Goal: Task Accomplishment & Management: Manage account settings

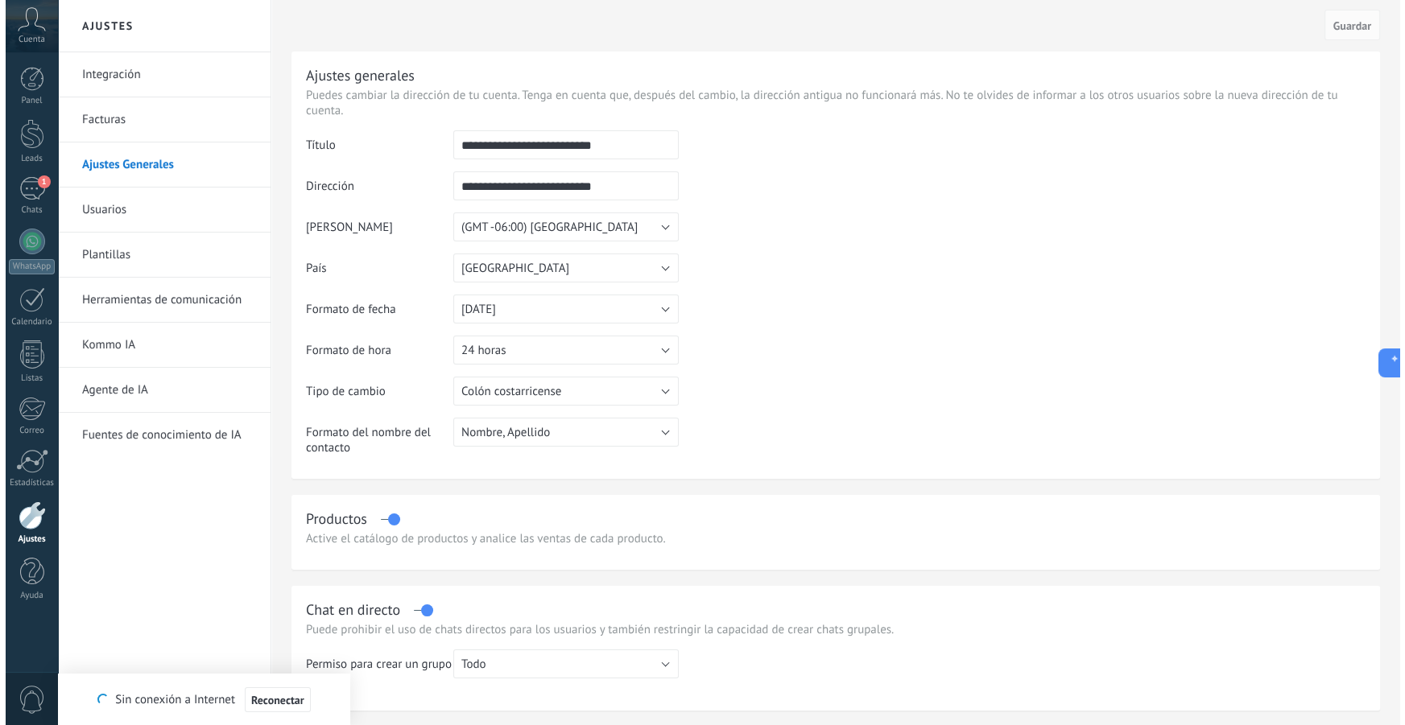
scroll to position [16, 0]
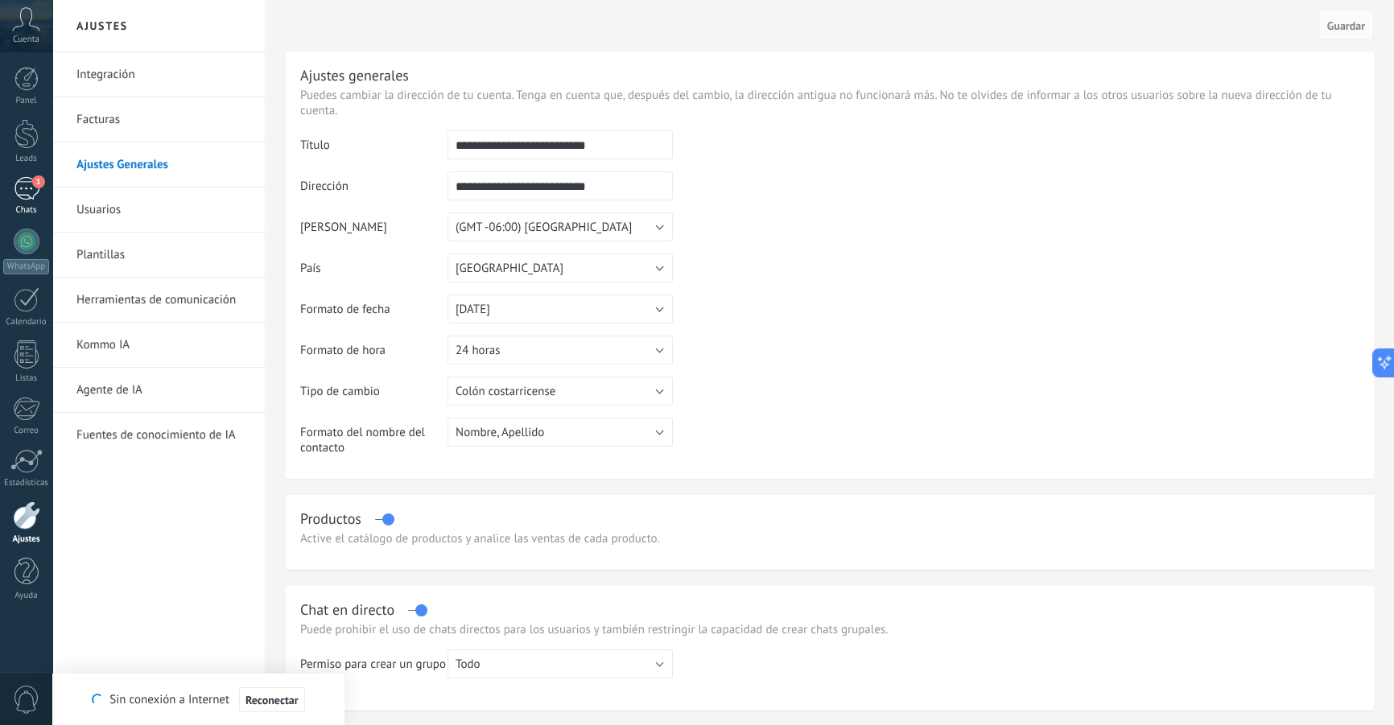
click at [26, 202] on link "1 Chats" at bounding box center [26, 196] width 52 height 39
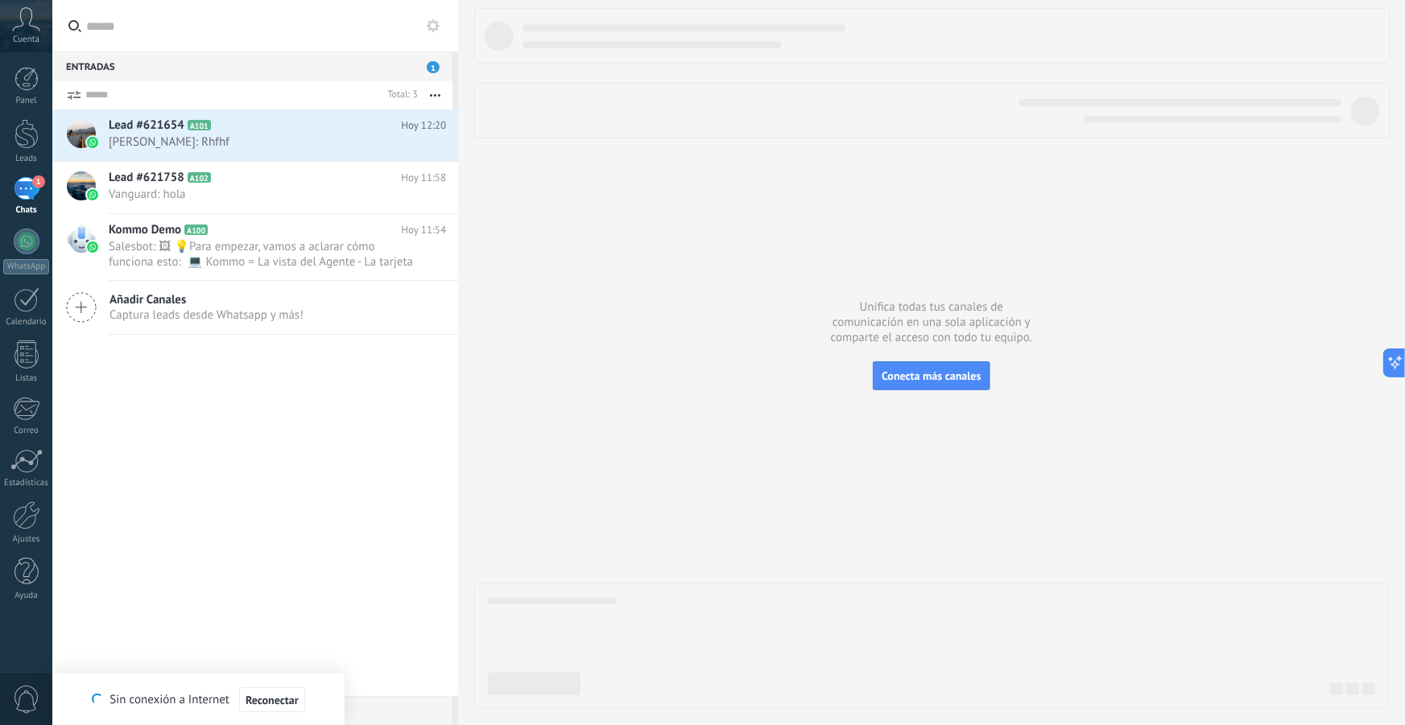
click at [34, 193] on div "1" at bounding box center [27, 188] width 26 height 23
click at [270, 697] on span "Reconectar" at bounding box center [272, 700] width 53 height 11
click at [207, 142] on span "[PERSON_NAME]: Rhfhf" at bounding box center [262, 141] width 307 height 15
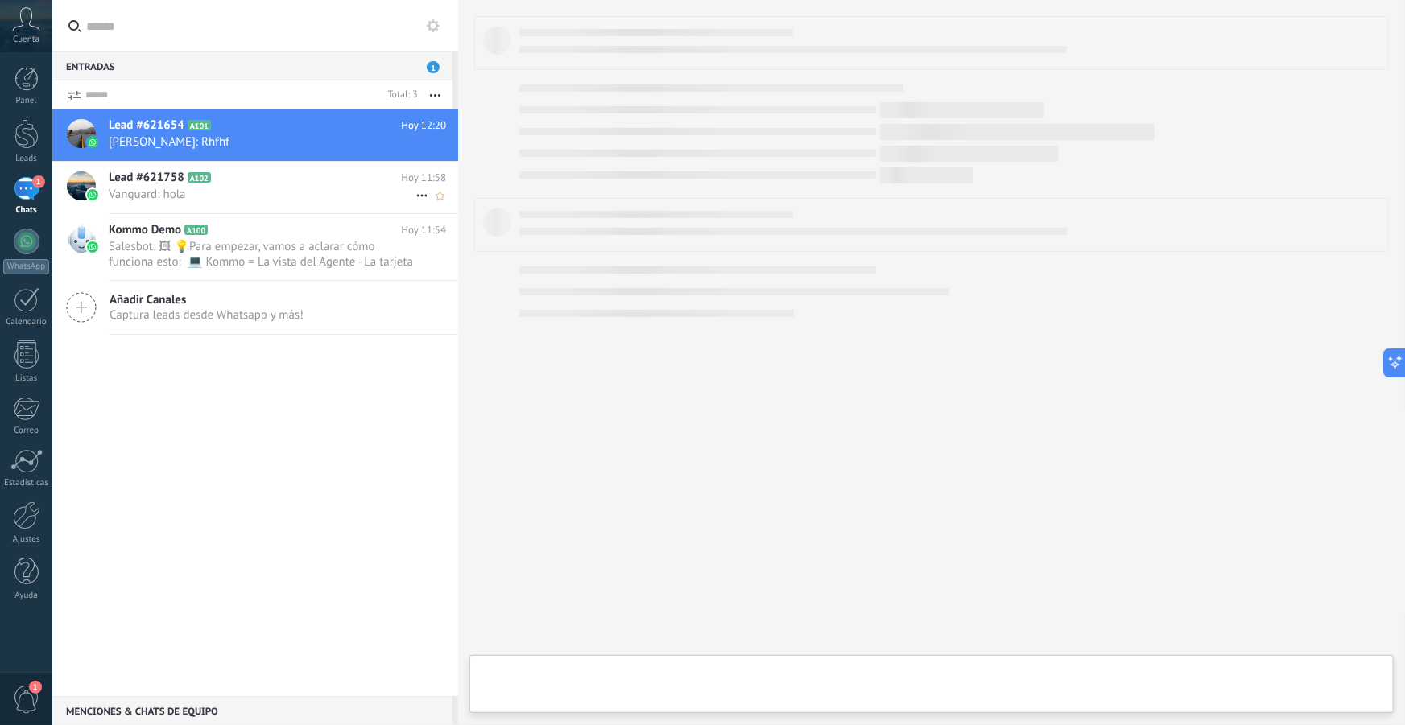
click at [167, 184] on span "Lead #621758" at bounding box center [147, 178] width 76 height 16
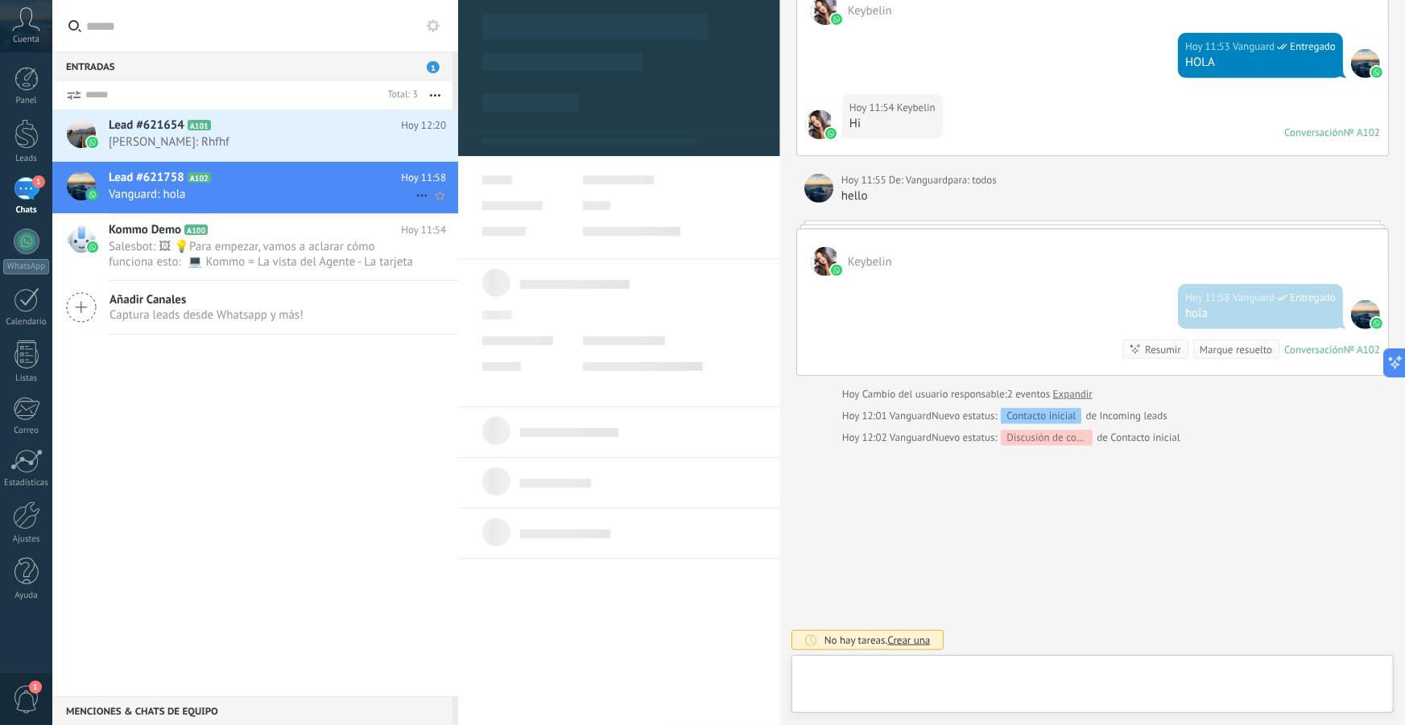
scroll to position [24, 0]
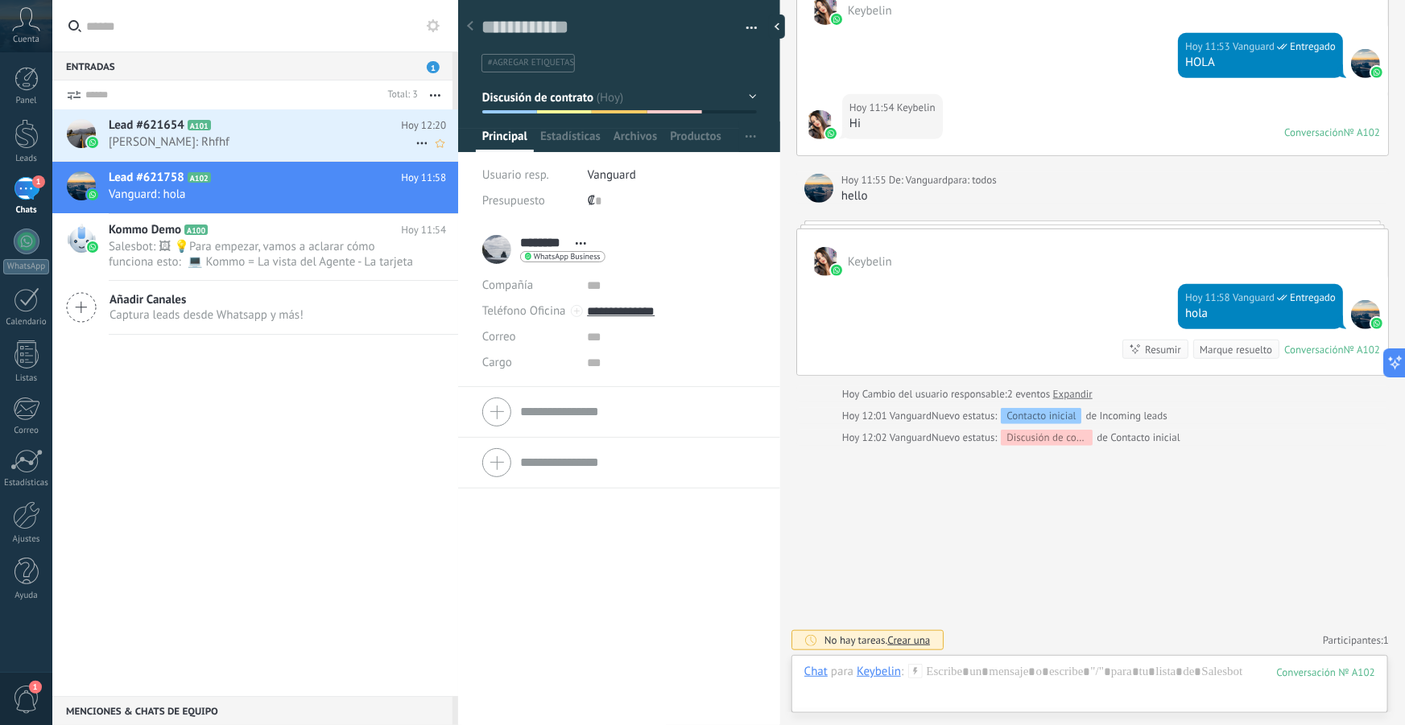
click at [179, 144] on span "[PERSON_NAME]: Rhfhf" at bounding box center [262, 141] width 307 height 15
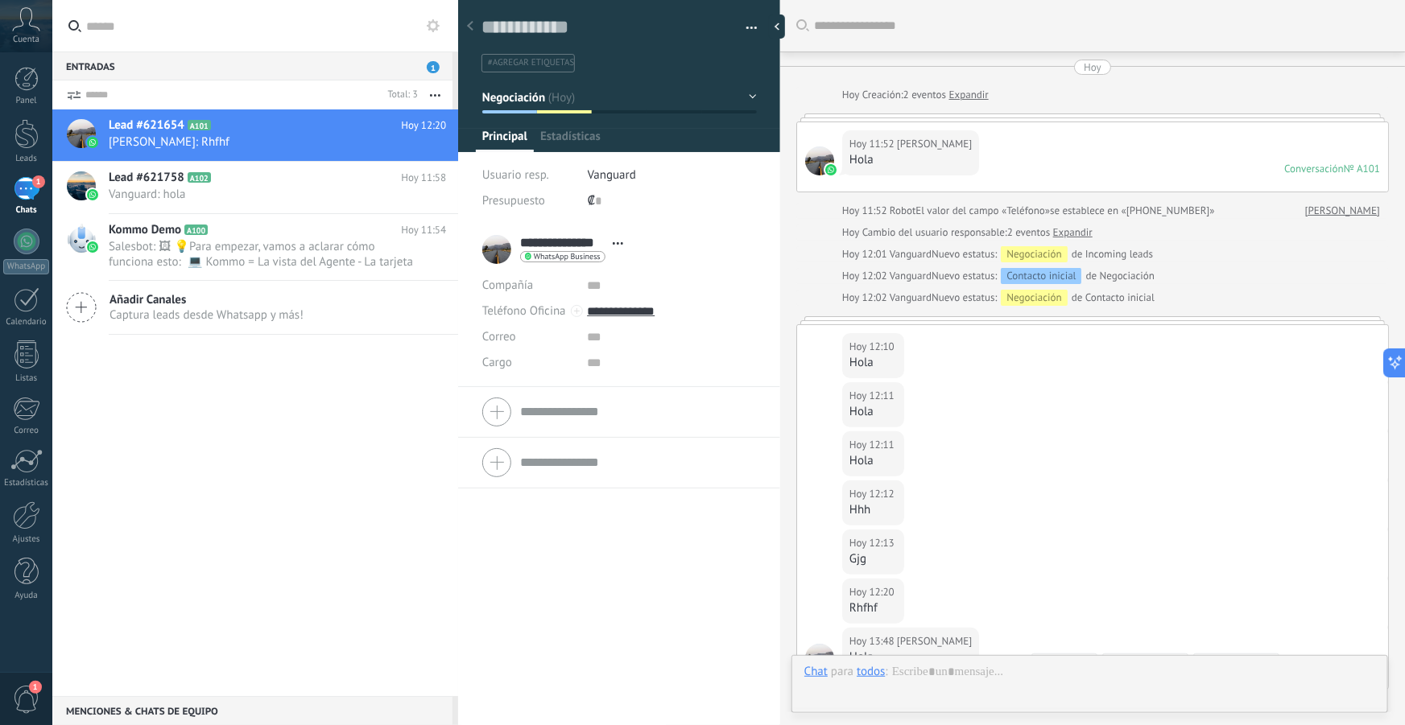
scroll to position [244, 0]
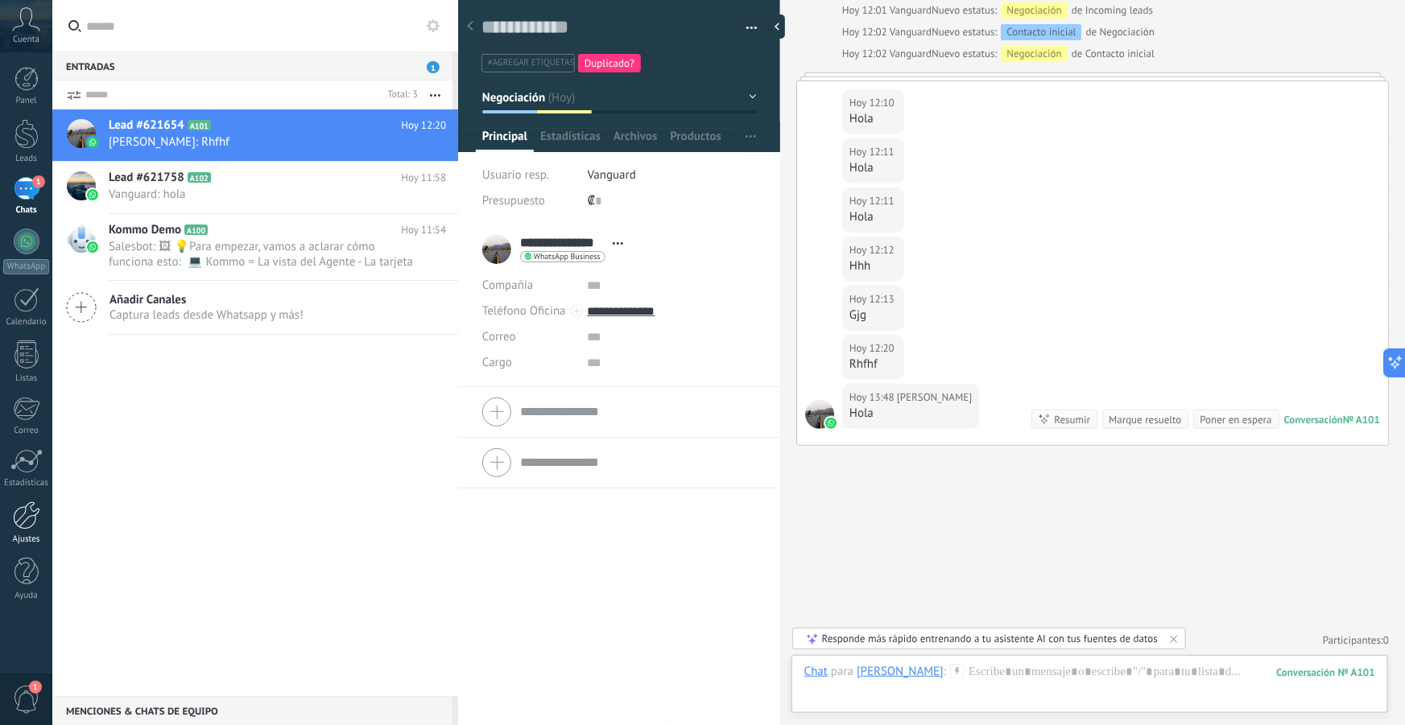
click at [35, 519] on div at bounding box center [26, 515] width 27 height 28
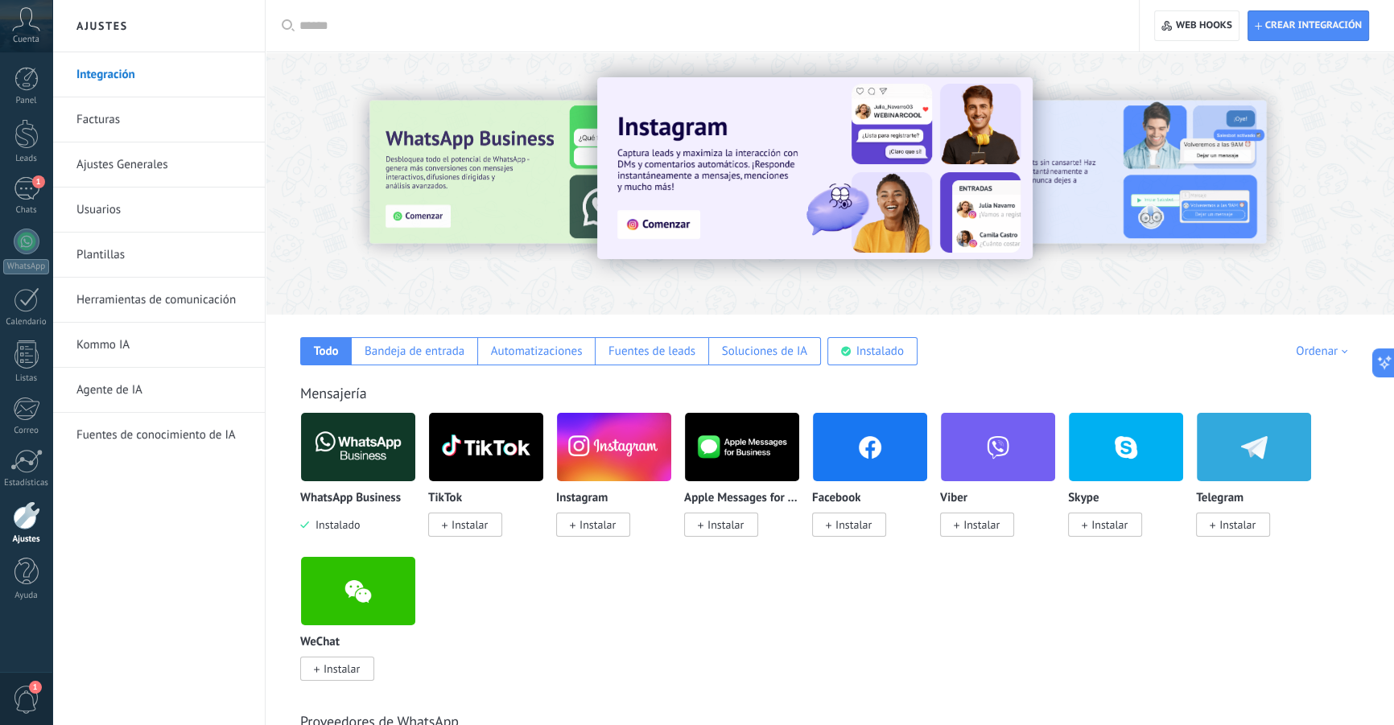
click at [348, 443] on img at bounding box center [358, 447] width 114 height 78
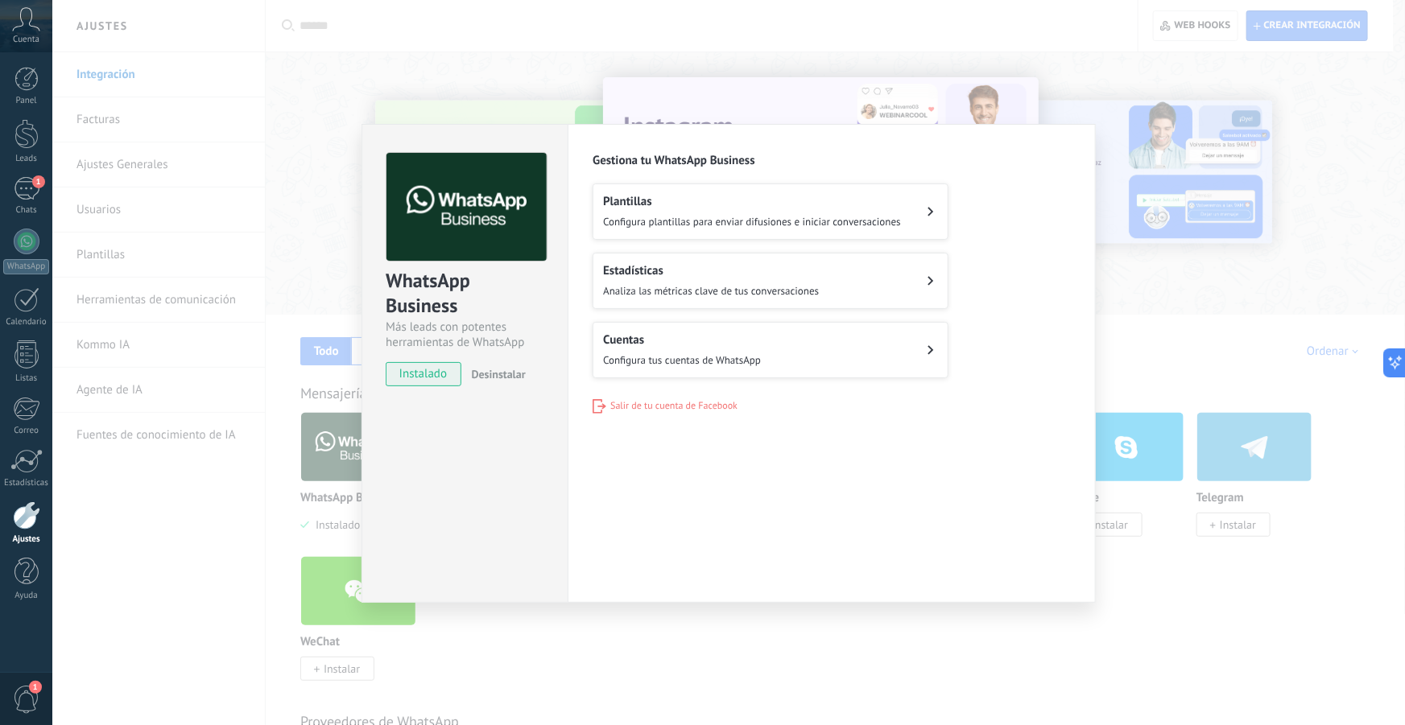
click at [691, 338] on h2 "Cuentas" at bounding box center [682, 339] width 158 height 15
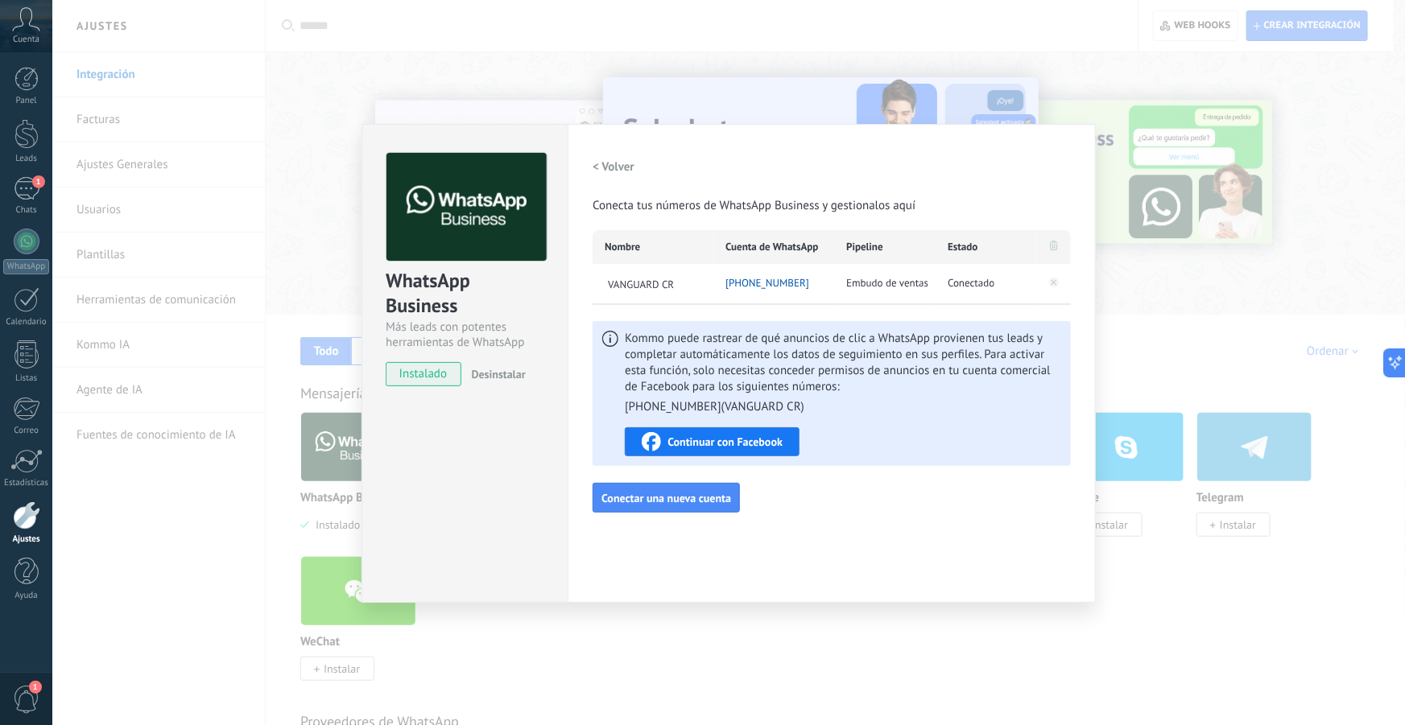
click at [764, 287] on span "[PHONE_NUMBER]" at bounding box center [767, 283] width 84 height 16
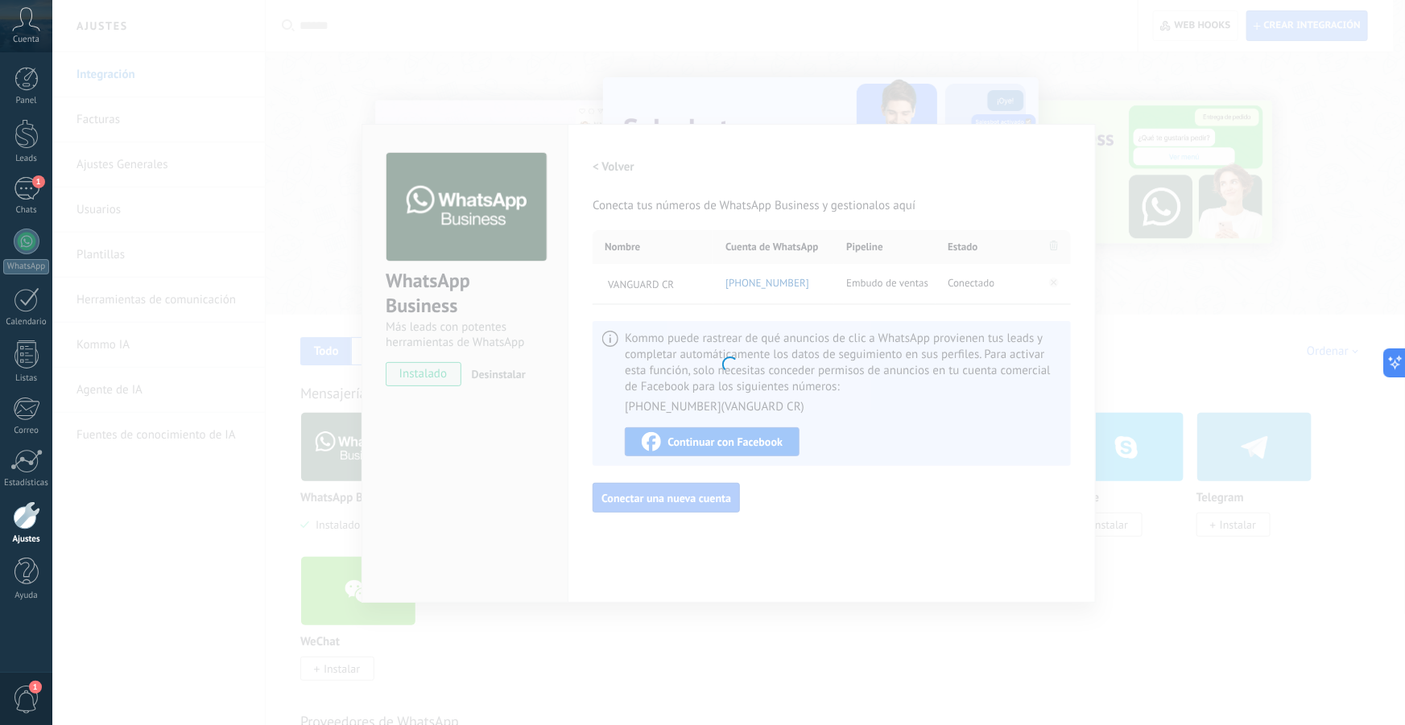
type textarea "**********"
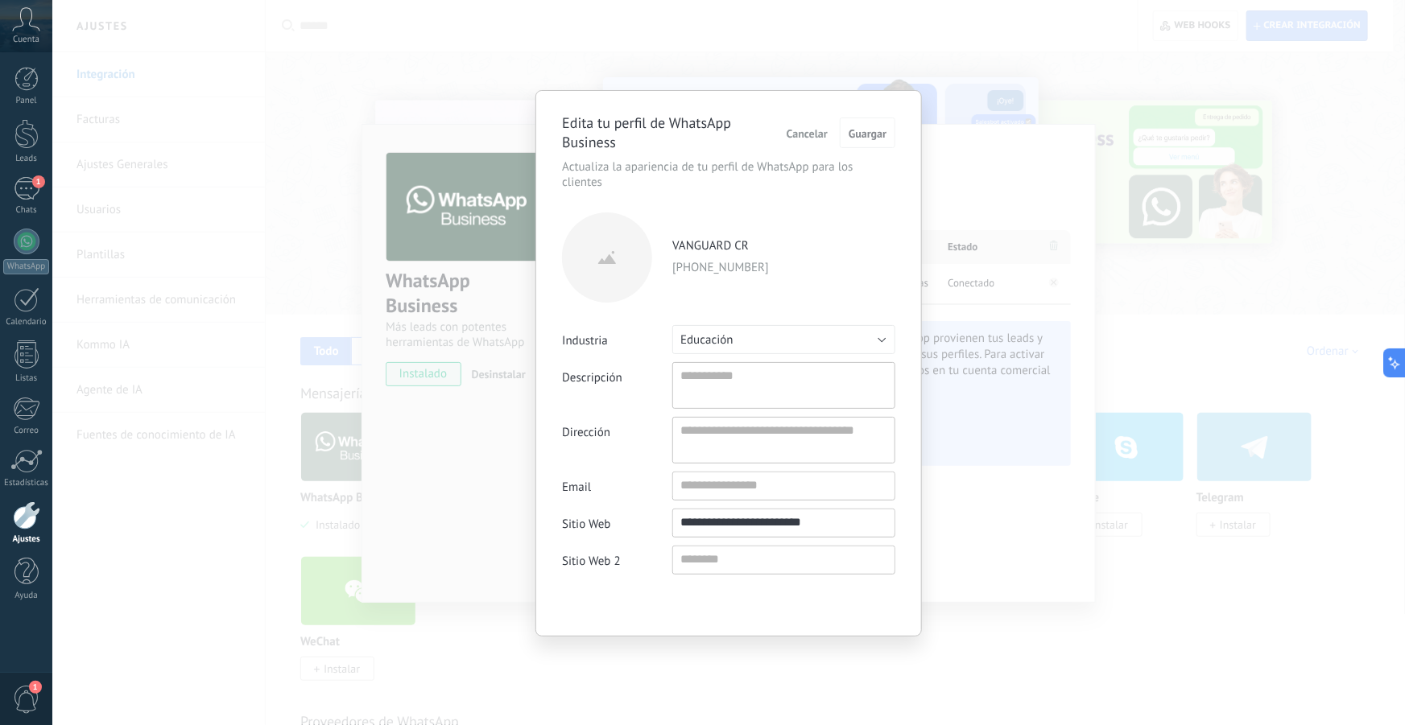
scroll to position [16, 0]
click at [612, 274] on label at bounding box center [607, 258] width 90 height 90
click at [0, 0] on avatar "file" at bounding box center [0, 0] width 0 height 0
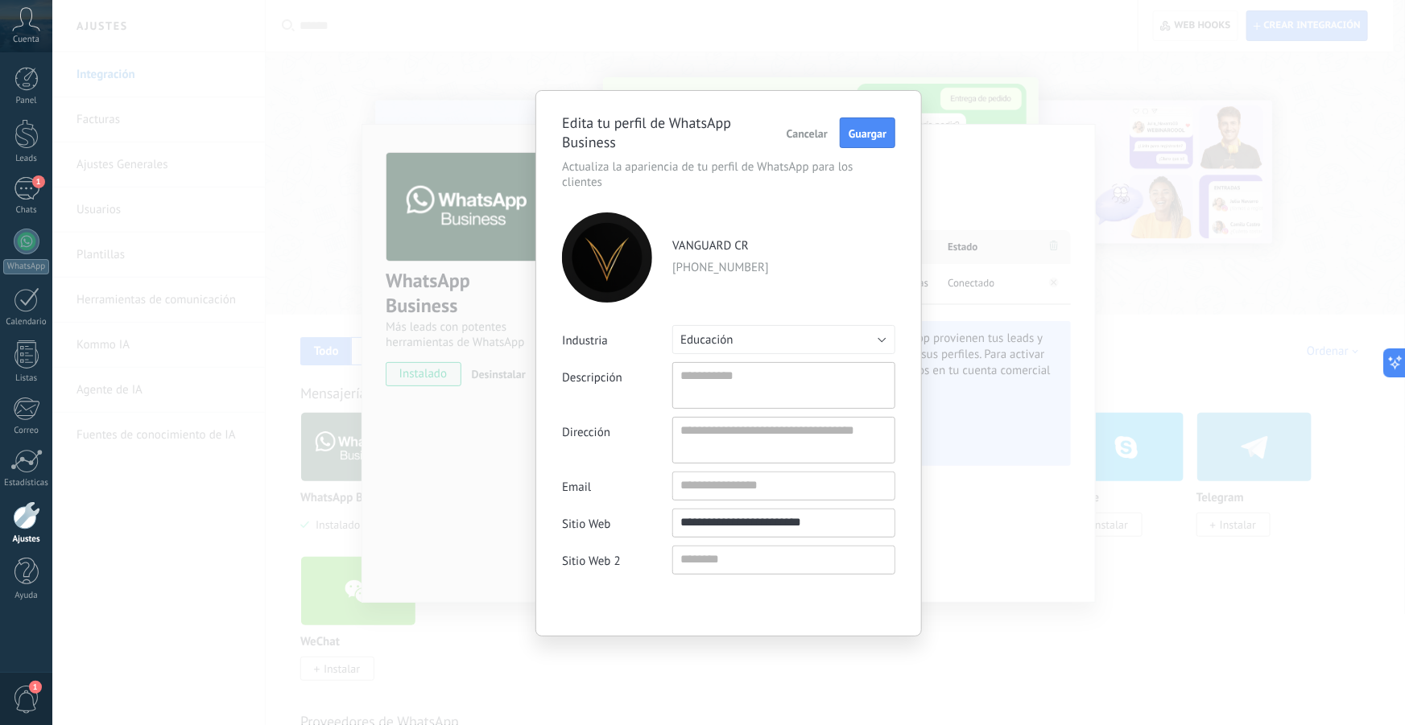
click at [746, 256] on div "VANGUARD CR [PHONE_NUMBER]" at bounding box center [783, 257] width 223 height 38
drag, startPoint x: 843, startPoint y: 523, endPoint x: 604, endPoint y: 523, distance: 239.1
click at [604, 523] on label "**********" at bounding box center [728, 523] width 333 height 29
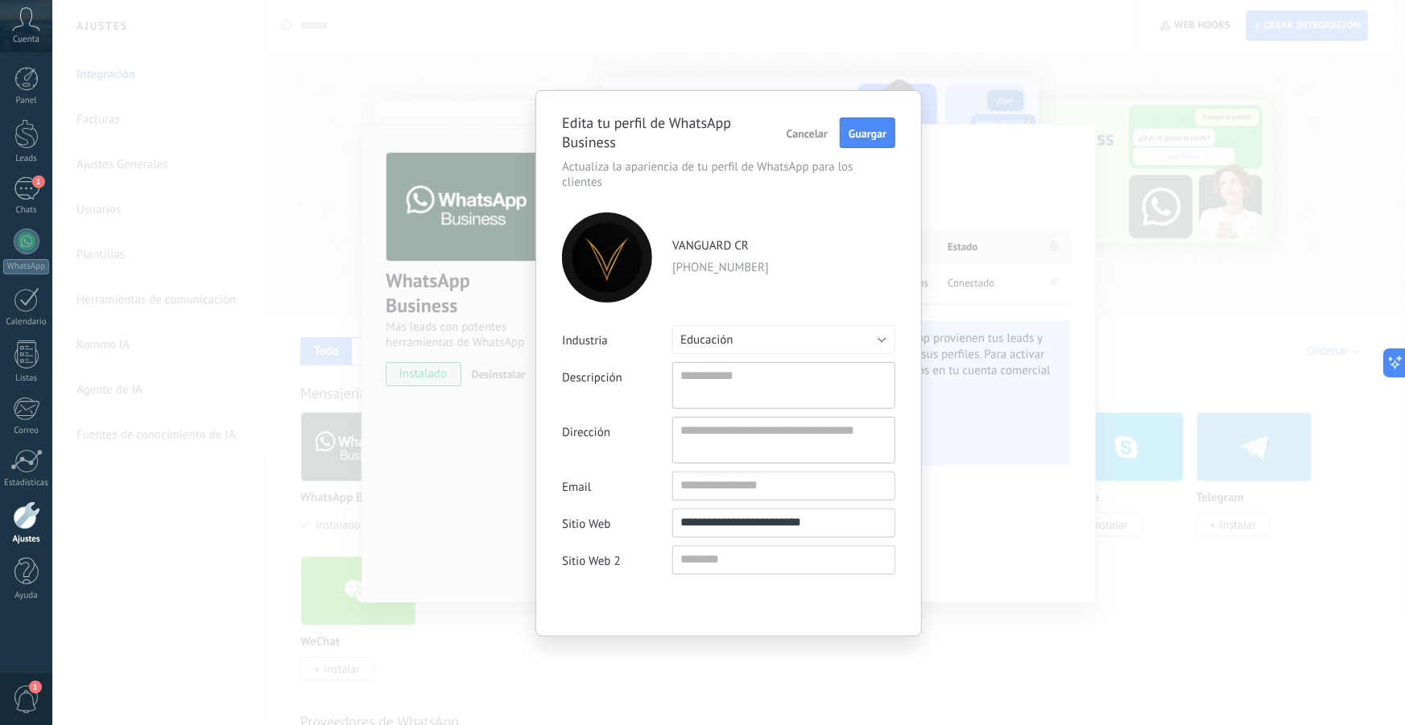
type input "**********"
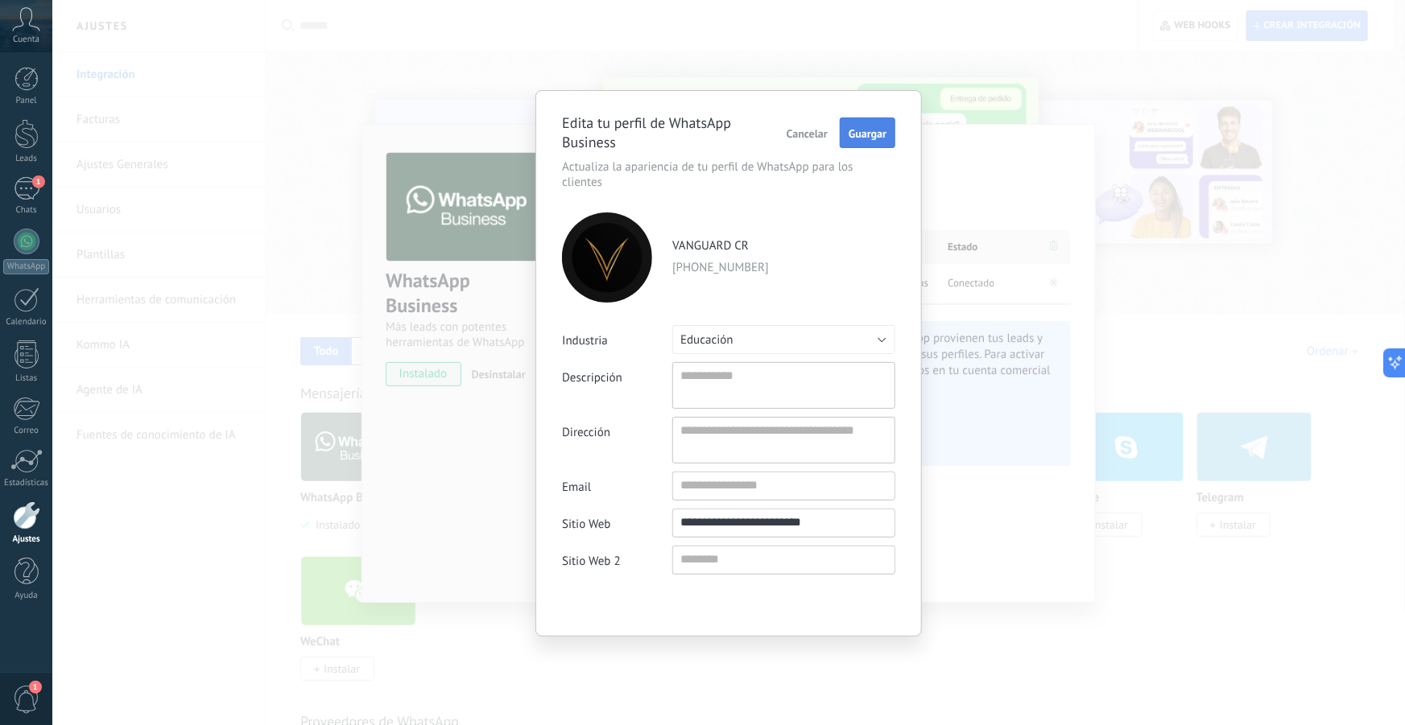
click at [863, 134] on span "Guargar" at bounding box center [867, 133] width 38 height 11
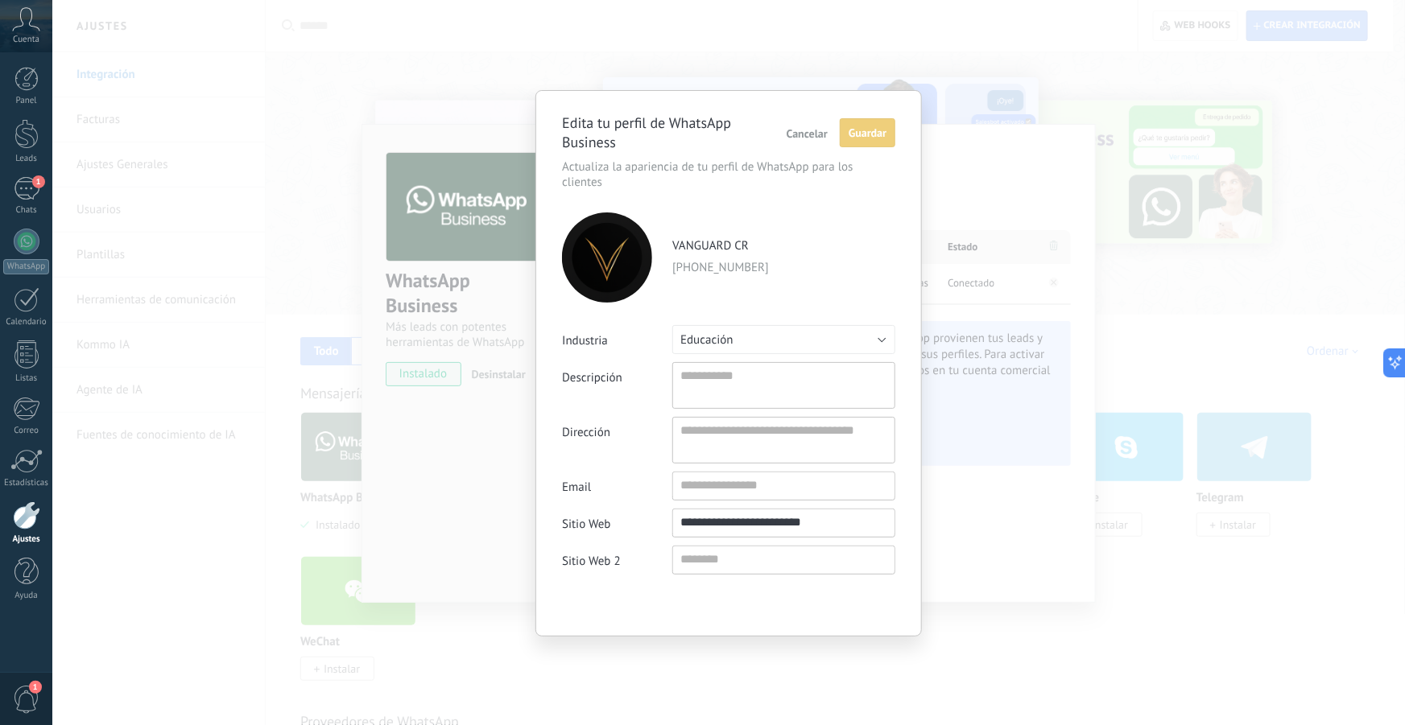
click at [977, 87] on div "**********" at bounding box center [728, 362] width 1352 height 725
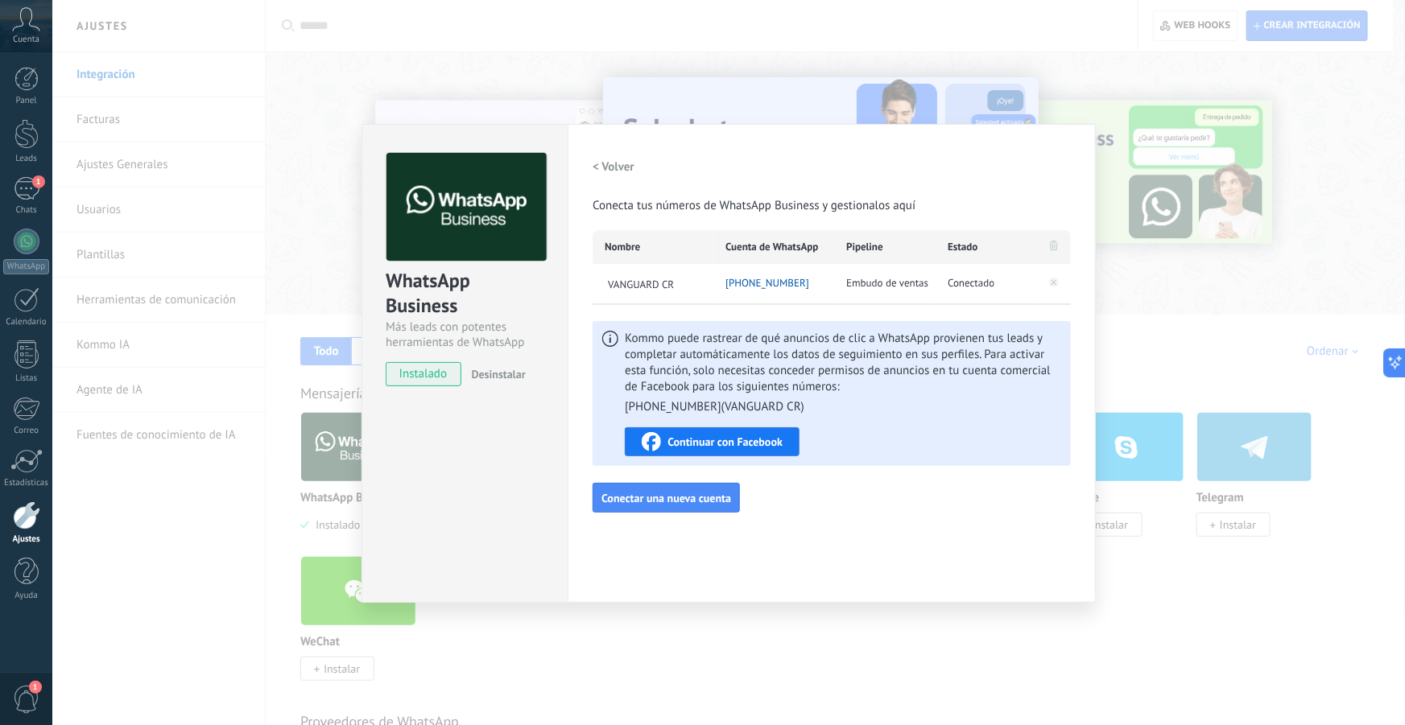
click at [1226, 116] on div "WhatsApp Business Más leads con potentes herramientas de WhatsApp instalado Des…" at bounding box center [728, 362] width 1352 height 725
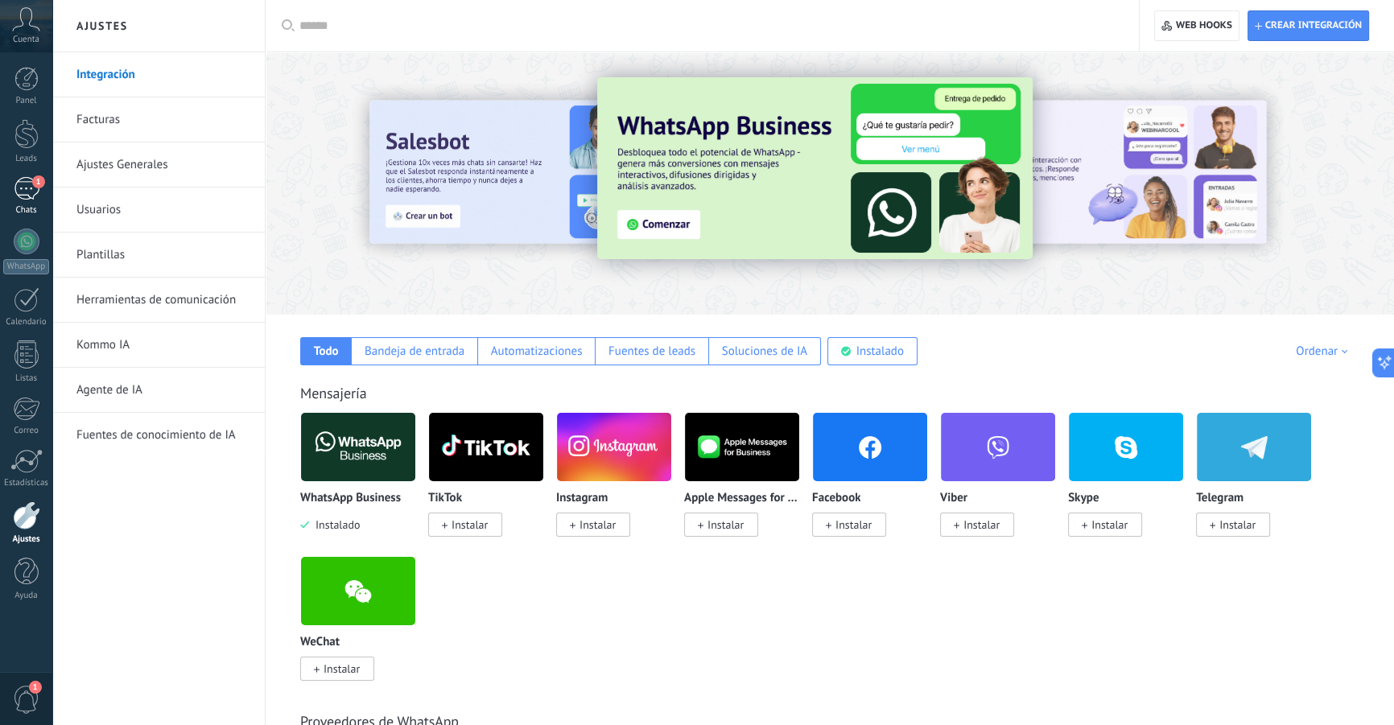
click at [27, 188] on div "1" at bounding box center [27, 188] width 26 height 23
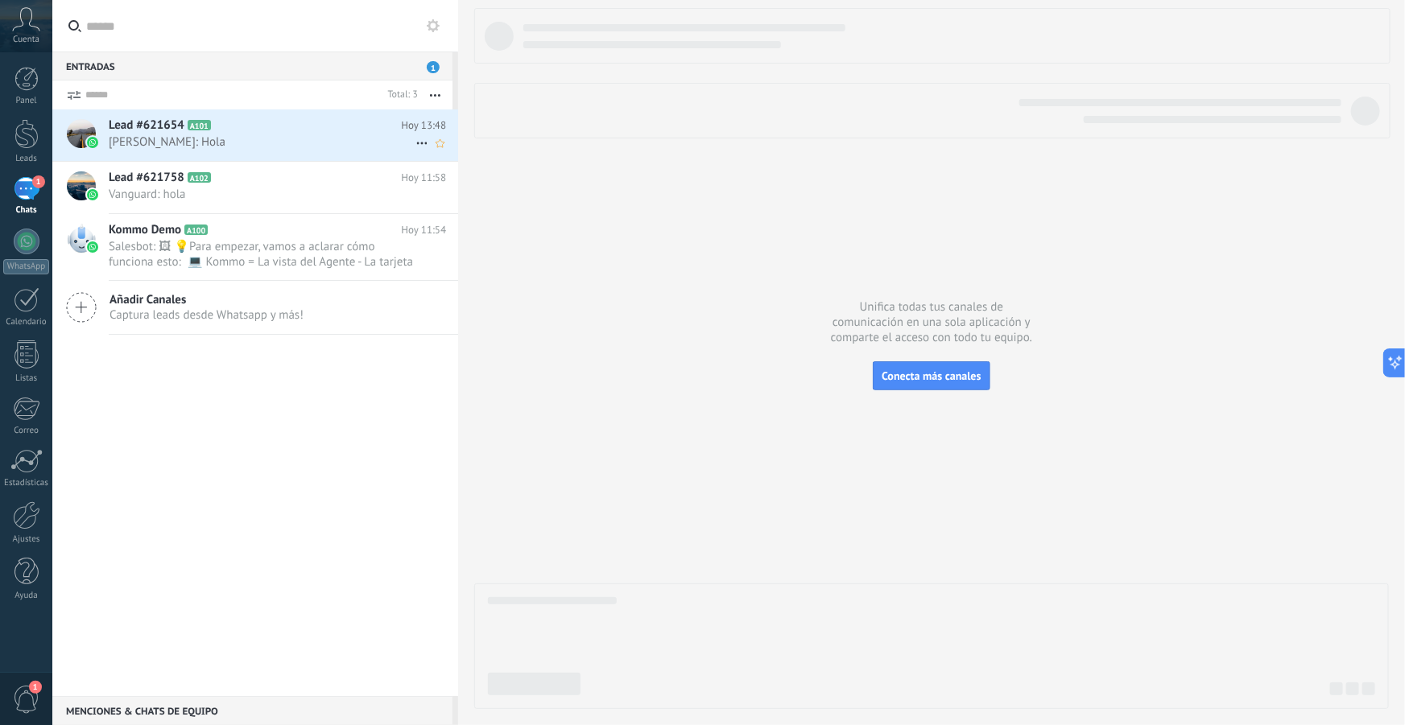
click at [231, 144] on span "[PERSON_NAME]: Hola" at bounding box center [262, 141] width 307 height 15
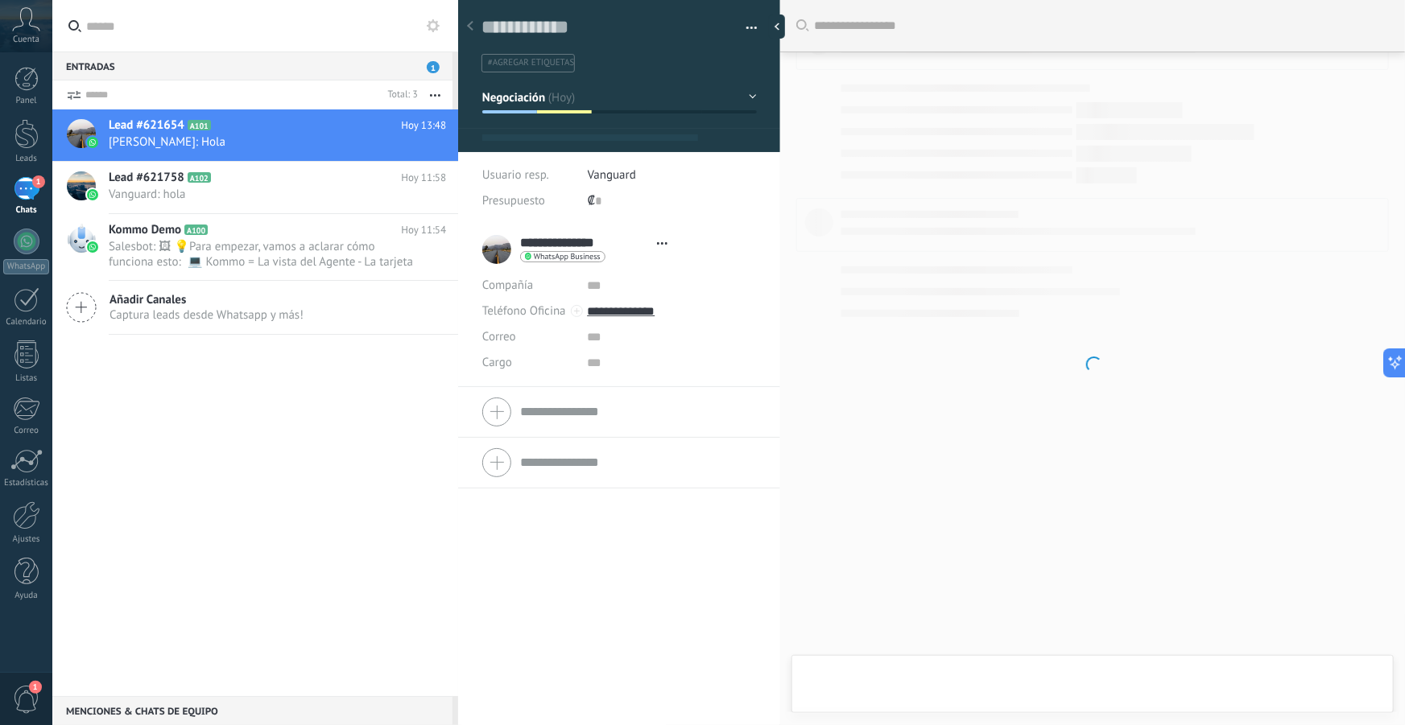
type textarea "**********"
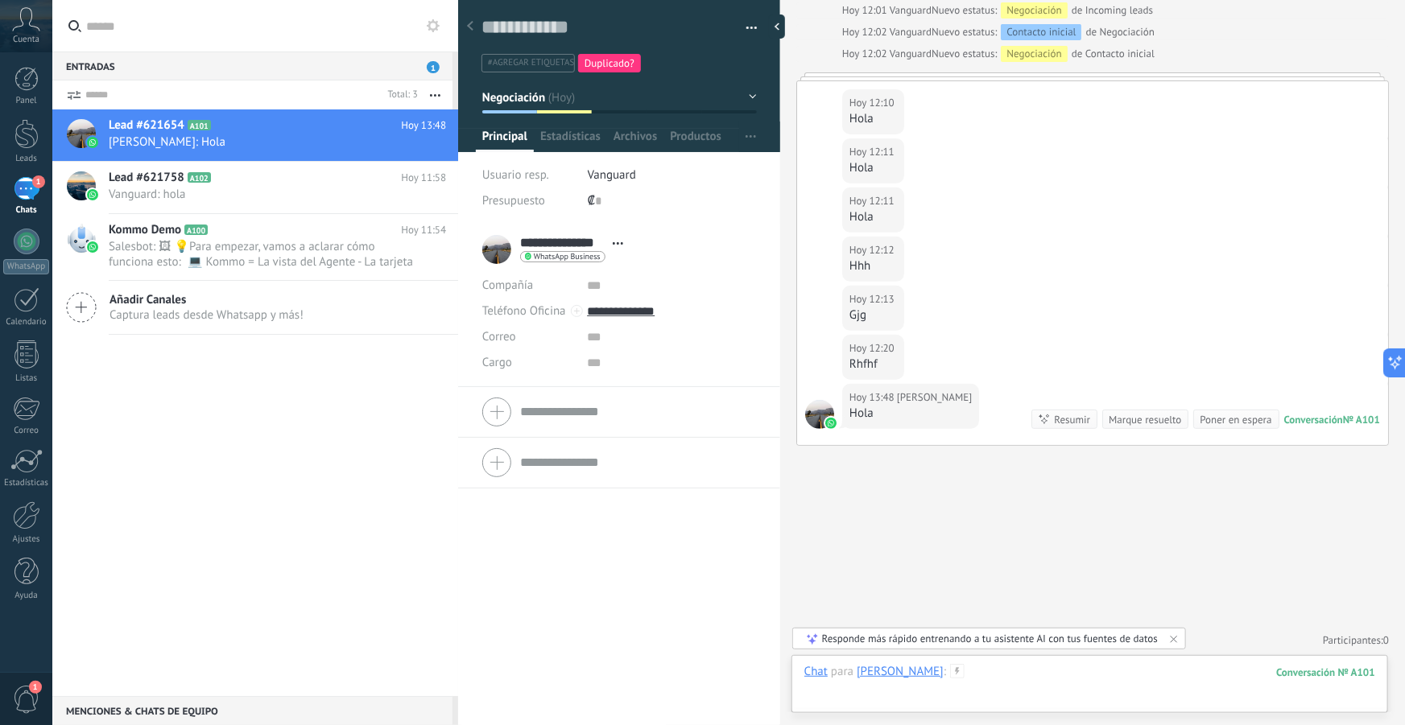
click at [1029, 691] on div at bounding box center [1089, 688] width 571 height 48
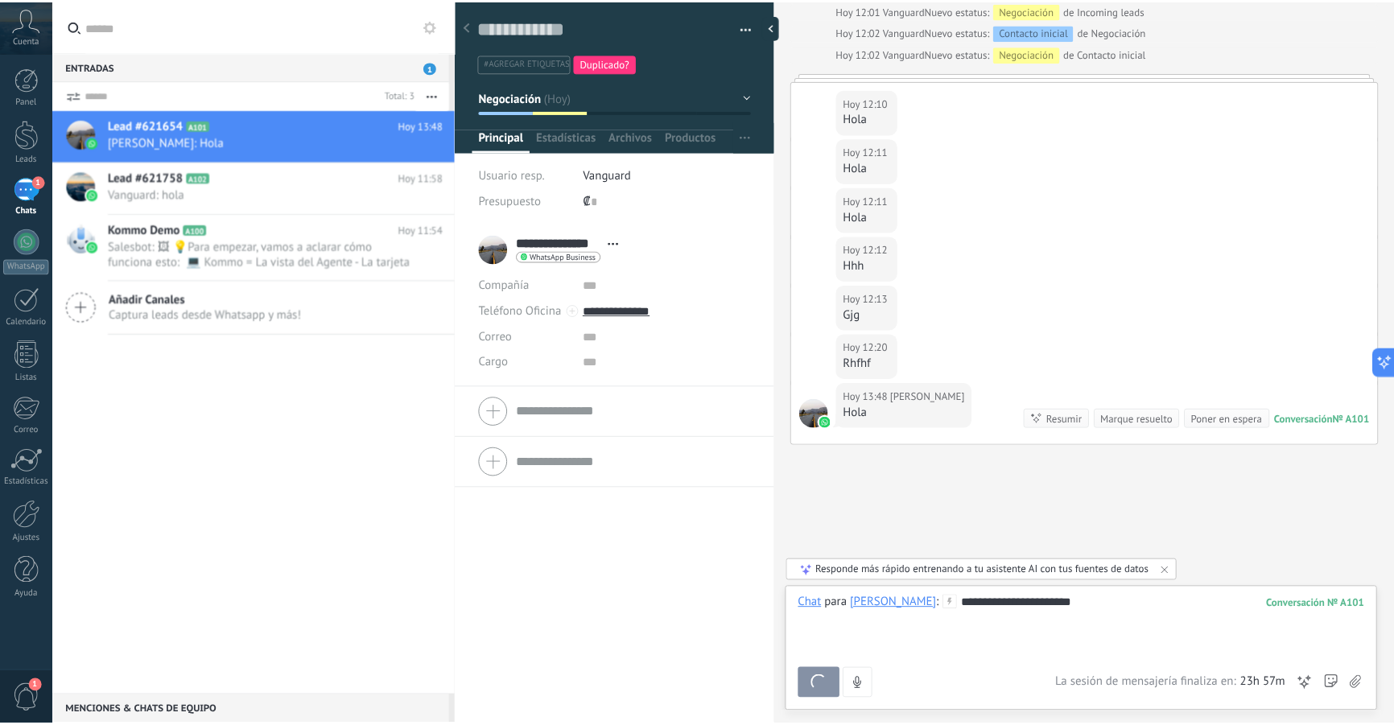
scroll to position [336, 0]
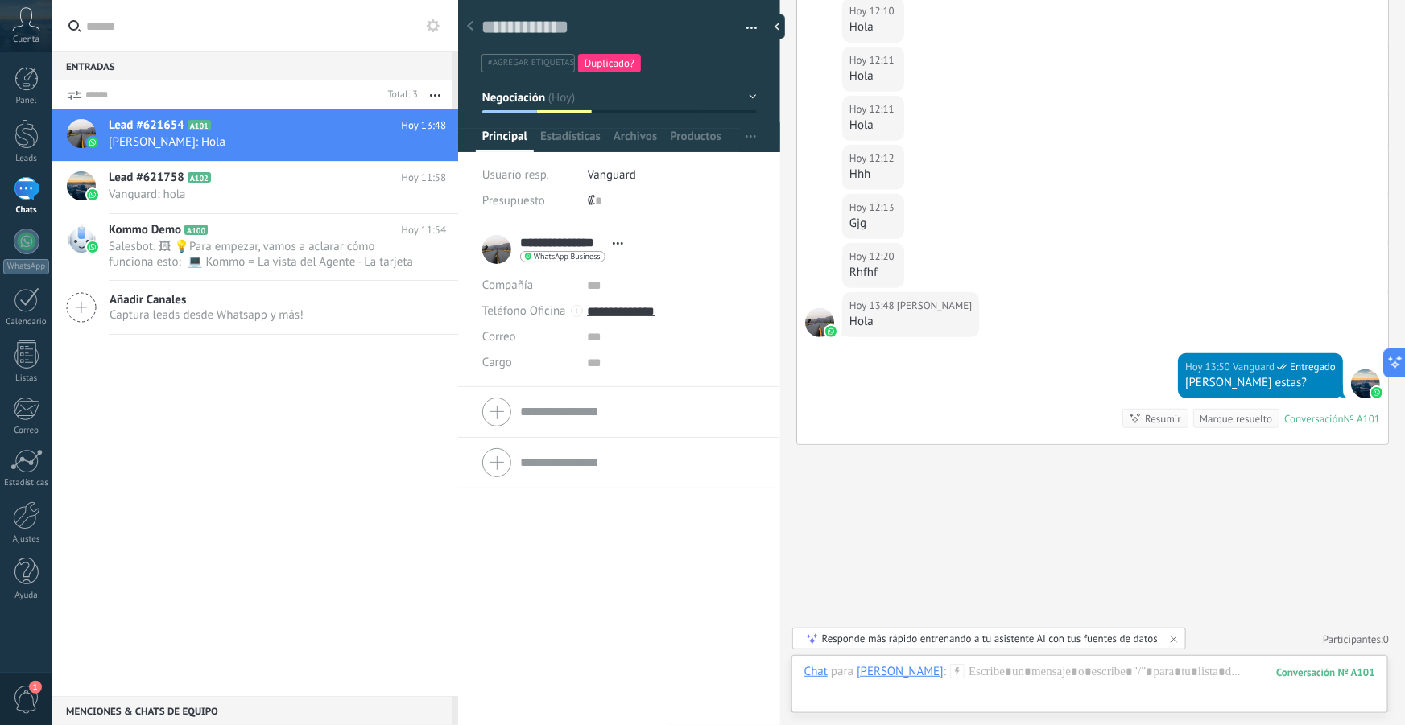
click at [563, 522] on div "**********" at bounding box center [619, 475] width 322 height 501
click at [23, 504] on div at bounding box center [26, 515] width 27 height 28
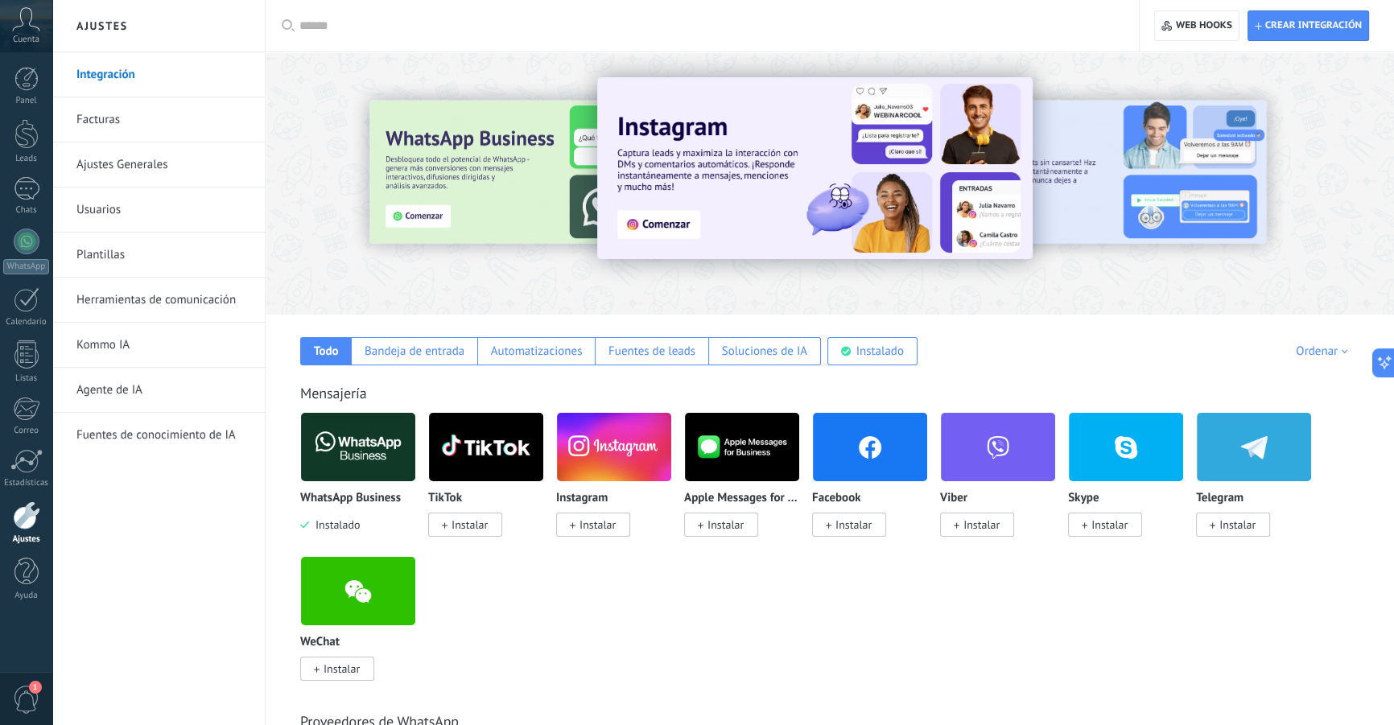
click at [27, 35] on span "Cuenta" at bounding box center [26, 40] width 27 height 10
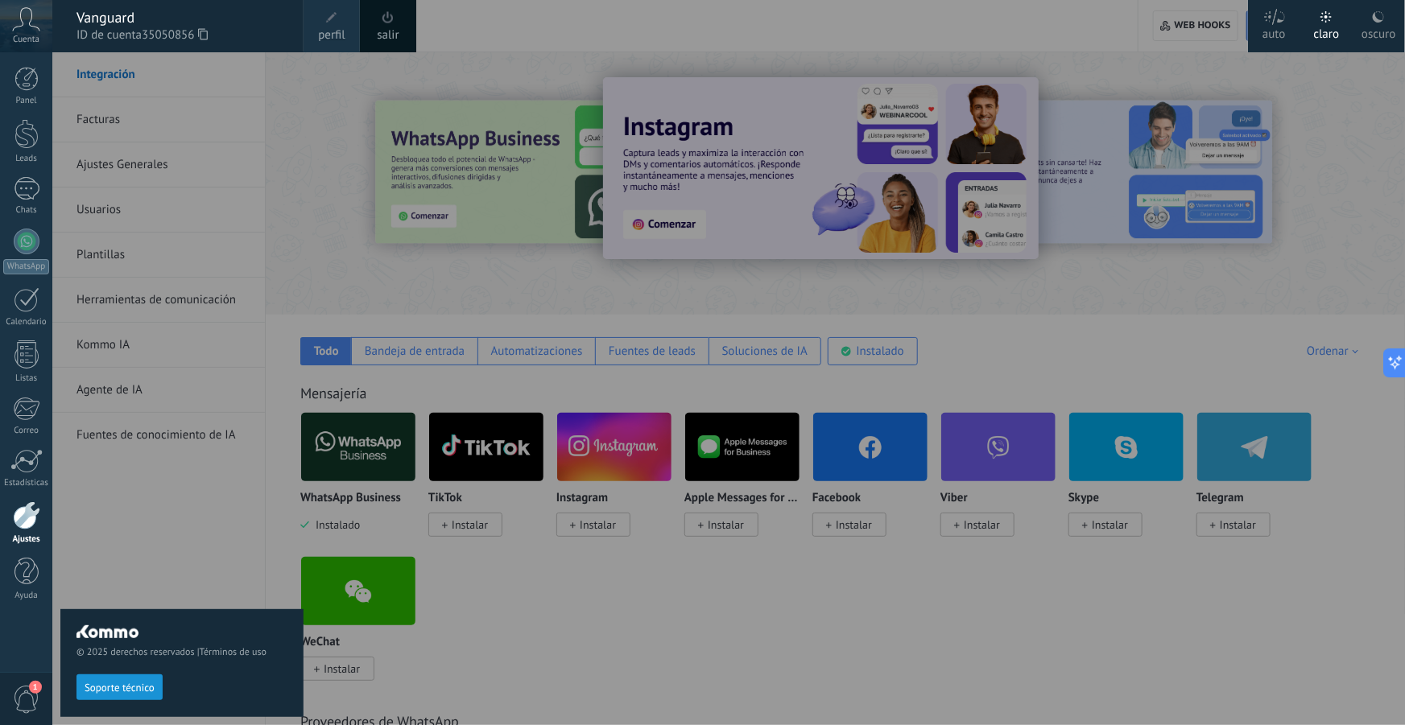
click at [349, 30] on link "perfil" at bounding box center [331, 26] width 56 height 52
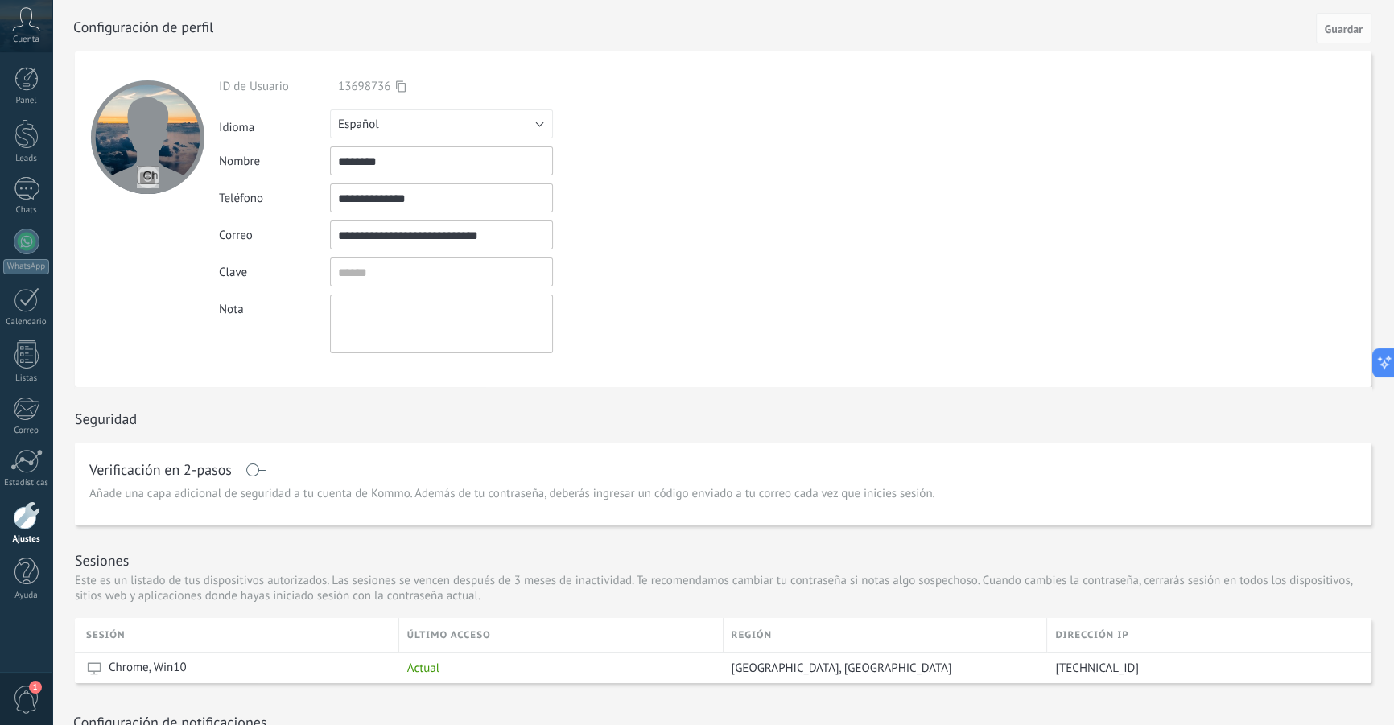
click at [169, 135] on div at bounding box center [147, 136] width 113 height 113
click at [148, 173] on input "file" at bounding box center [148, 177] width 23 height 23
type input "**********"
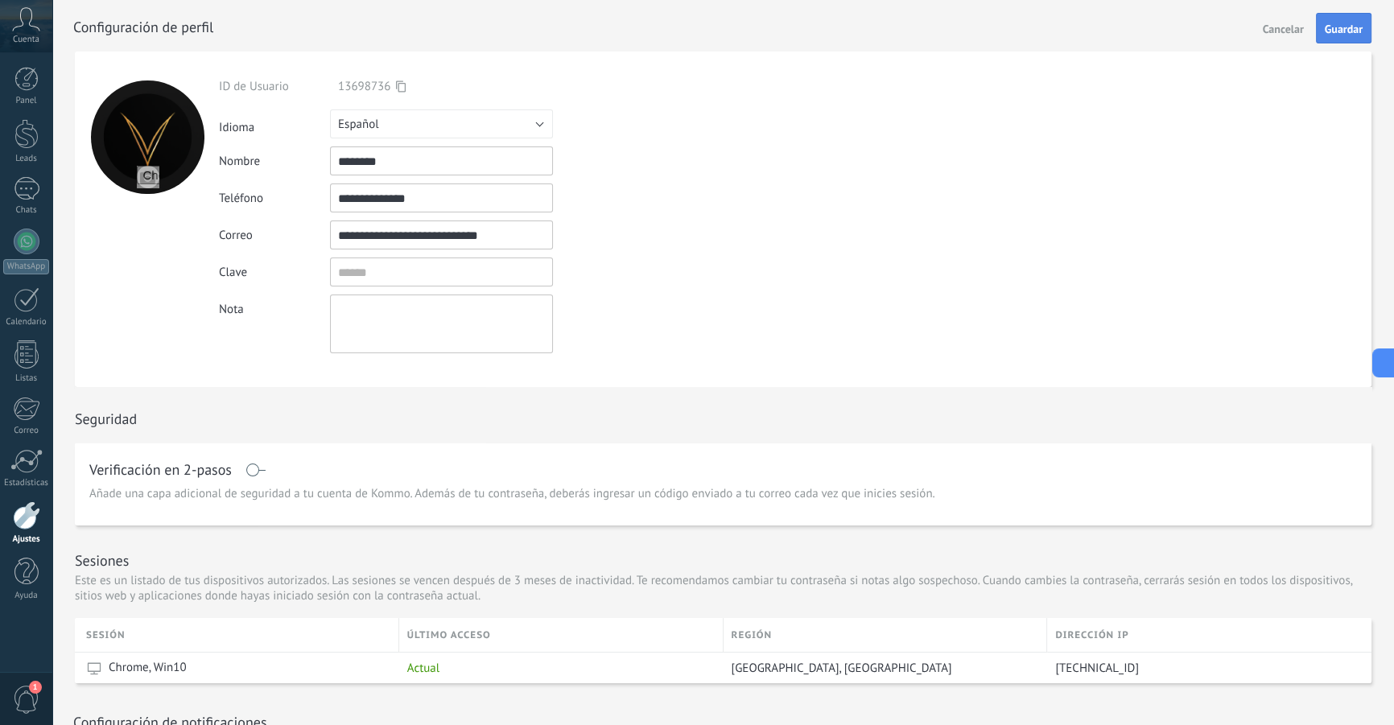
click at [1361, 27] on span "Guardar" at bounding box center [1344, 28] width 38 height 11
click at [30, 87] on div at bounding box center [26, 79] width 24 height 24
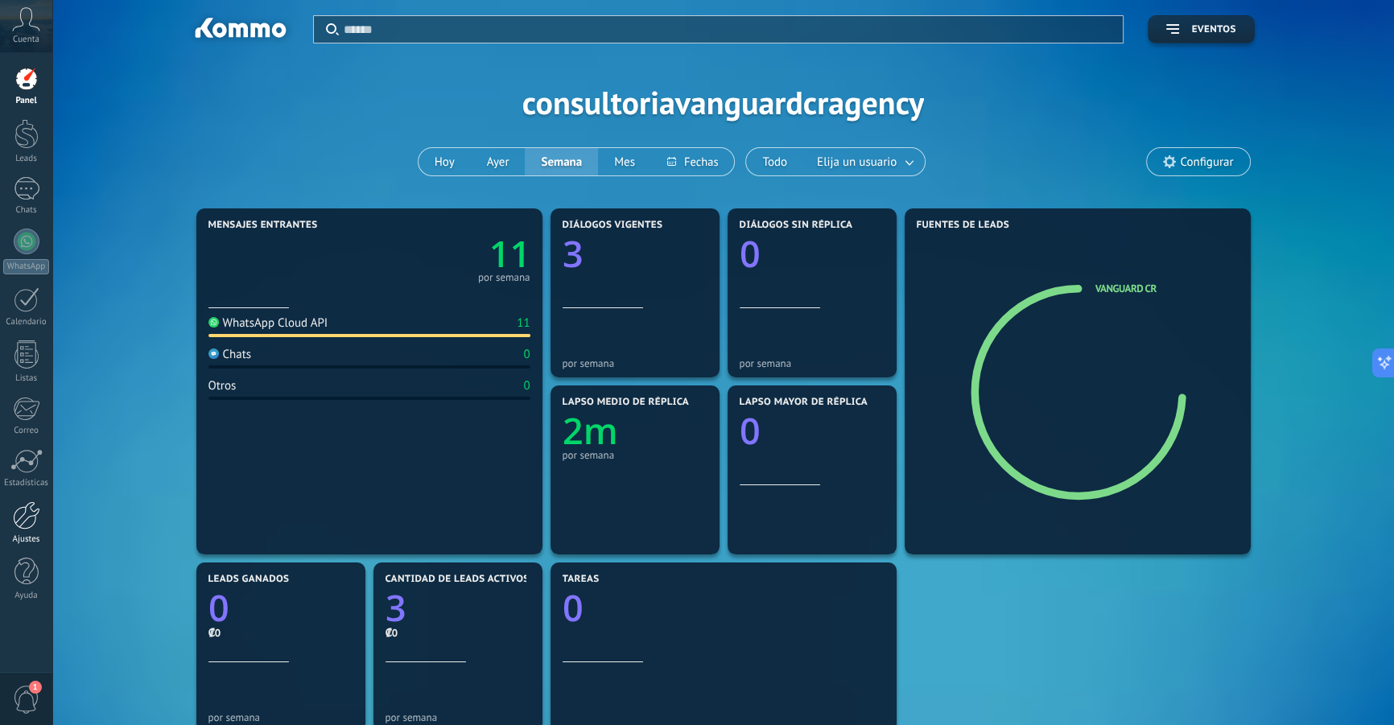
click at [20, 522] on div at bounding box center [26, 515] width 27 height 28
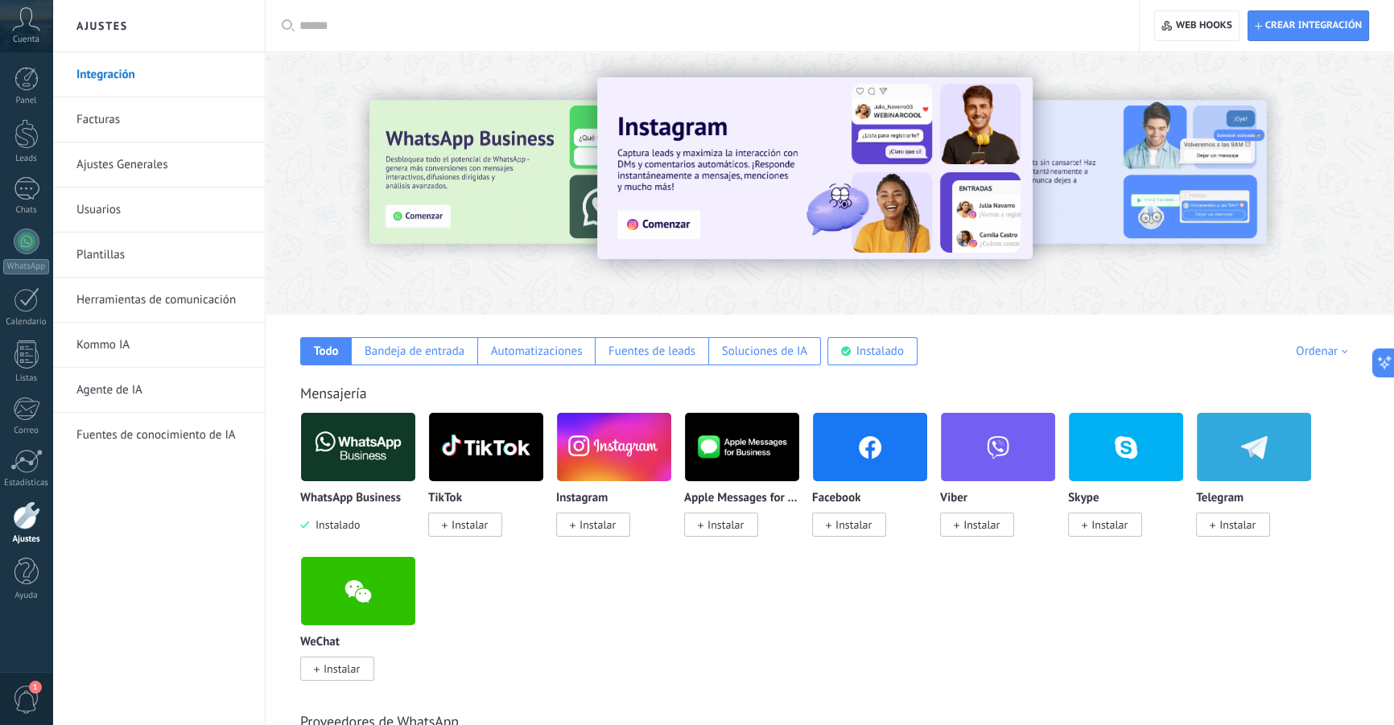
click at [149, 163] on link "Ajustes Generales" at bounding box center [162, 164] width 172 height 45
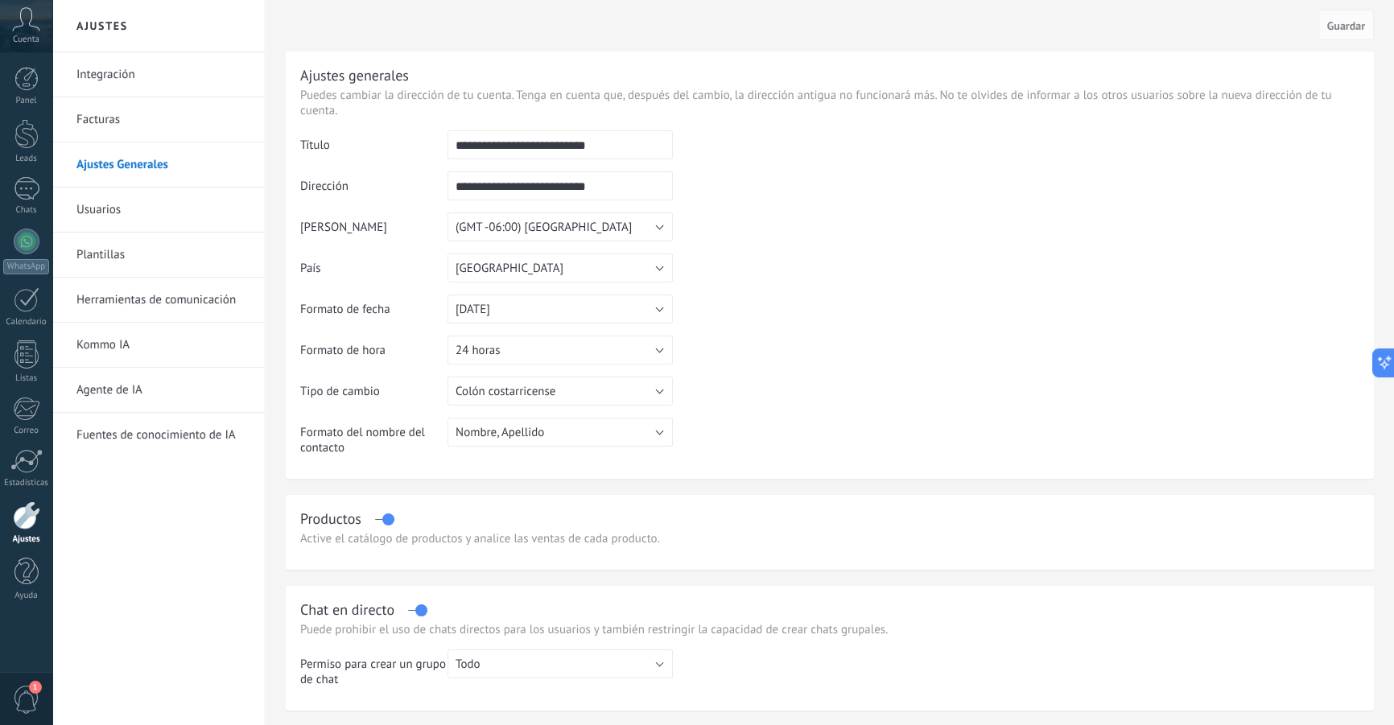
click at [167, 307] on link "Herramientas de comunicación" at bounding box center [162, 300] width 172 height 45
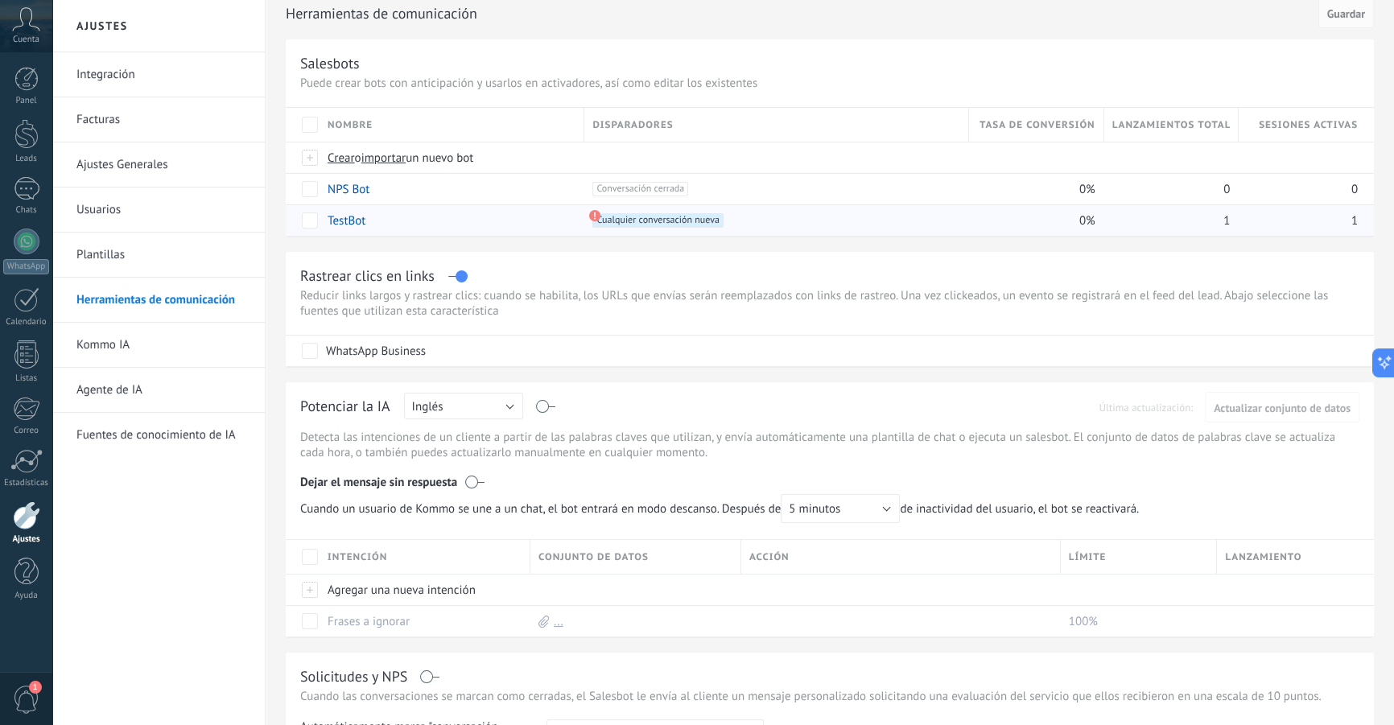
scroll to position [146, 0]
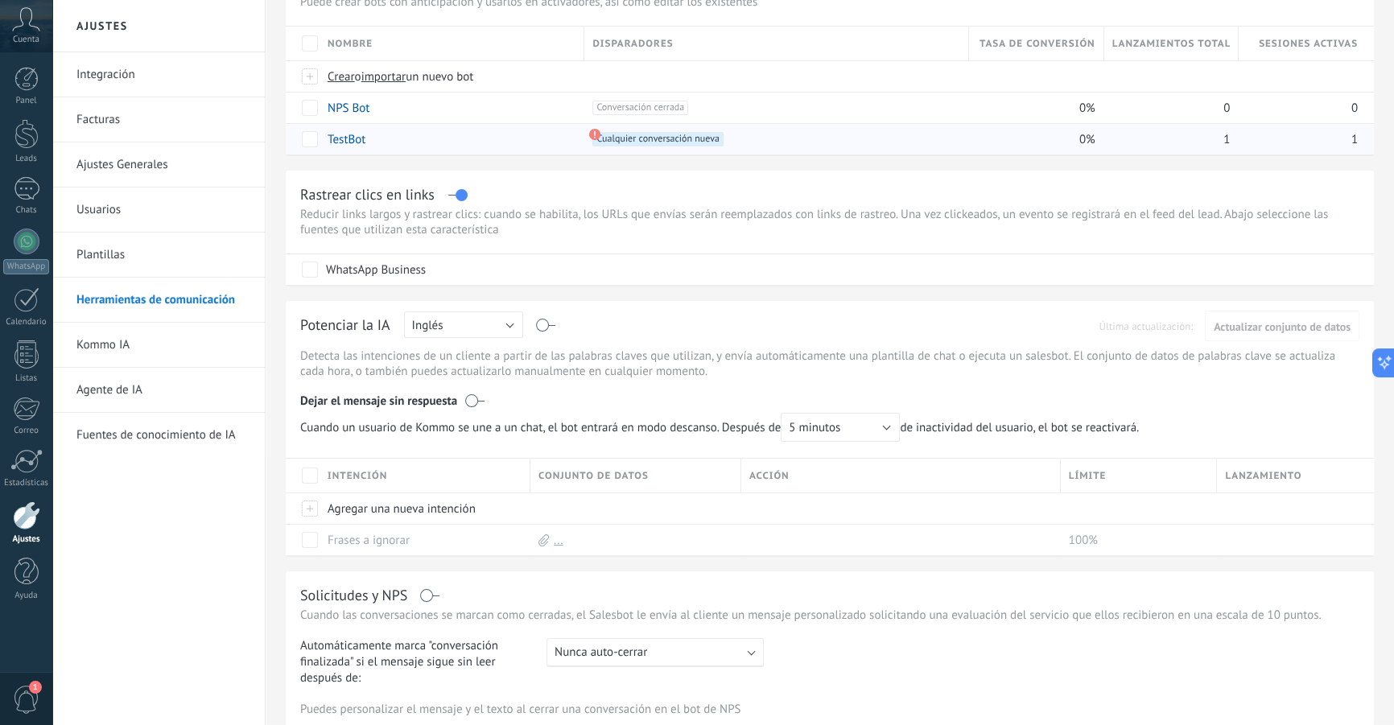
click at [682, 142] on span "Cualquier conversación nueva +0" at bounding box center [657, 139] width 130 height 14
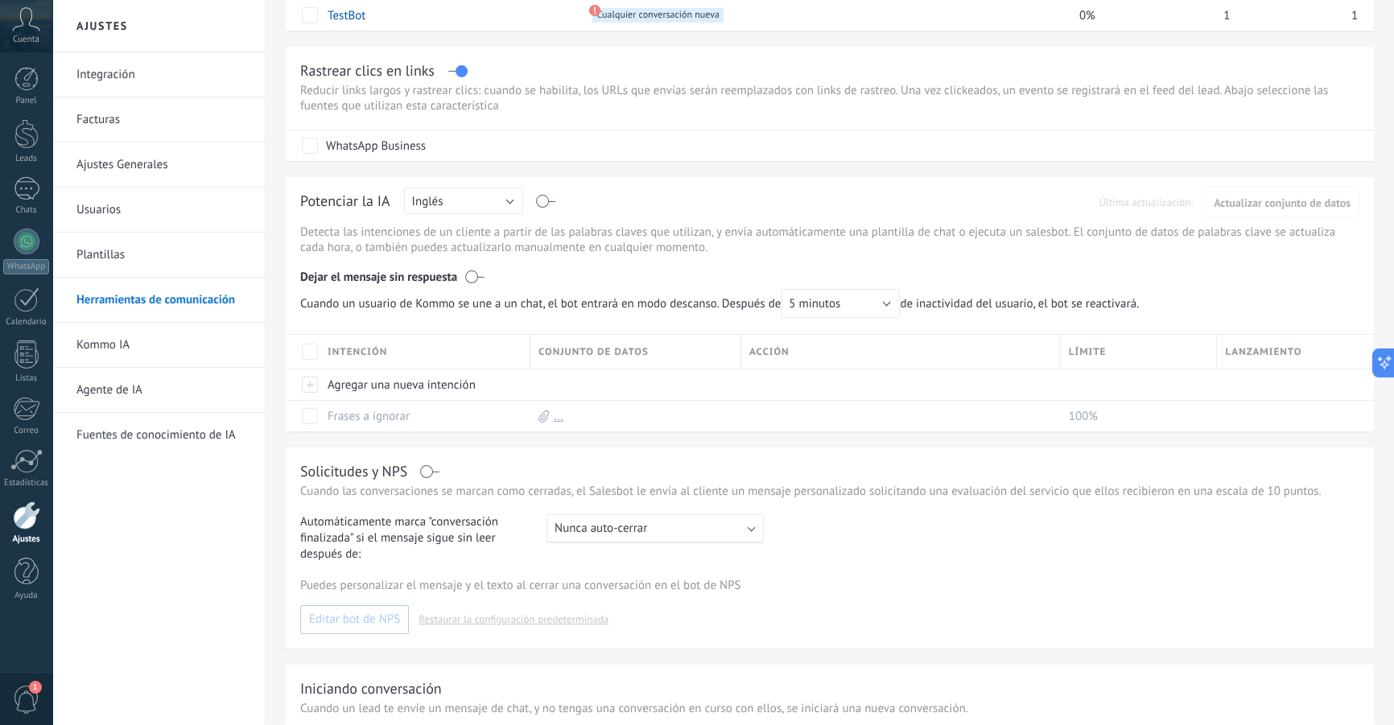
scroll to position [365, 0]
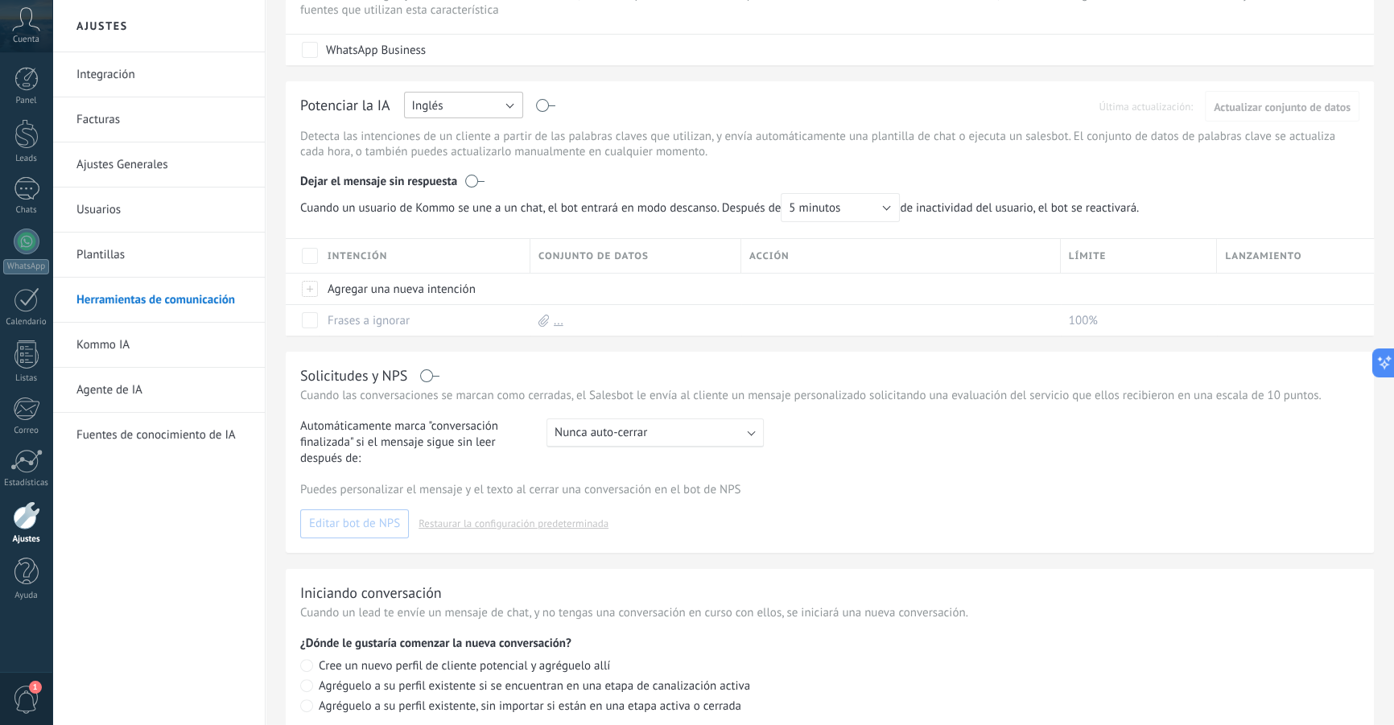
click at [481, 105] on button "Inglés" at bounding box center [463, 105] width 119 height 27
click at [439, 166] on span "Español" at bounding box center [455, 161] width 123 height 15
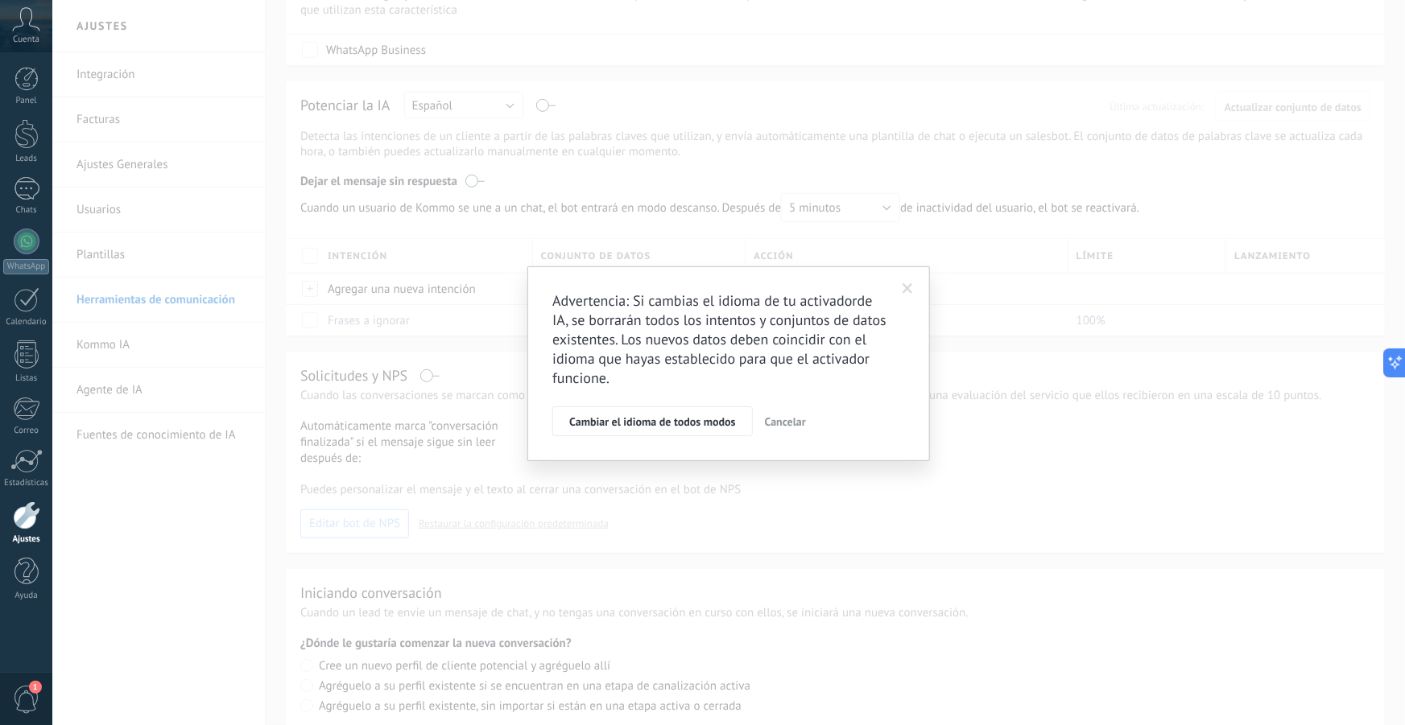
click at [910, 279] on span at bounding box center [907, 288] width 27 height 27
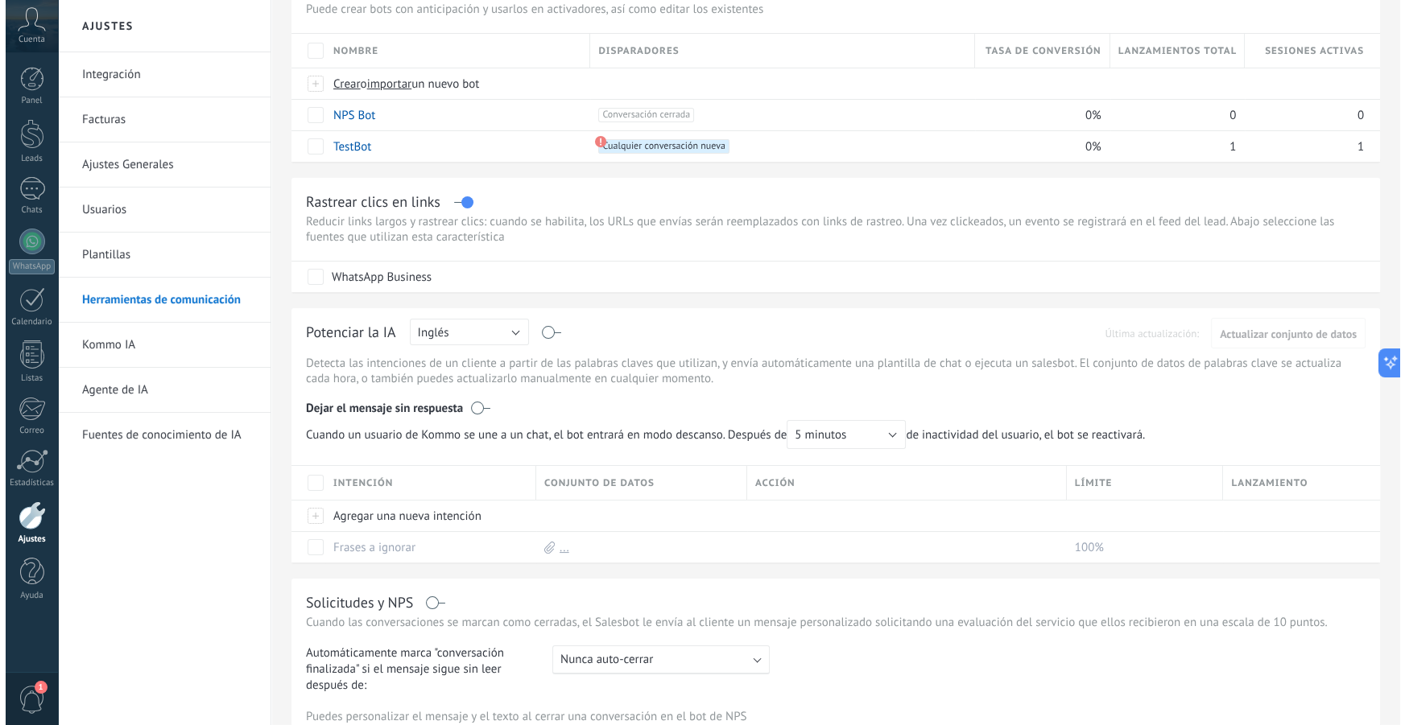
scroll to position [0, 0]
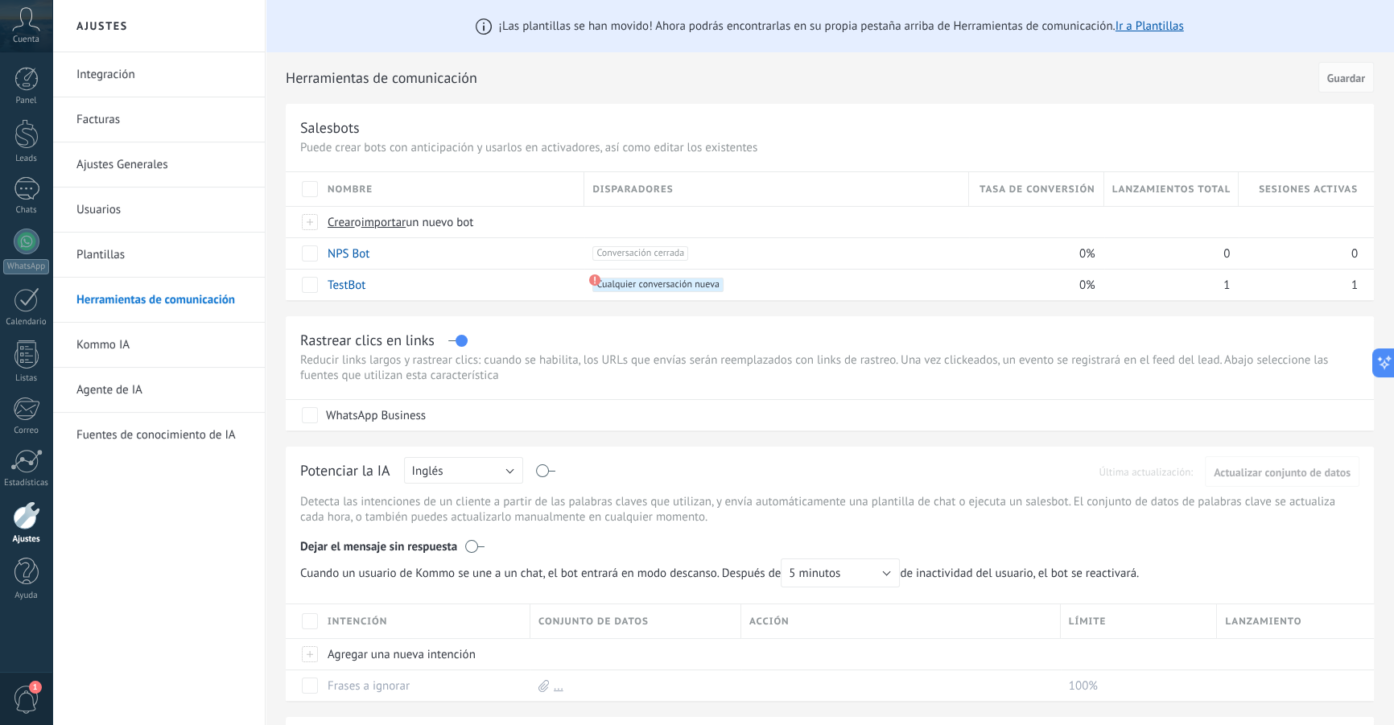
click at [163, 246] on link "Plantillas" at bounding box center [162, 255] width 172 height 45
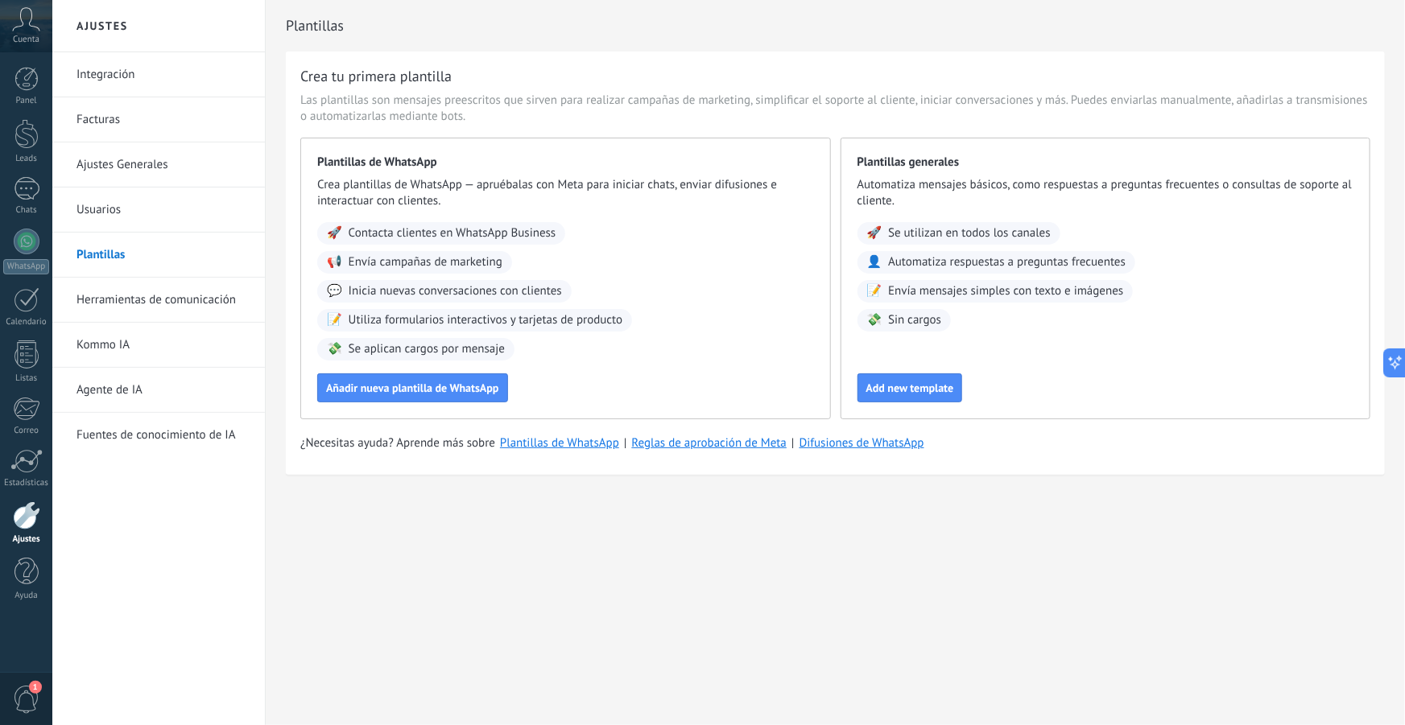
click at [26, 678] on div "1" at bounding box center [26, 698] width 52 height 53
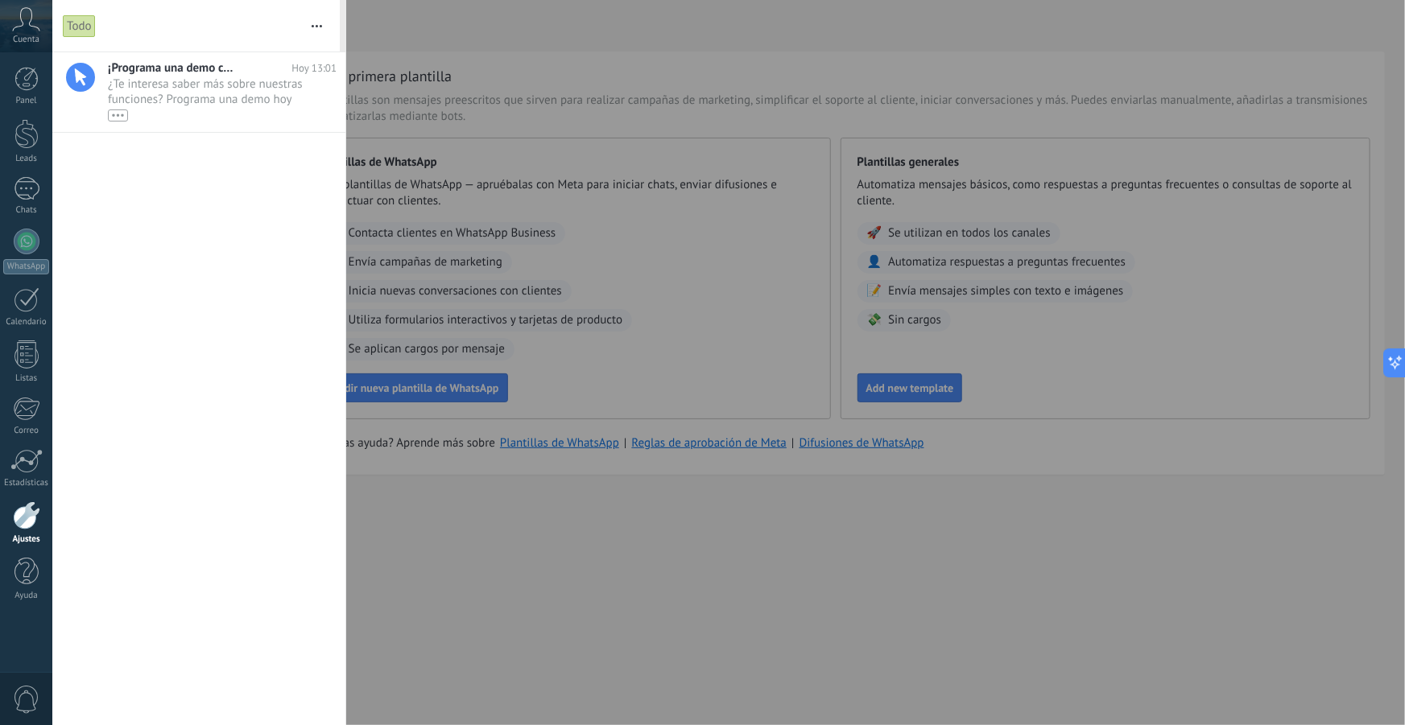
click at [576, 293] on div at bounding box center [702, 362] width 1405 height 725
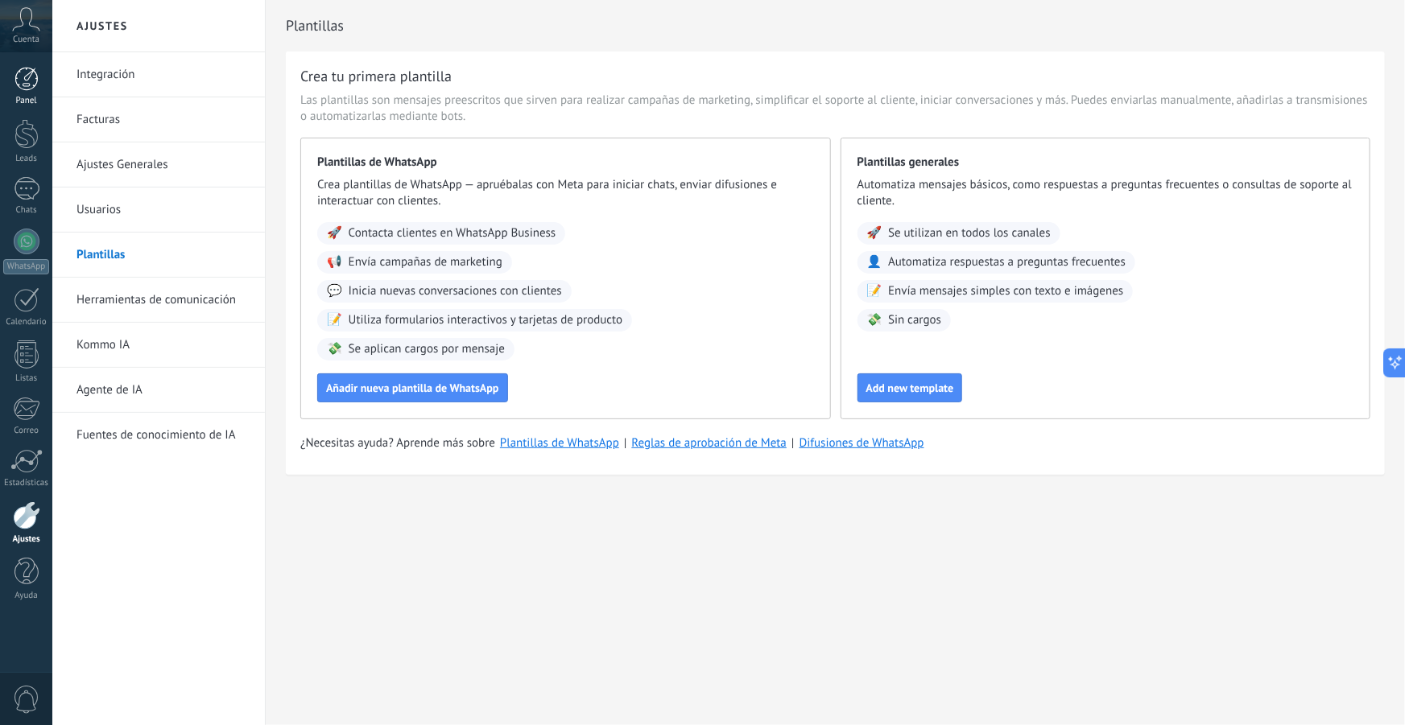
click at [29, 85] on div at bounding box center [26, 79] width 24 height 24
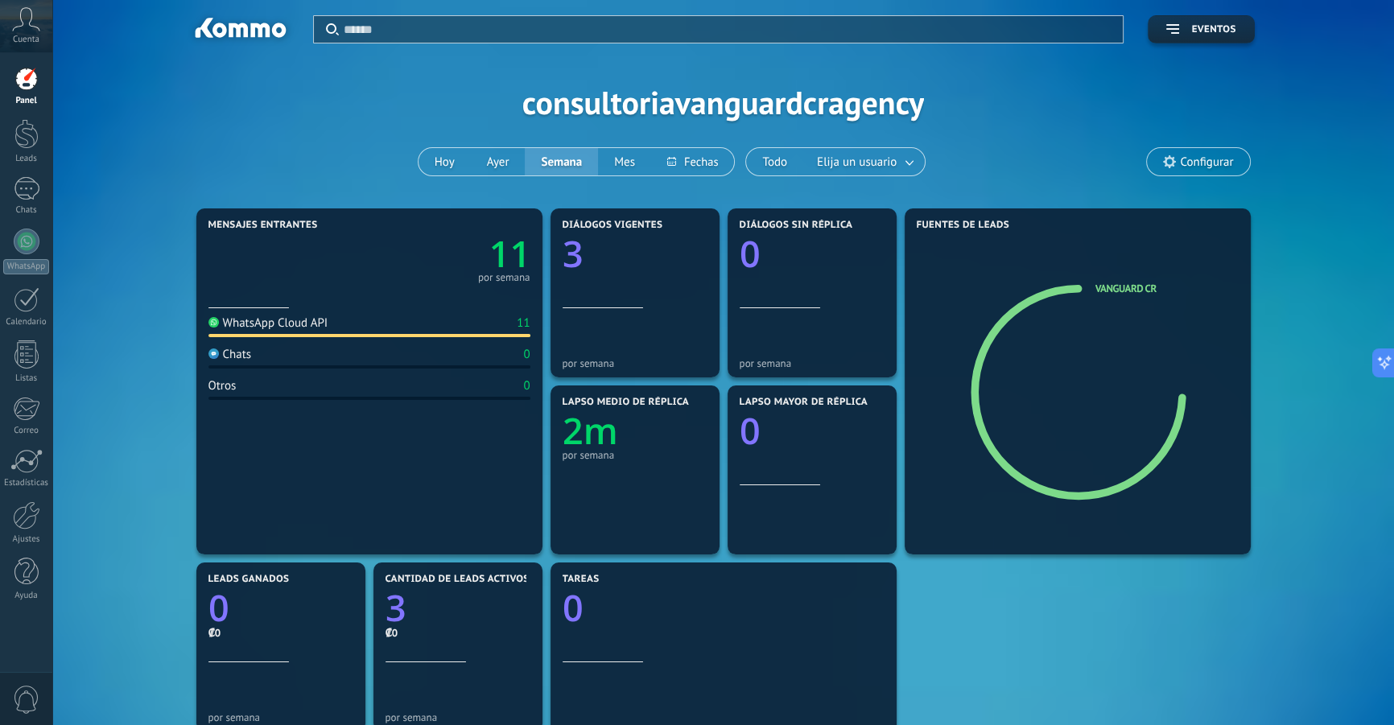
click at [42, 27] on div "Cuenta" at bounding box center [26, 26] width 52 height 52
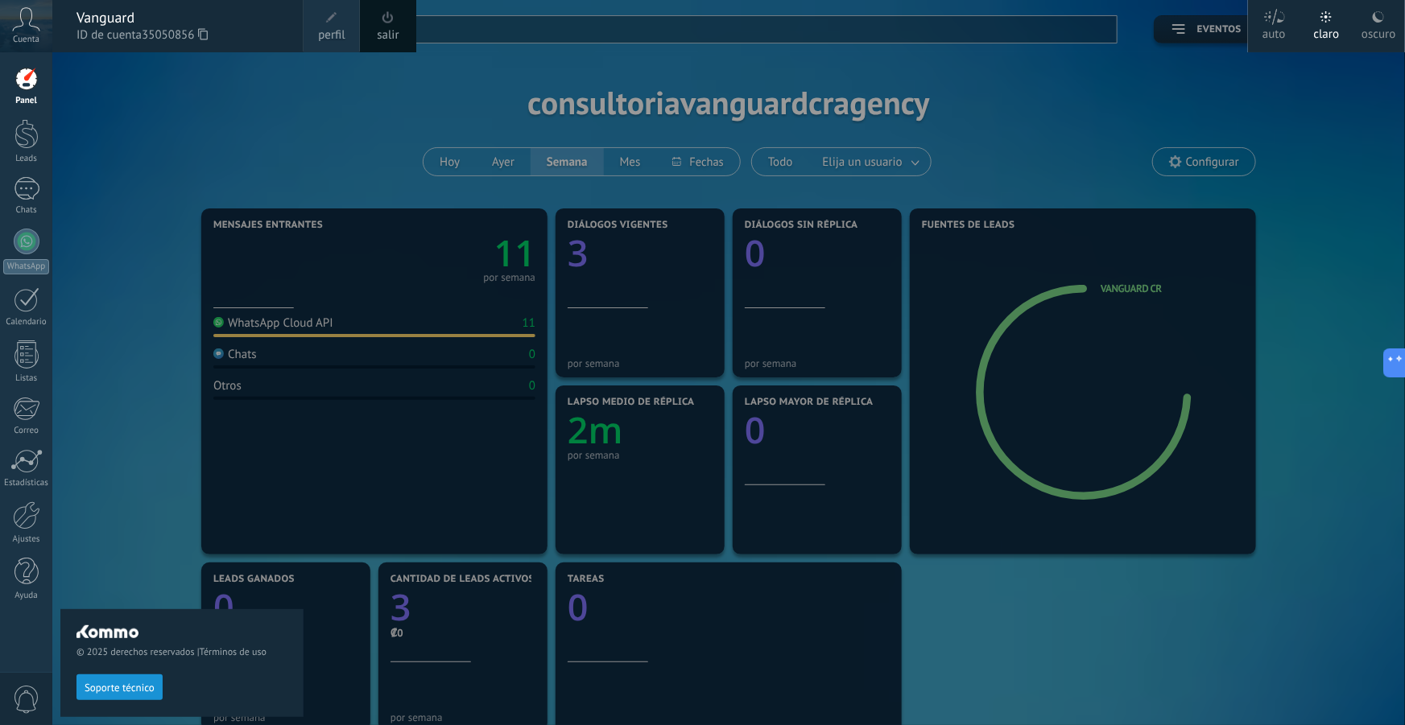
click at [861, 105] on div at bounding box center [754, 362] width 1405 height 725
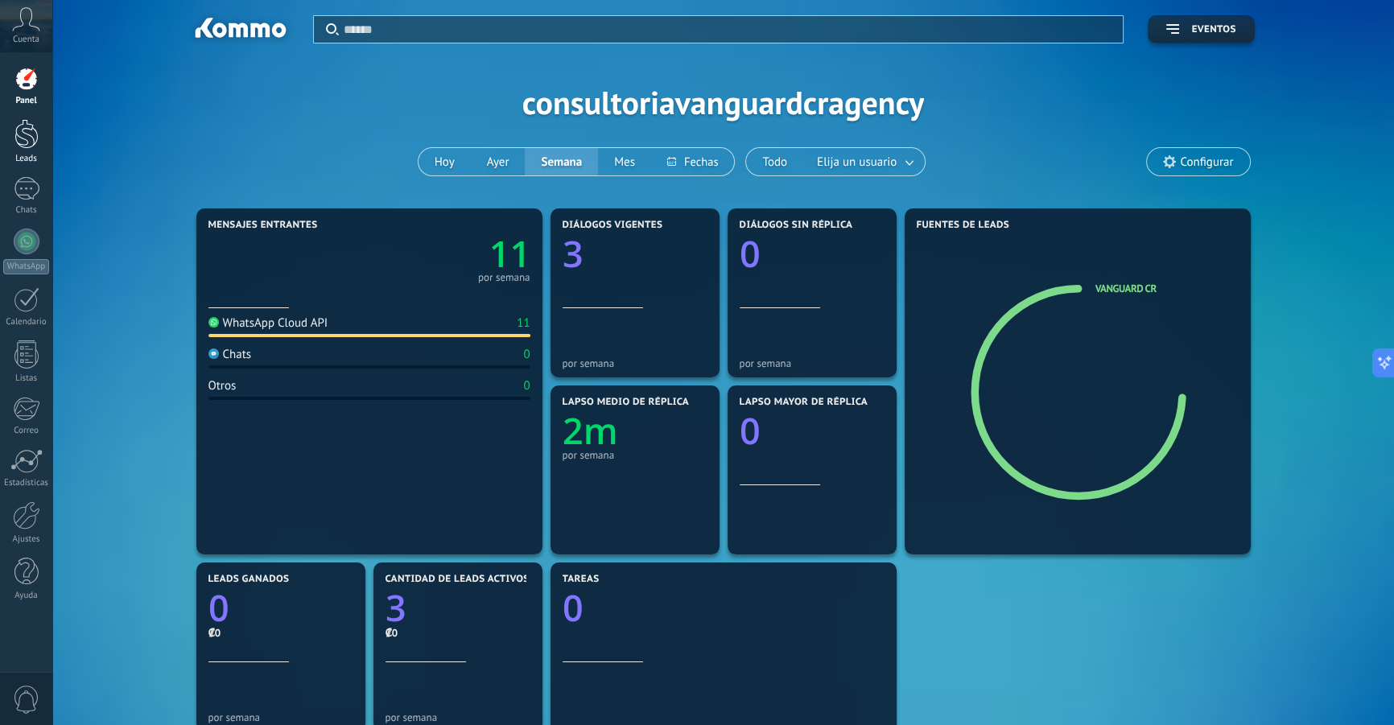
click at [27, 126] on div at bounding box center [26, 134] width 24 height 30
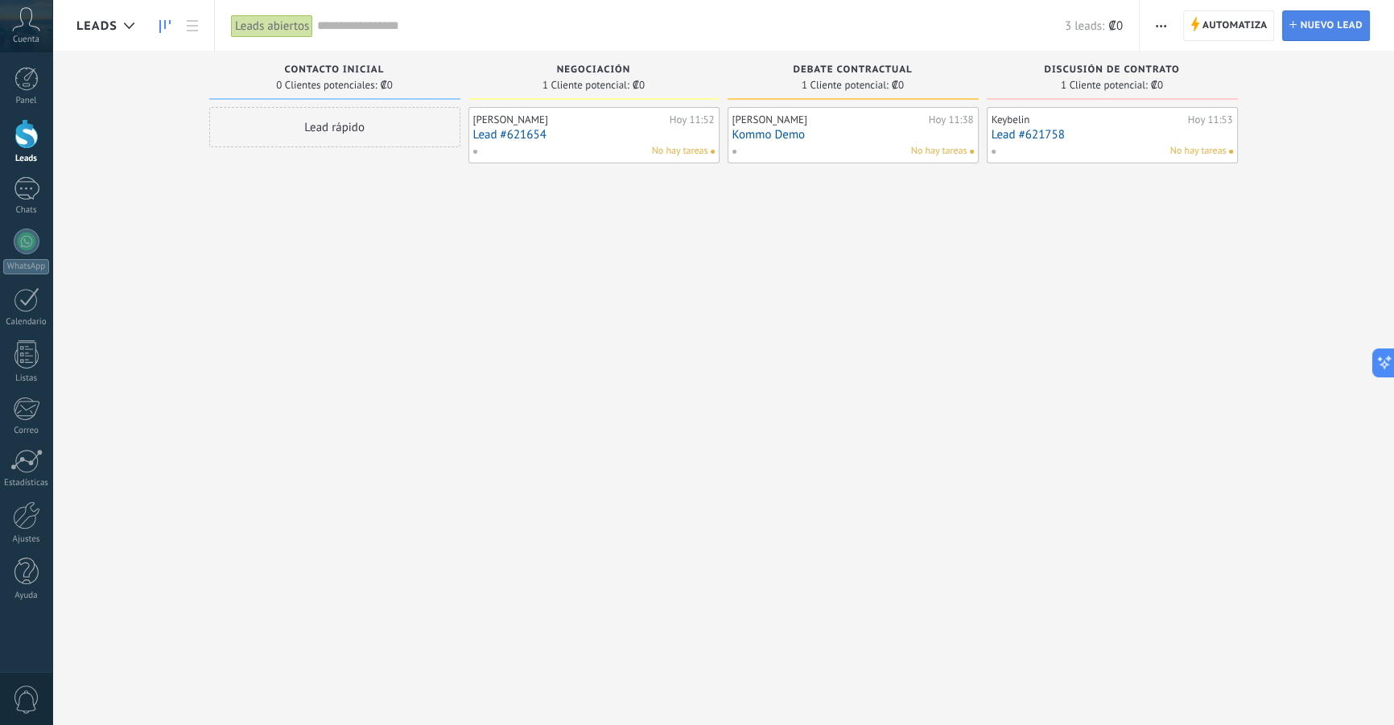
click at [1308, 32] on span "Nuevo lead" at bounding box center [1331, 25] width 63 height 29
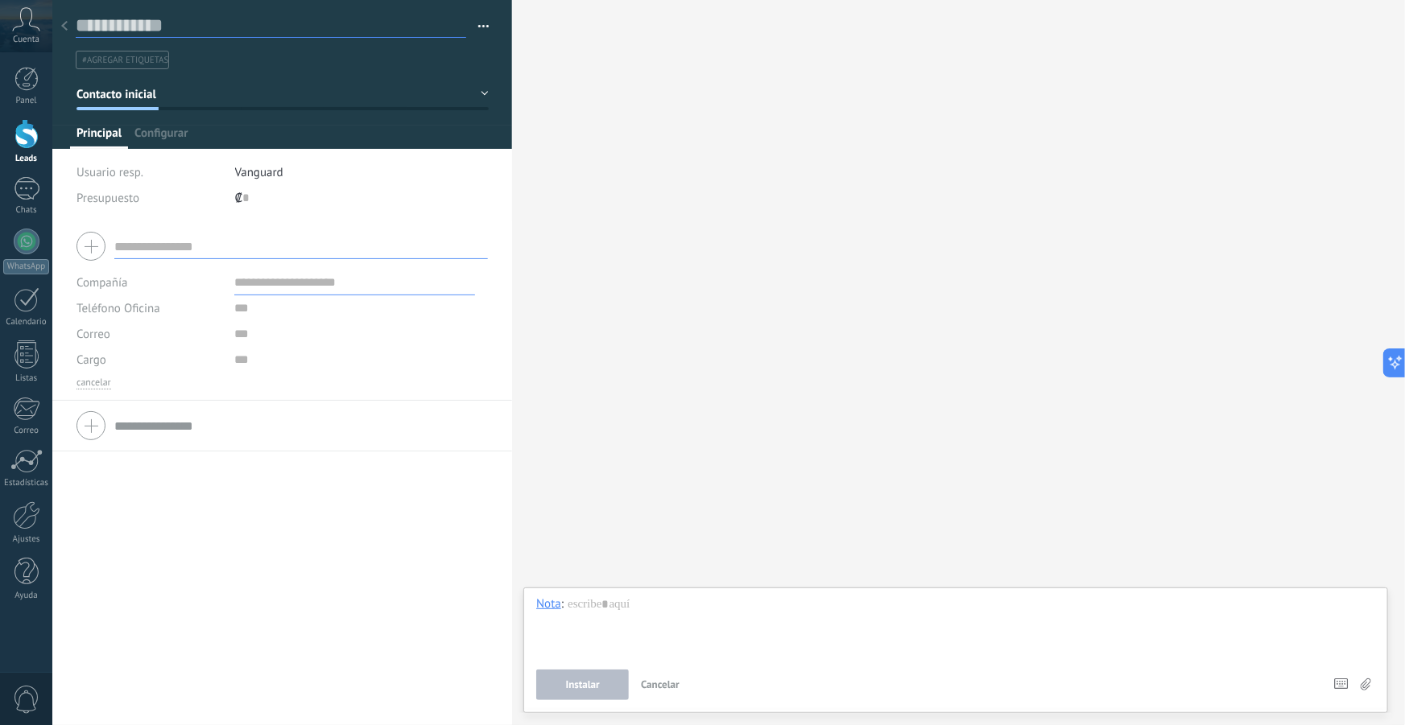
click at [155, 23] on input "text" at bounding box center [271, 26] width 390 height 24
type input "****"
click at [178, 243] on input "text" at bounding box center [300, 246] width 373 height 26
click at [90, 250] on div at bounding box center [281, 246] width 411 height 40
click at [140, 250] on input "text" at bounding box center [300, 246] width 373 height 26
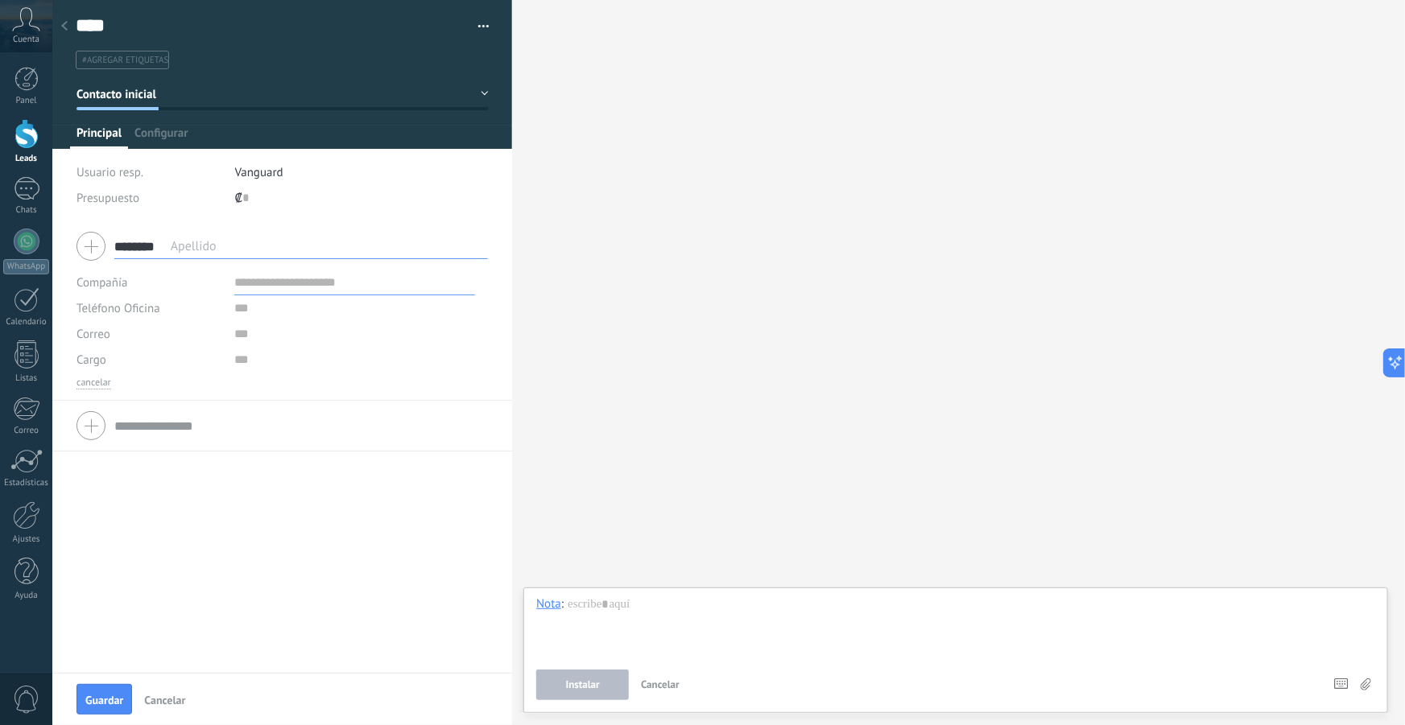
type input "********"
click at [188, 291] on div "Compañía" at bounding box center [149, 283] width 146 height 26
click at [287, 279] on input "text" at bounding box center [354, 283] width 241 height 26
click at [131, 699] on button "Guardar" at bounding box center [104, 699] width 56 height 31
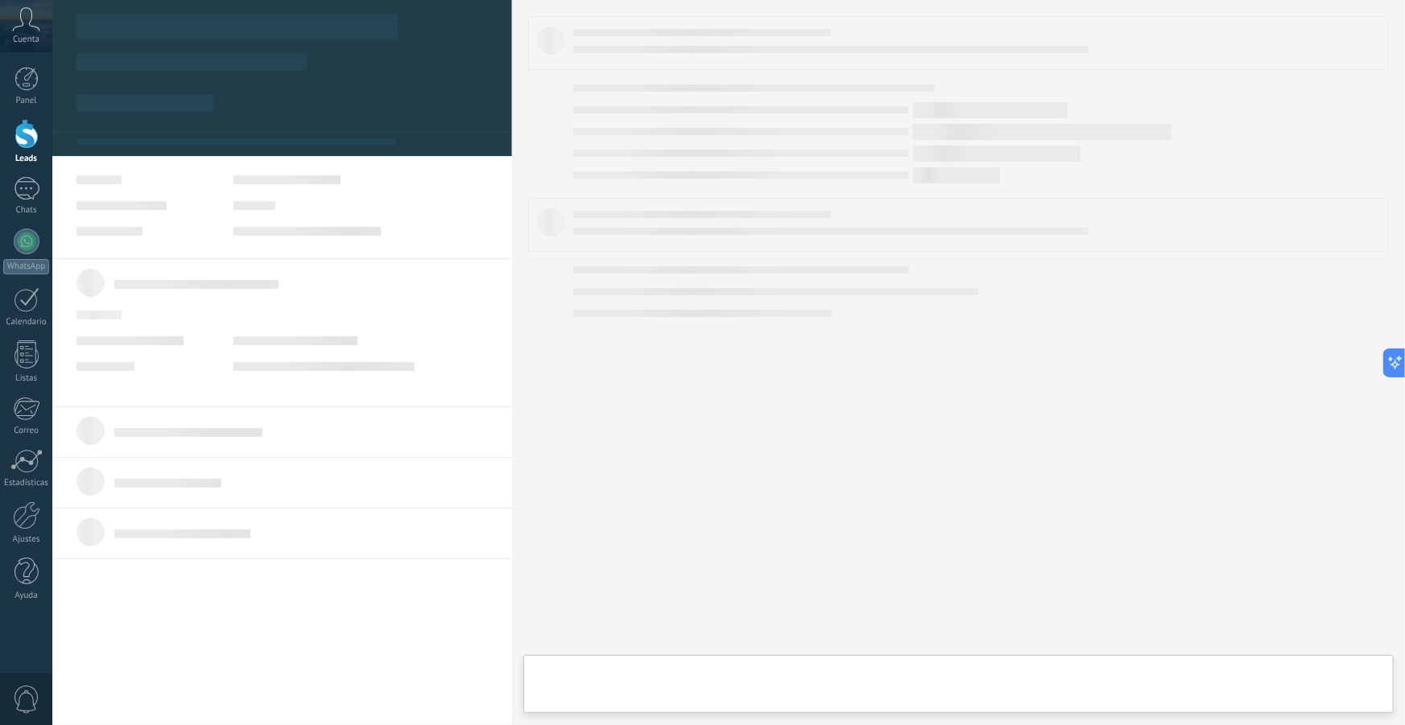
type textarea "****"
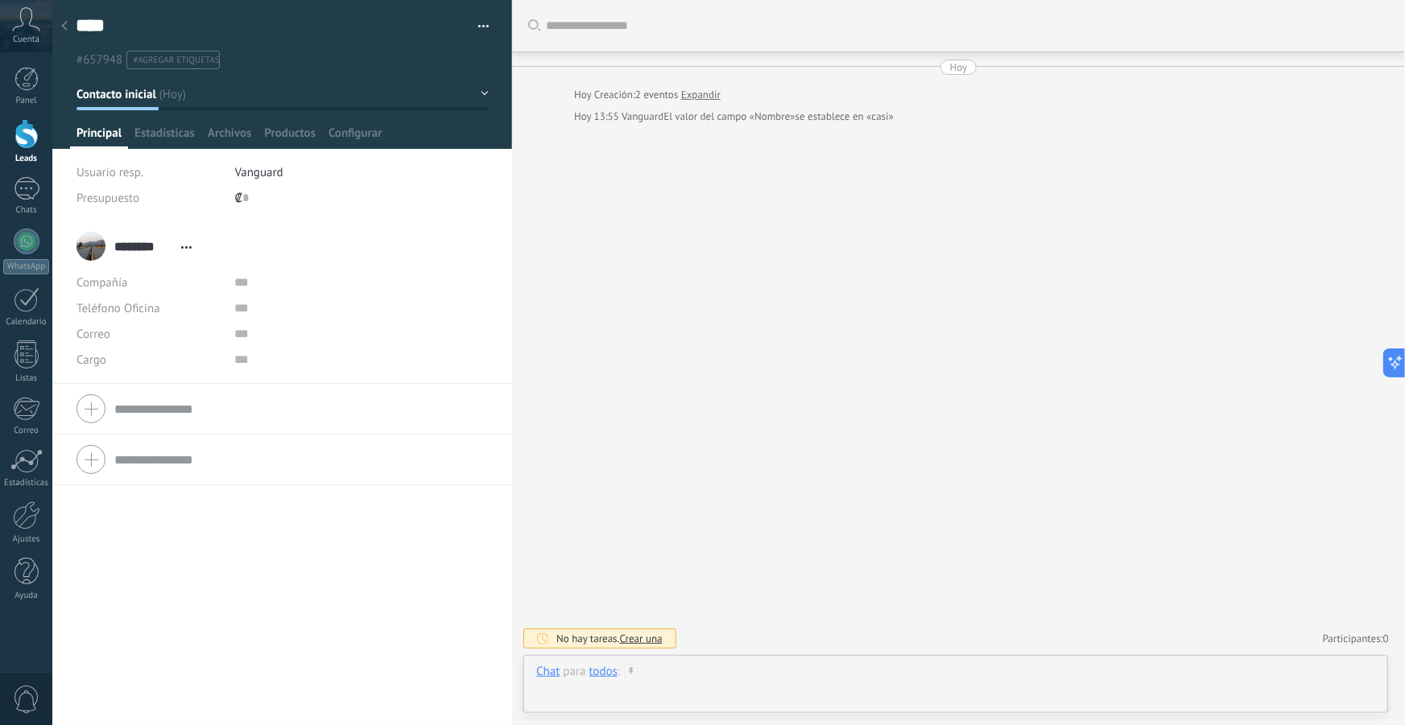
click at [708, 675] on div at bounding box center [955, 688] width 839 height 48
click at [601, 605] on div "todos" at bounding box center [603, 603] width 28 height 14
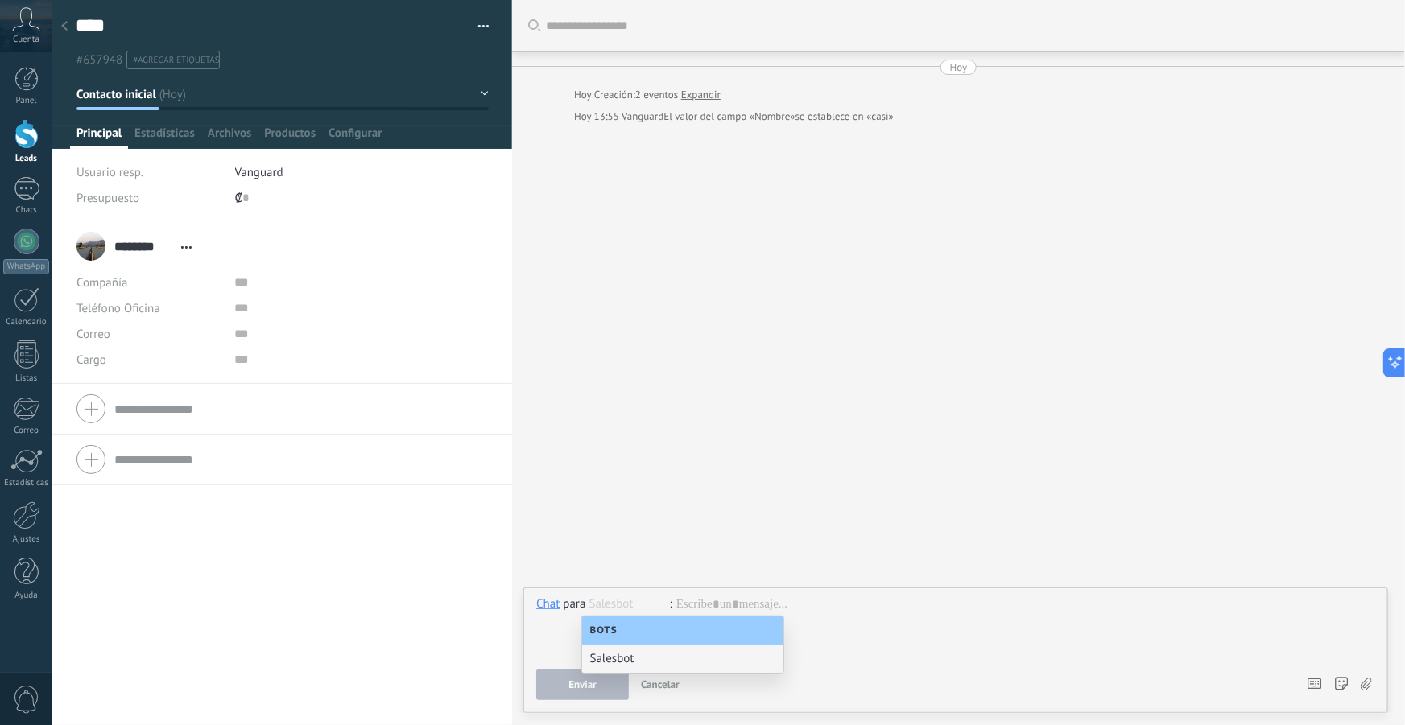
click at [636, 661] on div "Salesbot" at bounding box center [682, 659] width 201 height 28
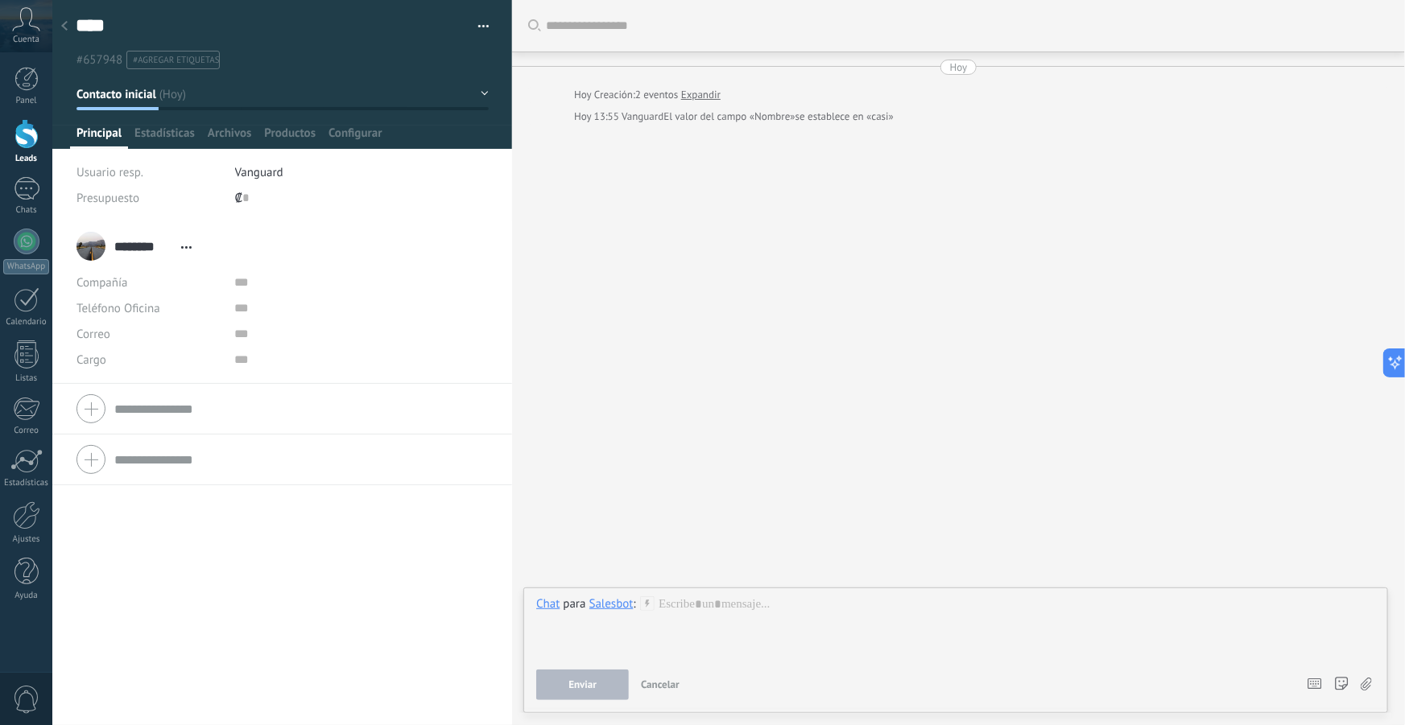
click at [616, 603] on div "Salesbot" at bounding box center [611, 603] width 44 height 14
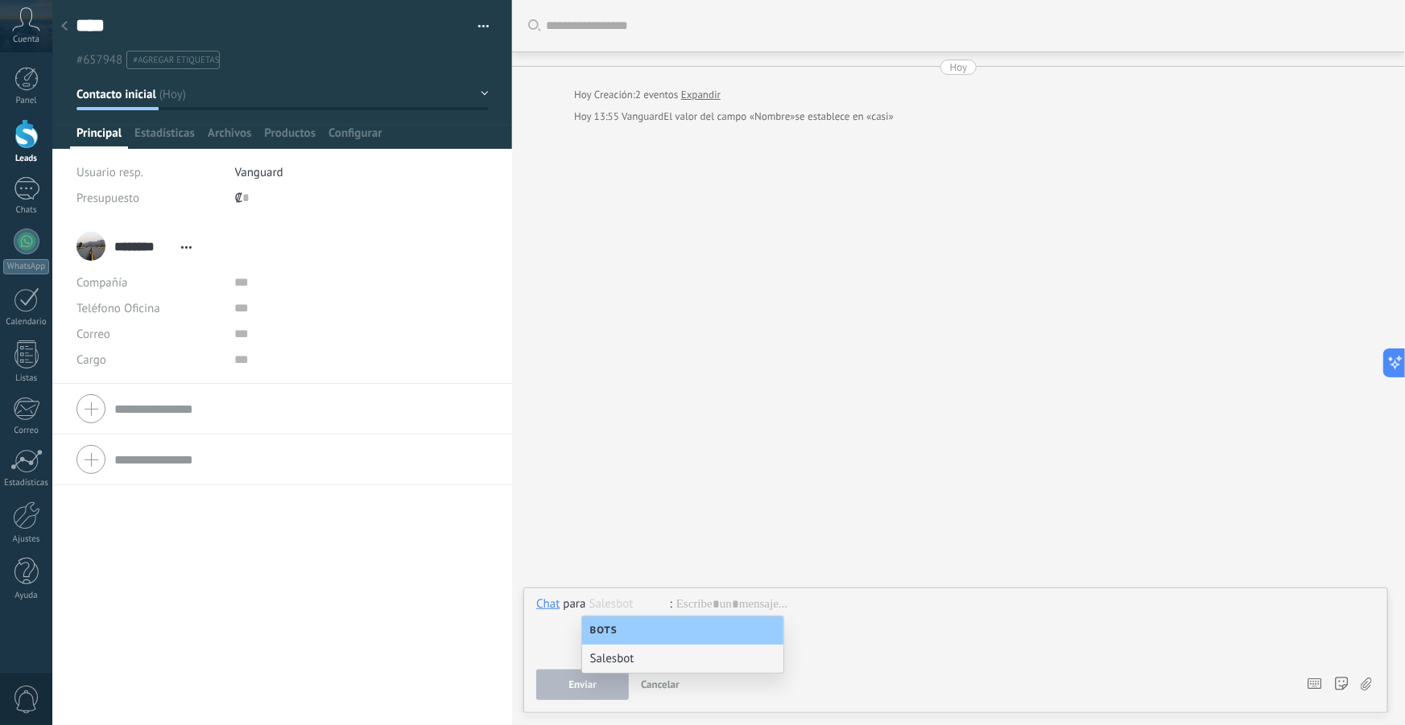
click at [626, 629] on div "Bots" at bounding box center [682, 631] width 201 height 28
click at [714, 596] on div at bounding box center [955, 626] width 839 height 61
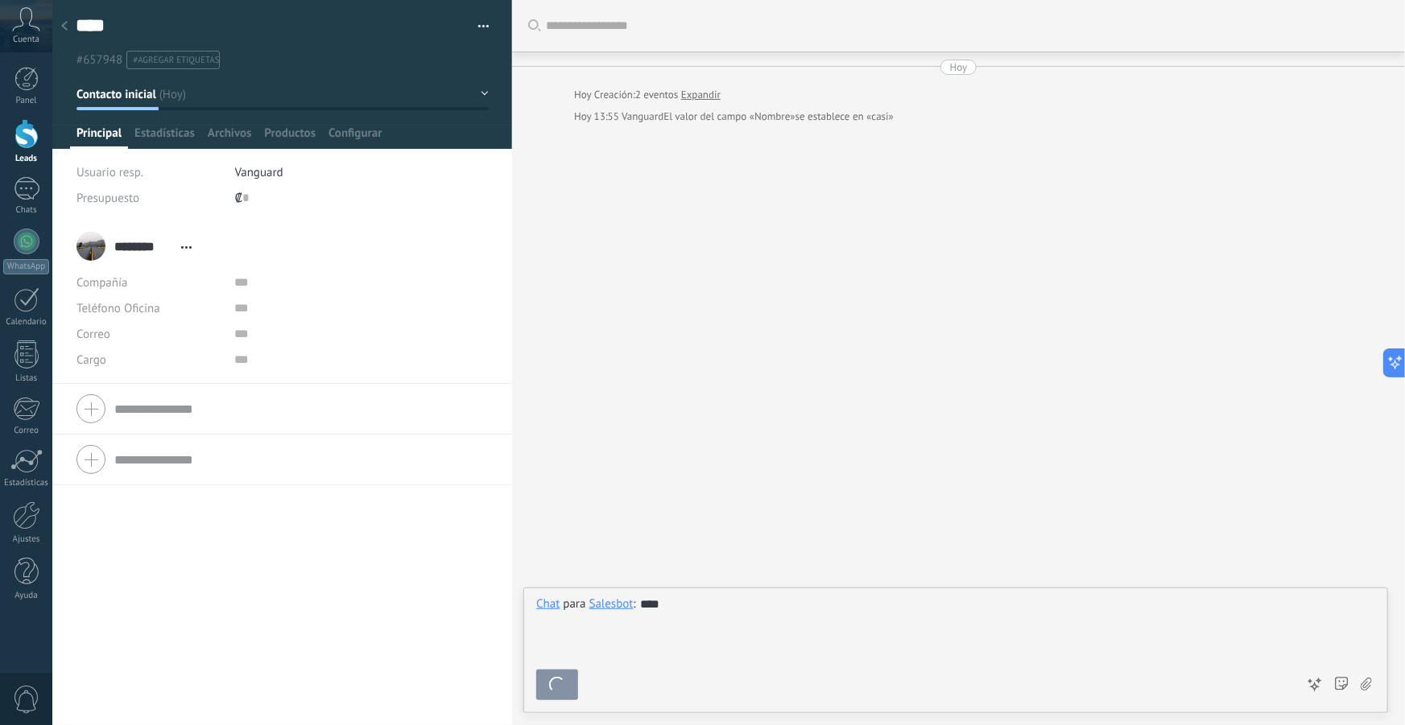
click at [183, 242] on span "Abrir detalle Copie el nombre Desatar Contacto principal" at bounding box center [186, 247] width 27 height 12
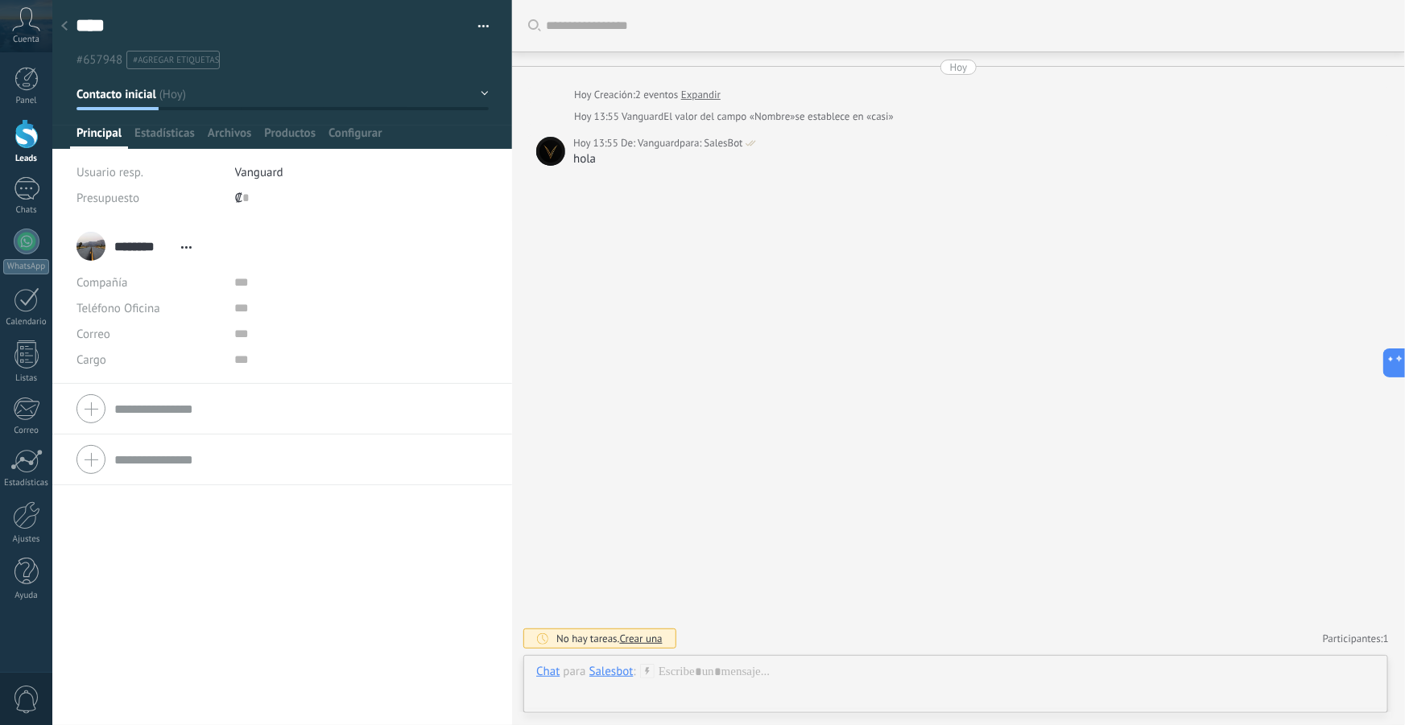
click at [181, 249] on icon at bounding box center [186, 247] width 10 height 2
click at [260, 295] on span "Copie el nombre" at bounding box center [246, 295] width 85 height 15
click at [155, 246] on input "********" at bounding box center [143, 246] width 59 height 16
type input "*"
type input "****"
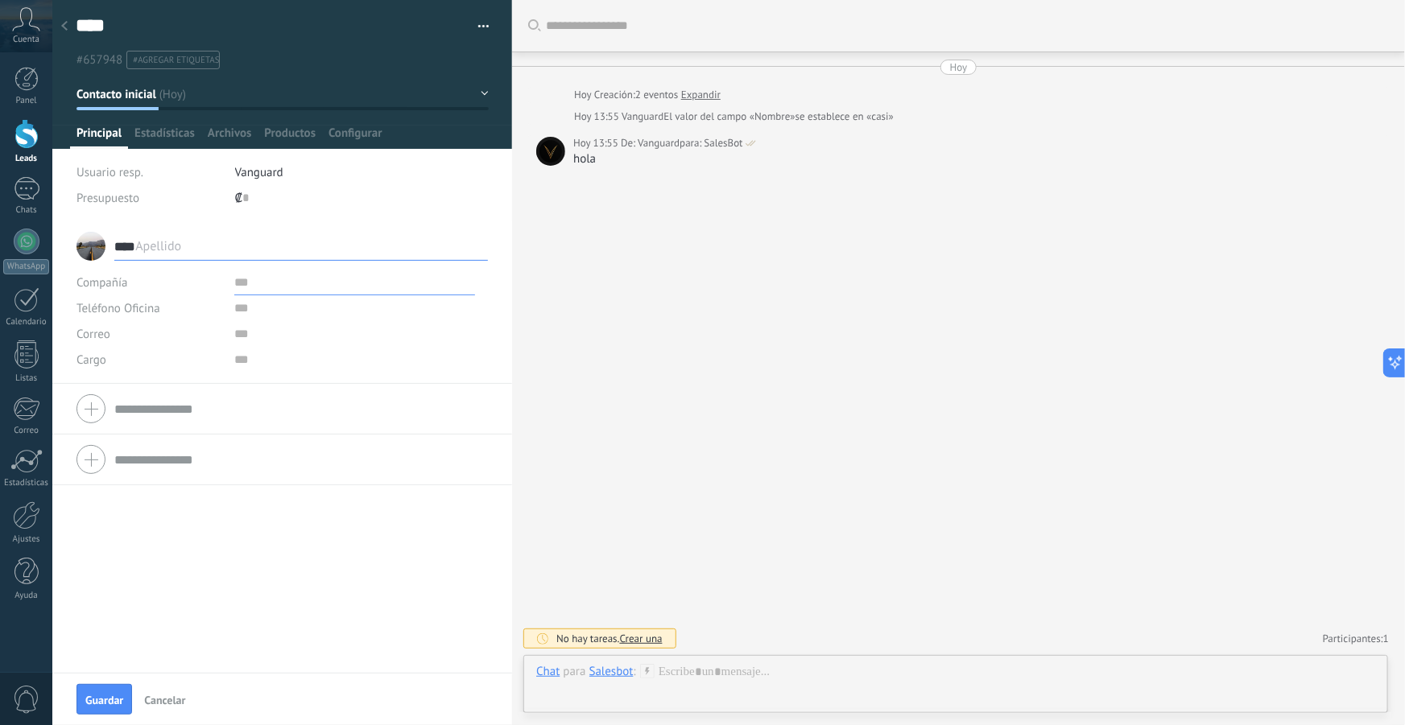
type input "****"
click at [301, 282] on input "text" at bounding box center [354, 283] width 241 height 26
click at [241, 307] on input "text" at bounding box center [354, 308] width 241 height 26
click at [96, 688] on button "Guardar" at bounding box center [104, 699] width 56 height 31
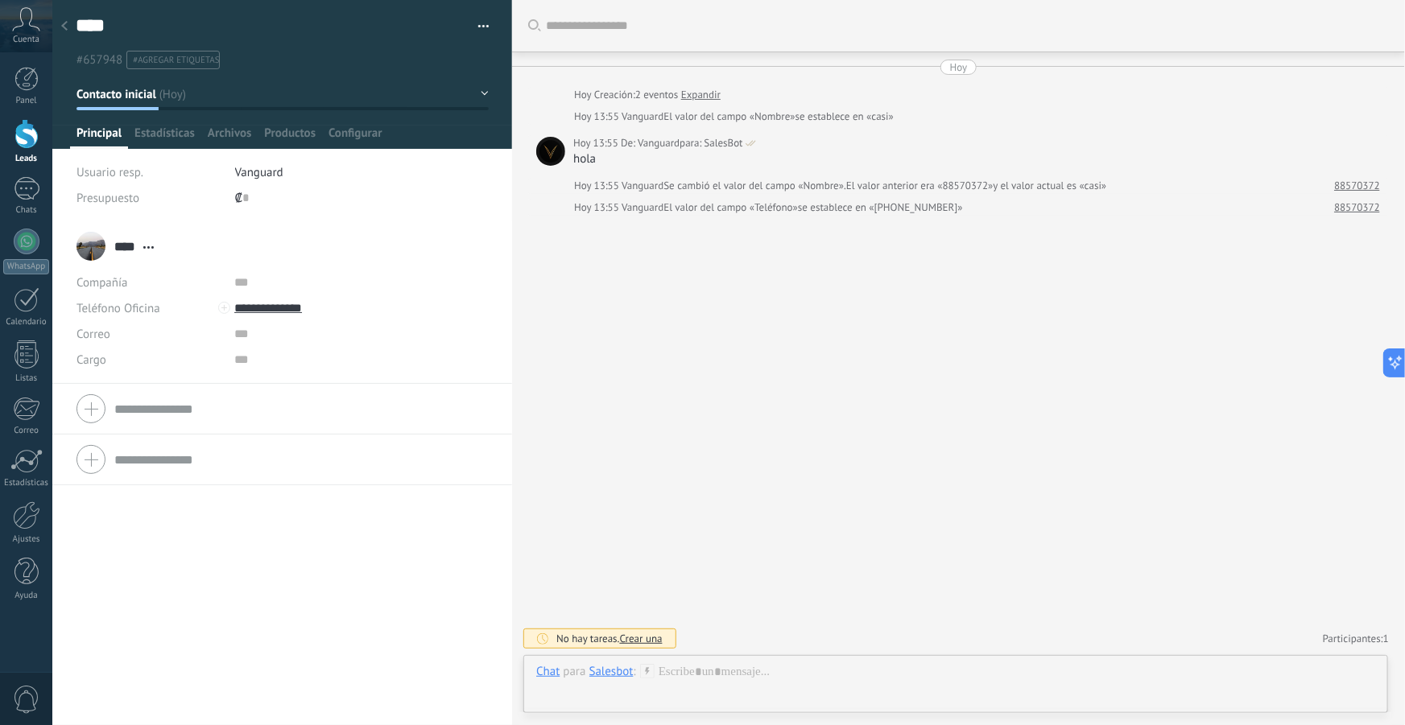
click at [613, 671] on div "Salesbot" at bounding box center [611, 671] width 44 height 14
drag, startPoint x: 782, startPoint y: 662, endPoint x: 798, endPoint y: 669, distance: 17.7
click at [798, 669] on div "Chat Correo Nota Tarea Chat para Salesbot Salesbot : Enviar Cancelar Rastrear c…" at bounding box center [955, 684] width 864 height 58
click at [291, 307] on input "**********" at bounding box center [354, 308] width 241 height 26
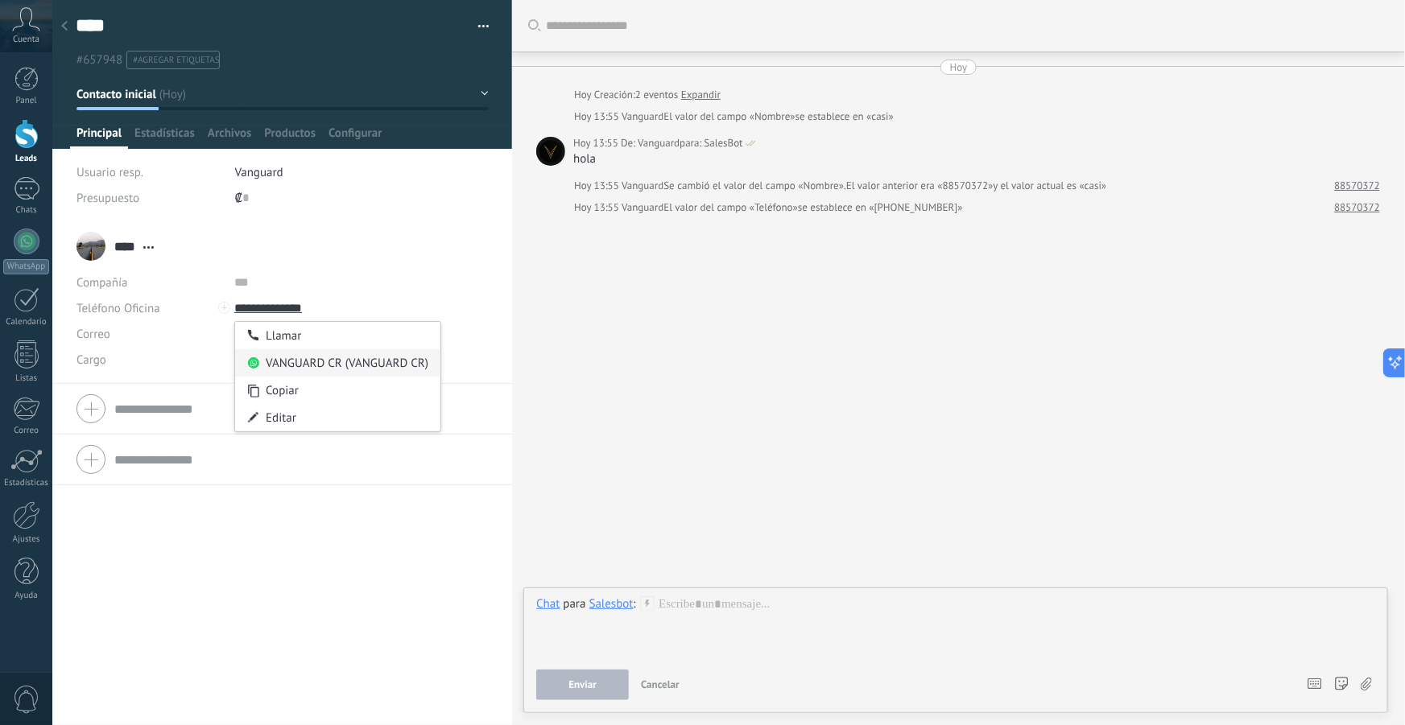
type input "**********"
click at [298, 372] on div "VANGUARD CR (VANGUARD CR)" at bounding box center [337, 362] width 205 height 27
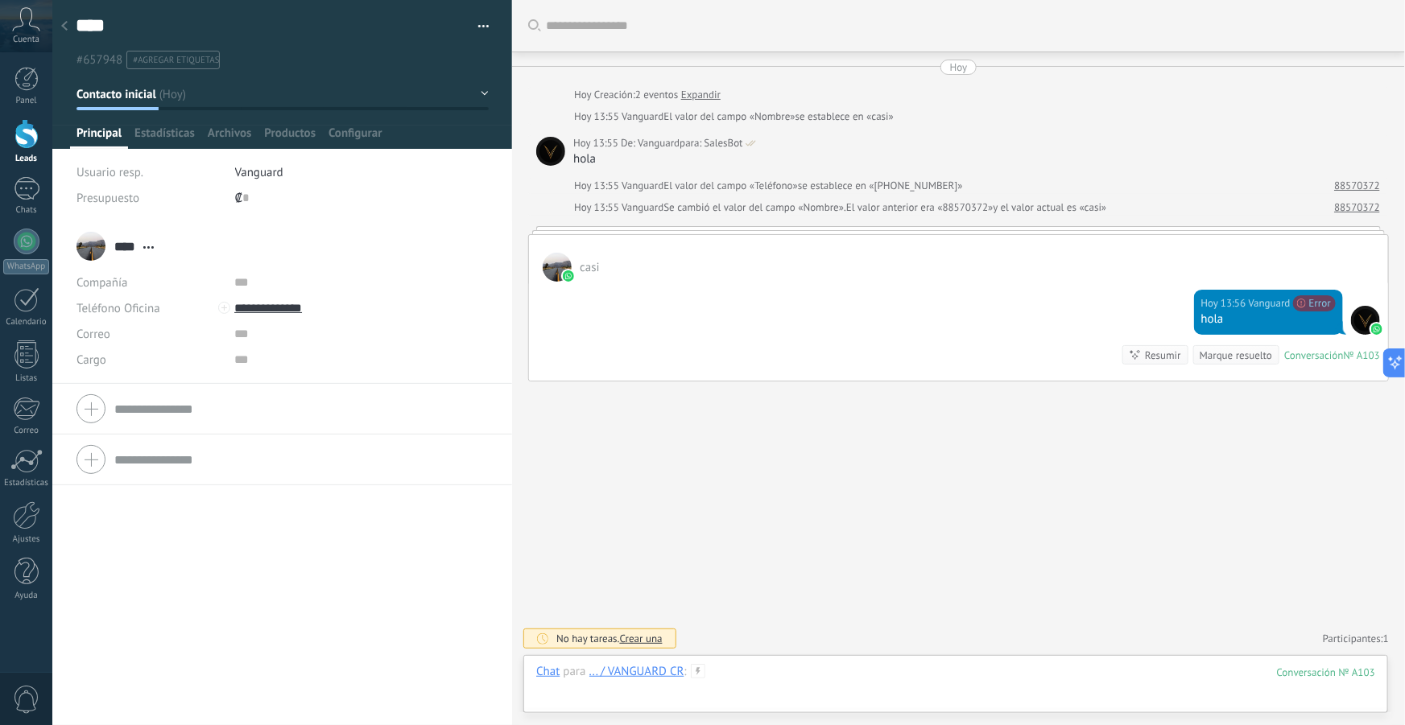
click at [740, 676] on div at bounding box center [955, 688] width 839 height 48
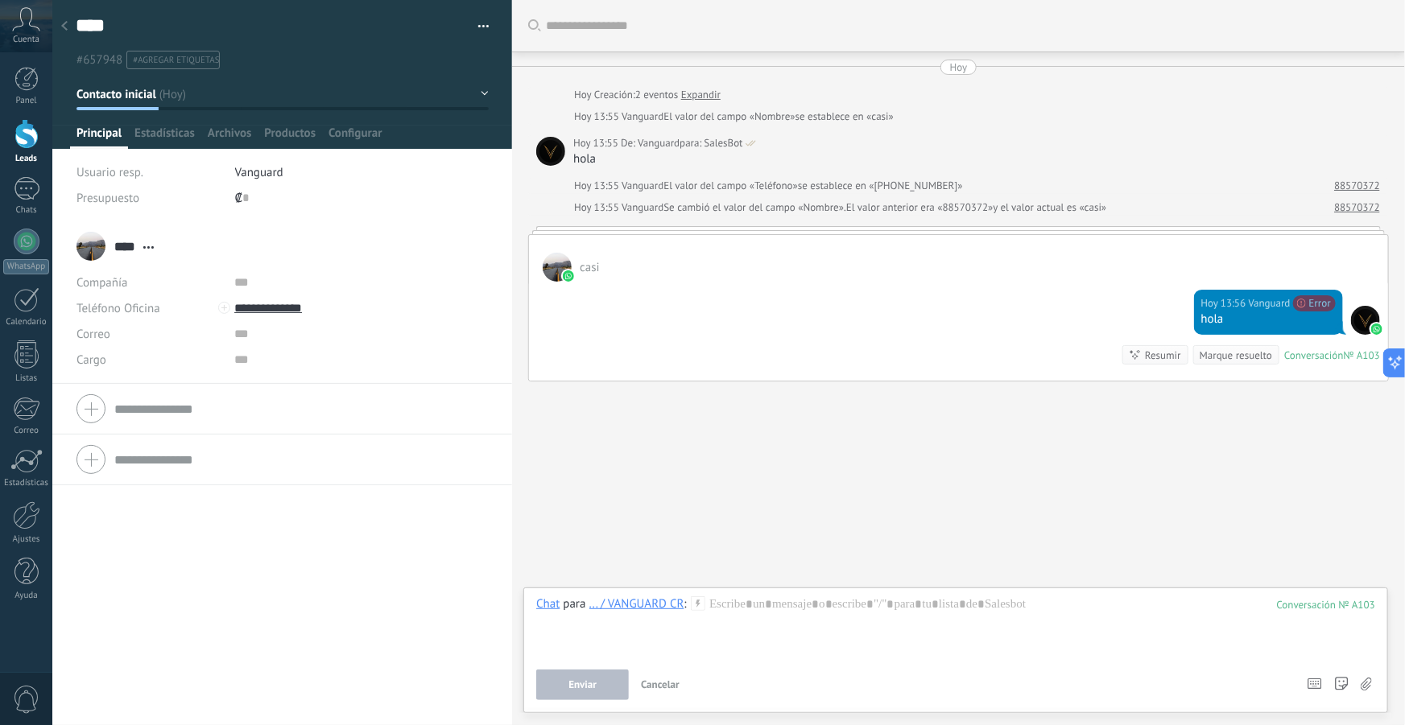
click at [1360, 675] on label at bounding box center [1365, 685] width 11 height 31
click at [0, 0] on input "file" at bounding box center [0, 0] width 0 height 0
click at [32, 87] on div at bounding box center [26, 79] width 24 height 24
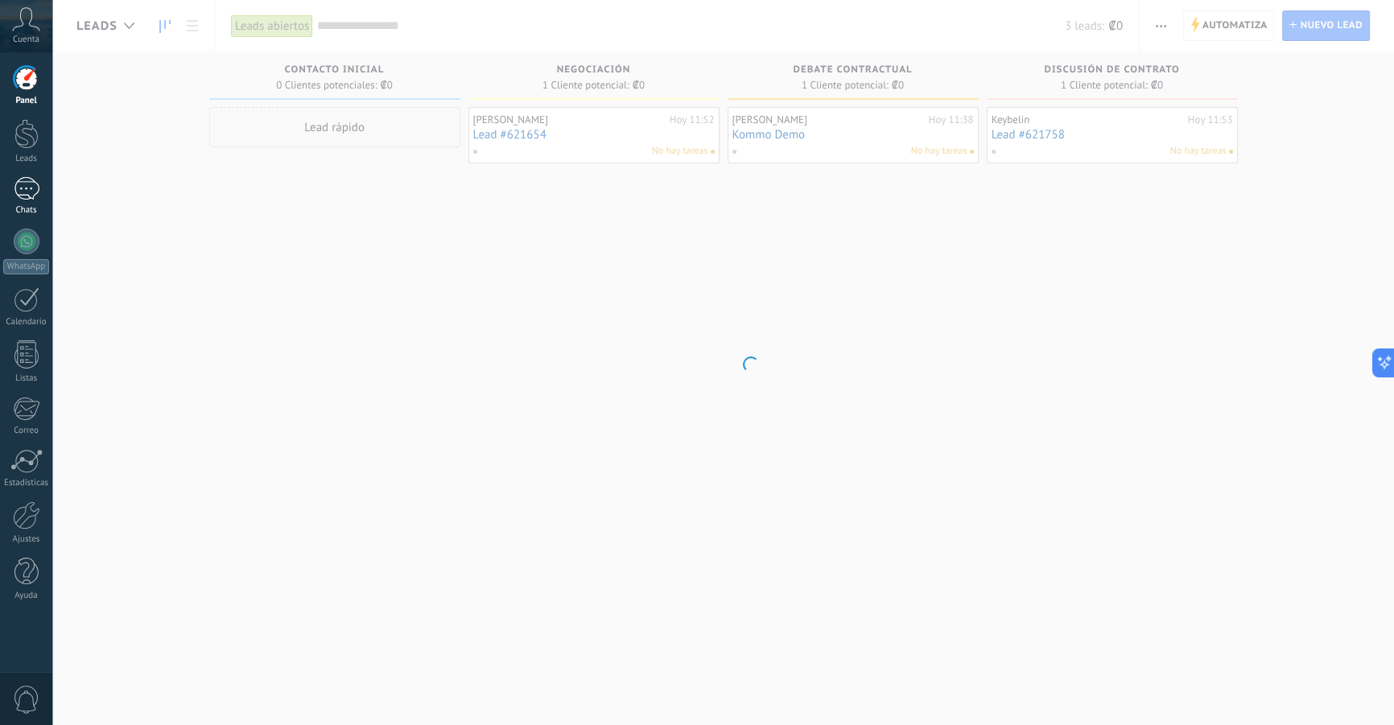
click at [33, 179] on div "1" at bounding box center [27, 188] width 26 height 23
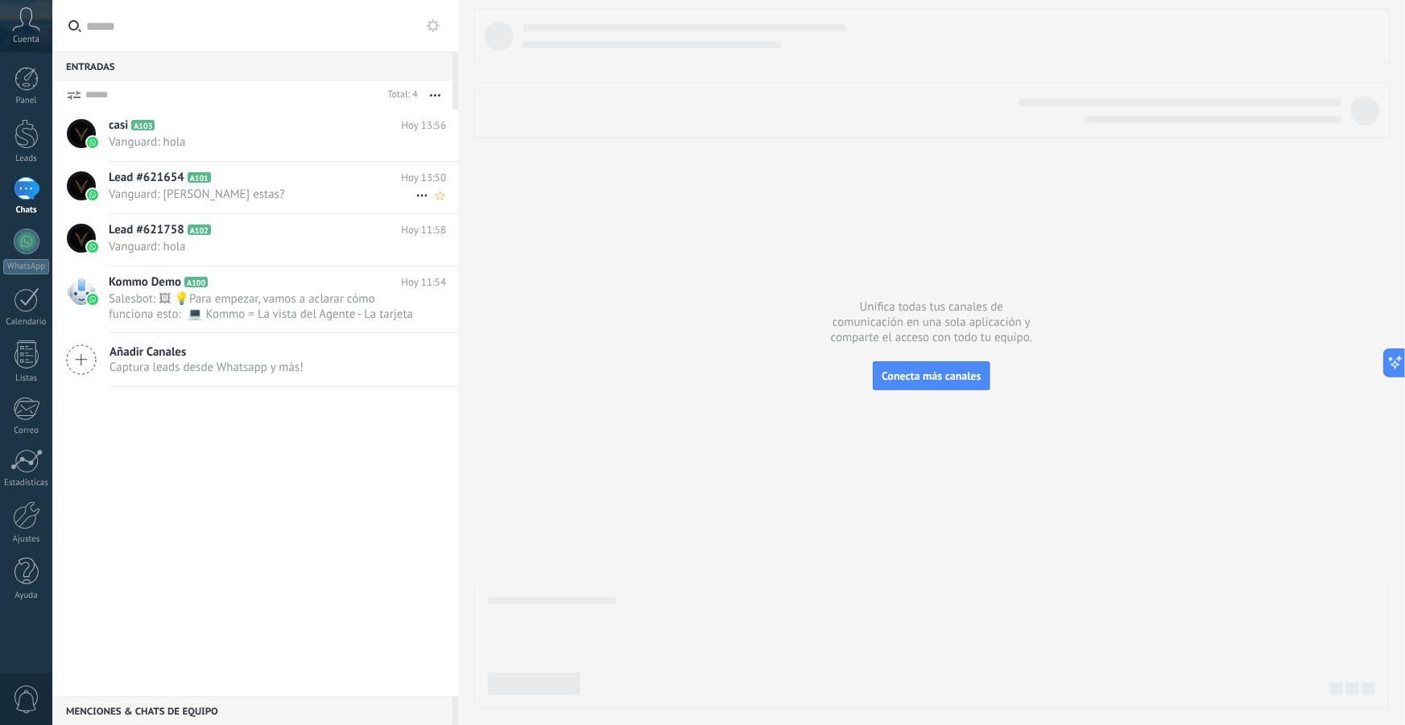
click at [295, 184] on h2 "Lead #621654 A101" at bounding box center [255, 178] width 292 height 16
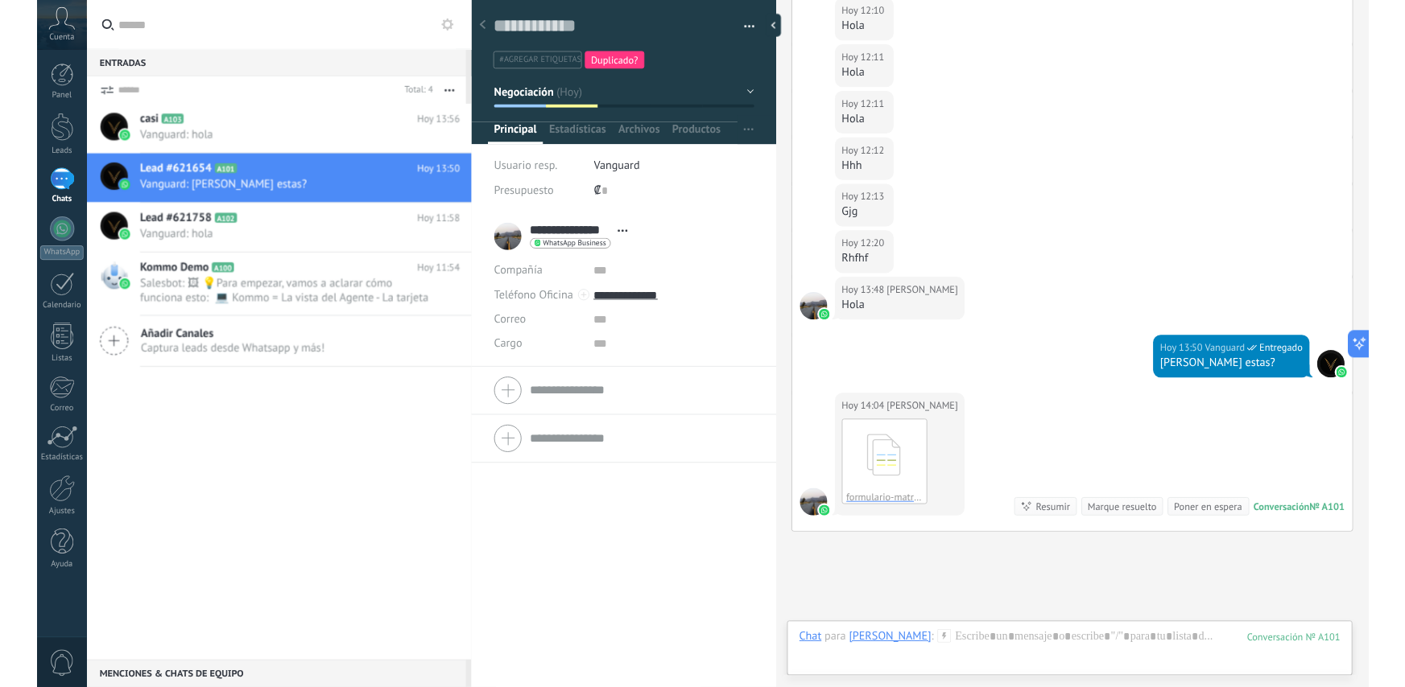
scroll to position [451, 0]
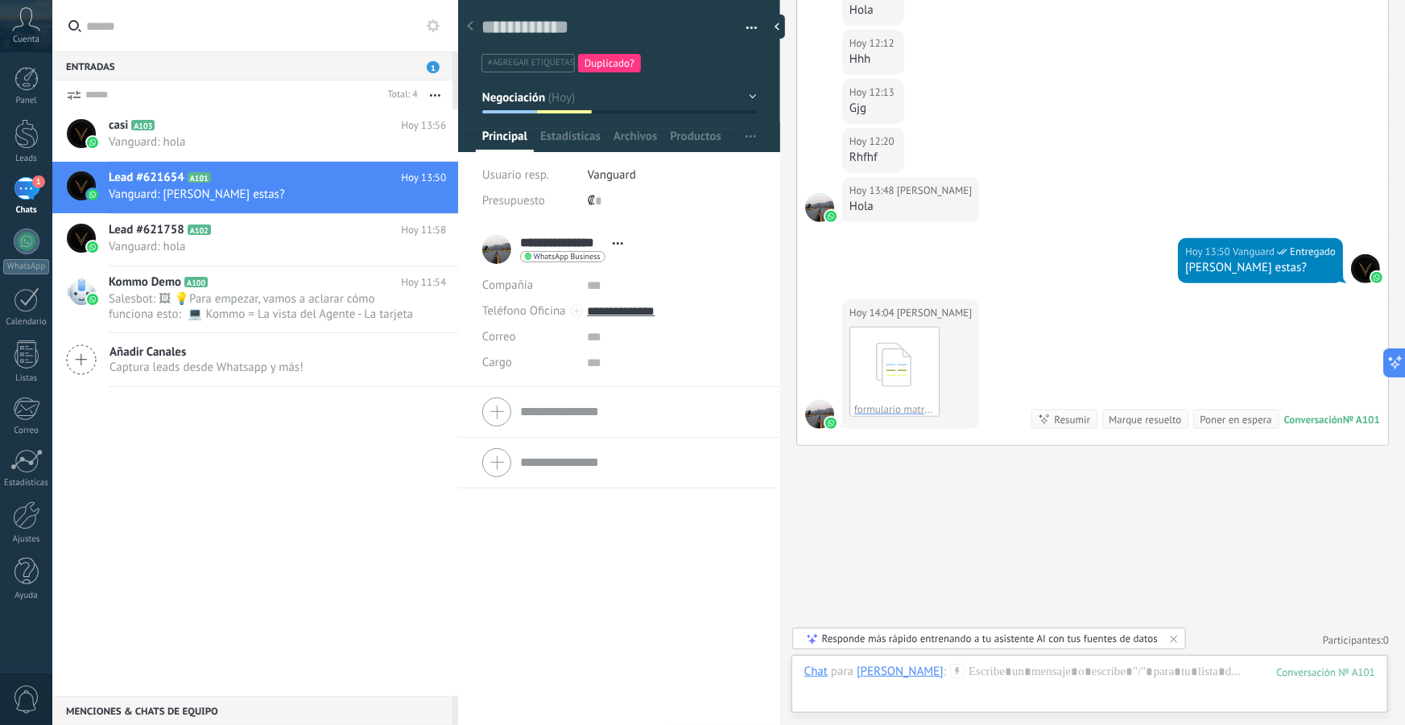
click at [897, 369] on icon at bounding box center [894, 365] width 63 height 67
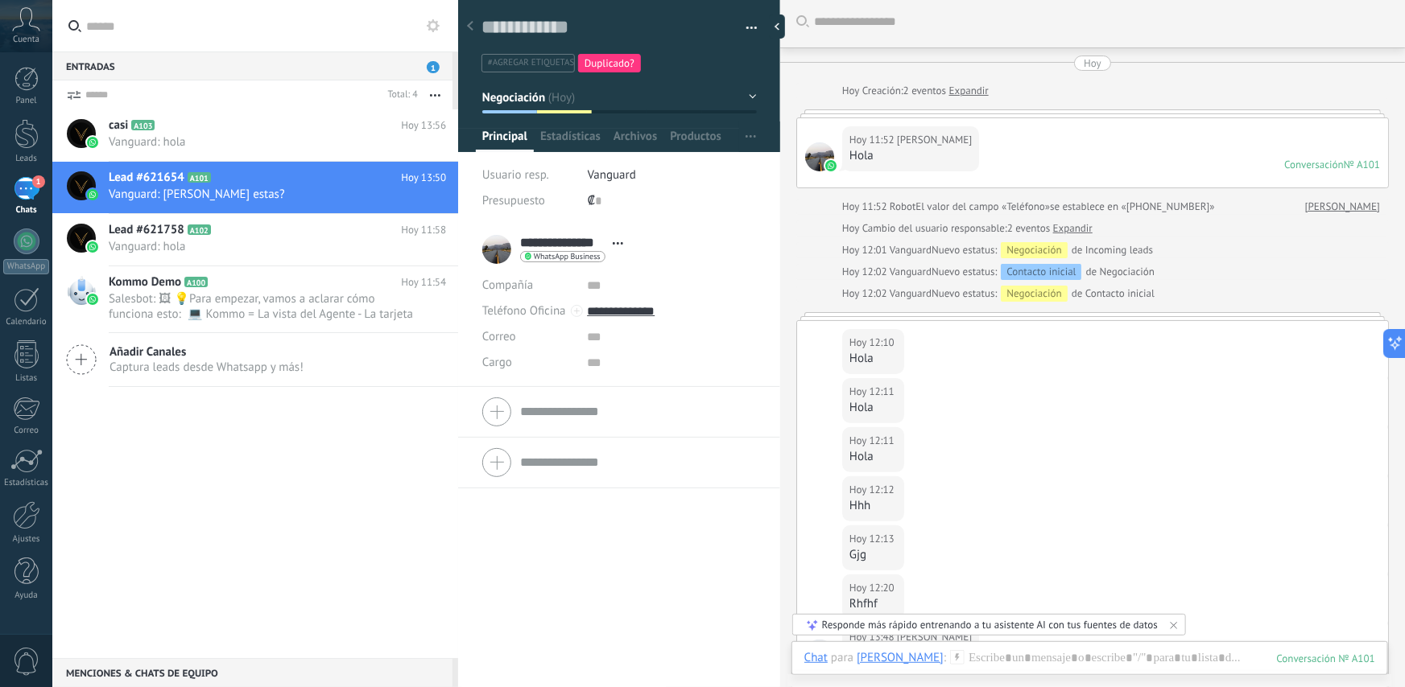
scroll to position [0, 0]
click at [148, 132] on h2 "casi A103" at bounding box center [255, 126] width 292 height 16
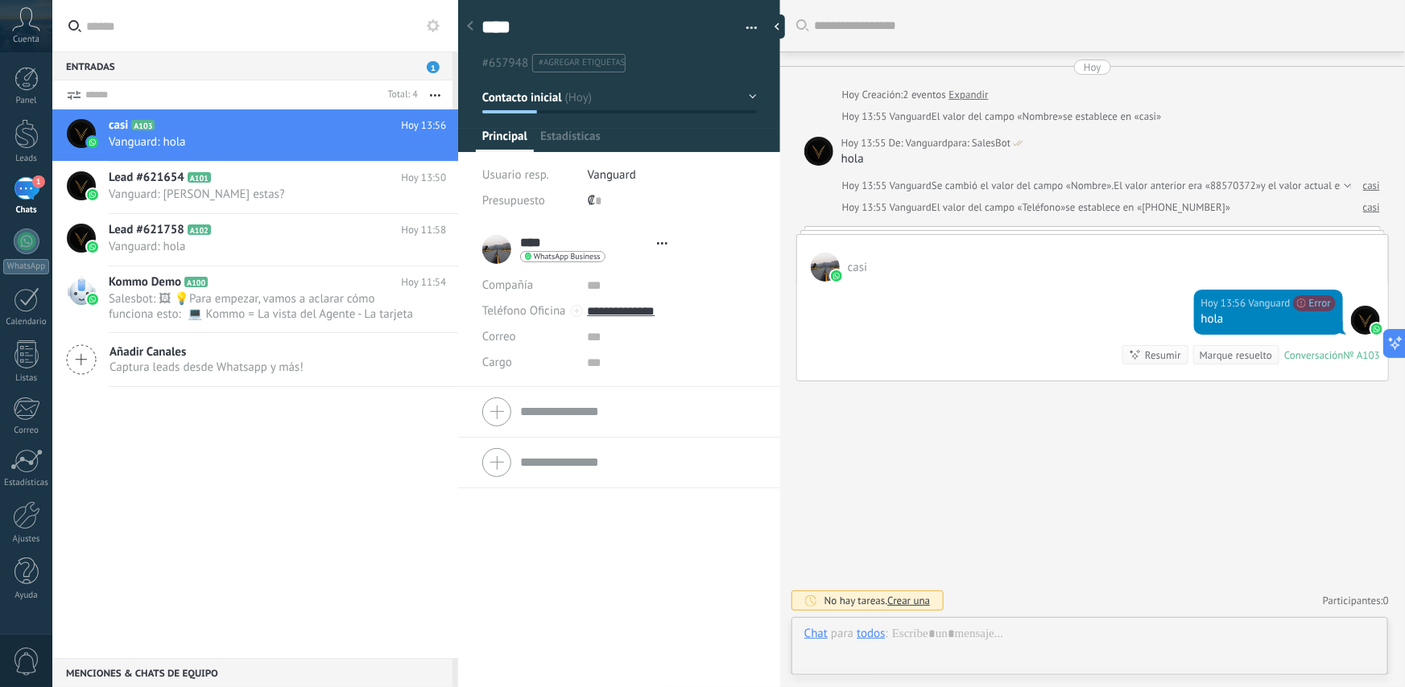
type textarea "****"
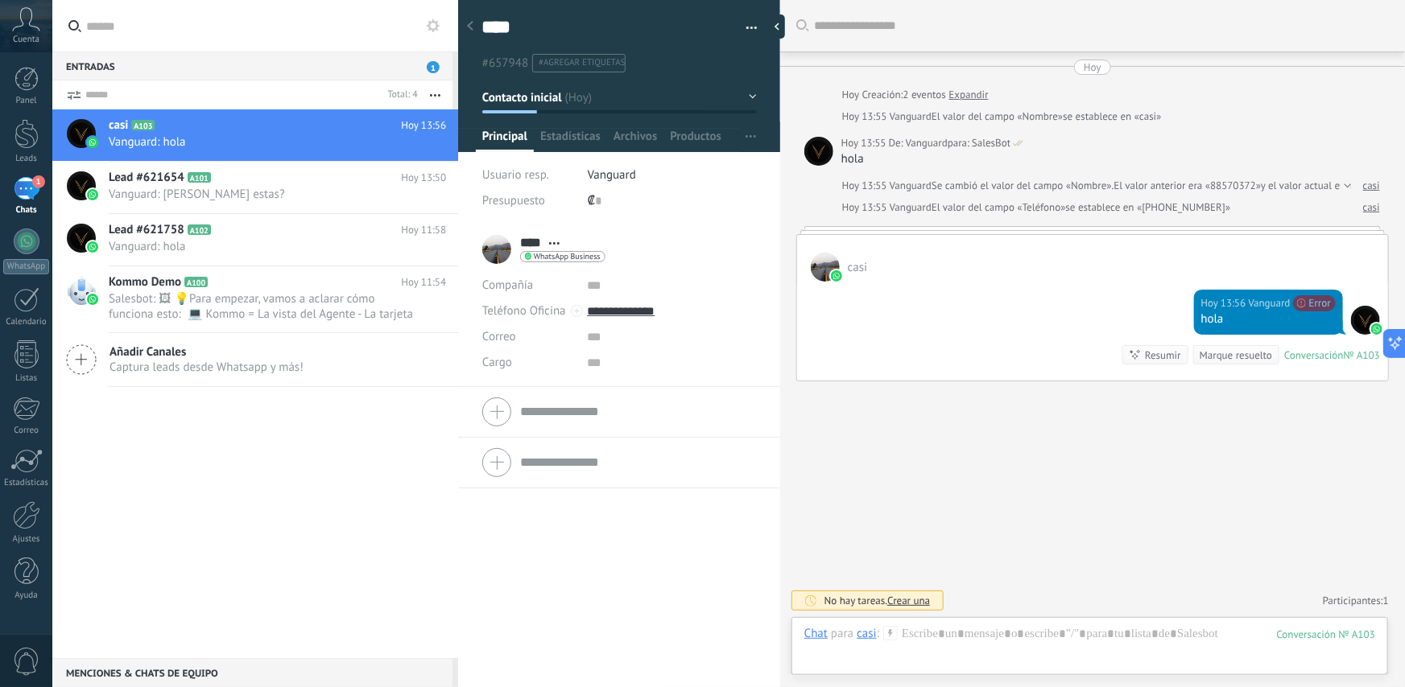
scroll to position [6, 0]
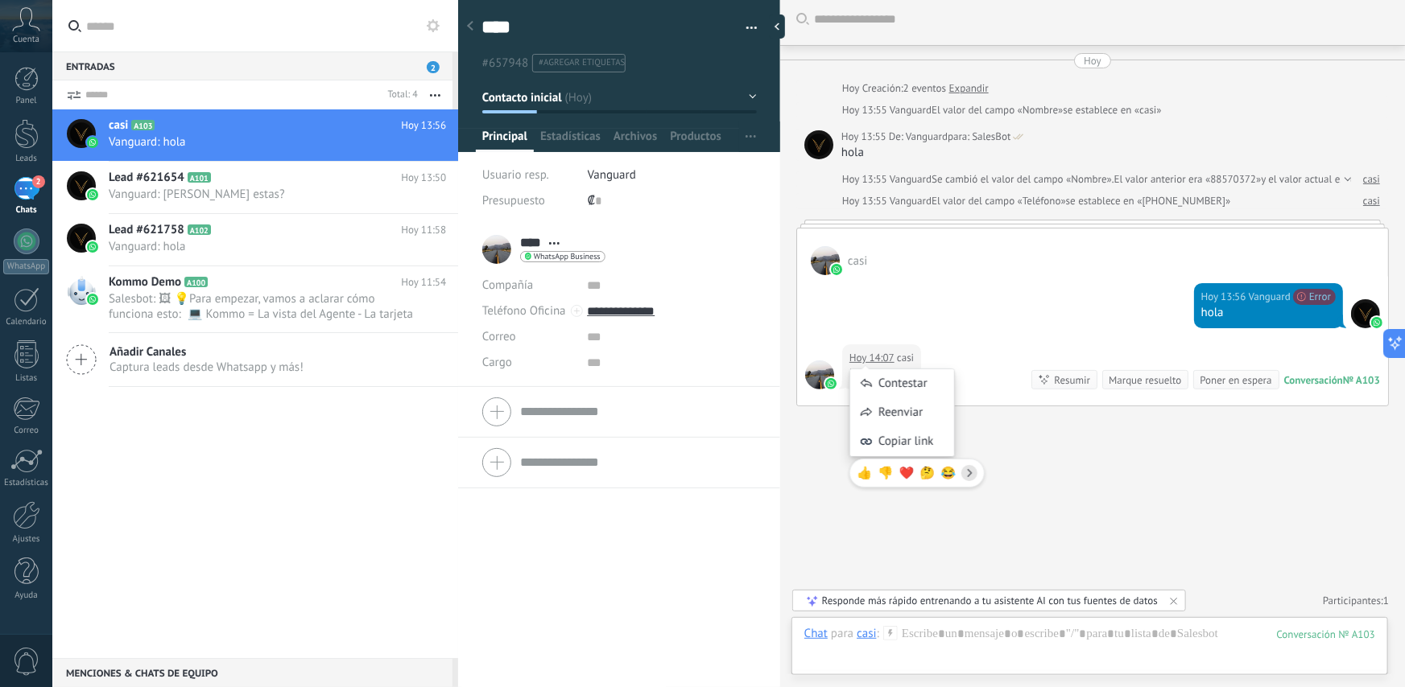
click at [1016, 292] on div "Hoy 13:56 Vanguard No se puede enviar tu mensaje. El destinatario ha estado ina…" at bounding box center [1092, 309] width 591 height 69
drag, startPoint x: 962, startPoint y: 646, endPoint x: 981, endPoint y: 648, distance: 19.4
click at [965, 648] on div at bounding box center [1089, 650] width 571 height 48
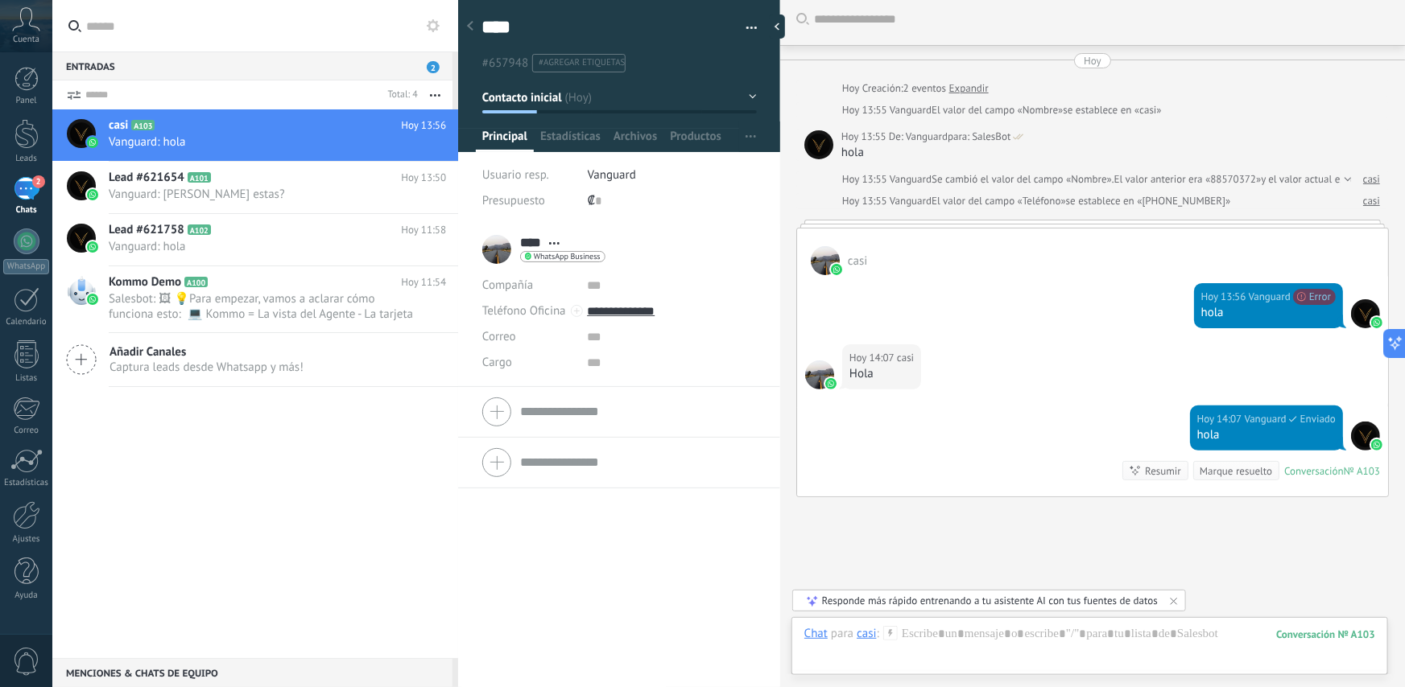
scroll to position [97, 0]
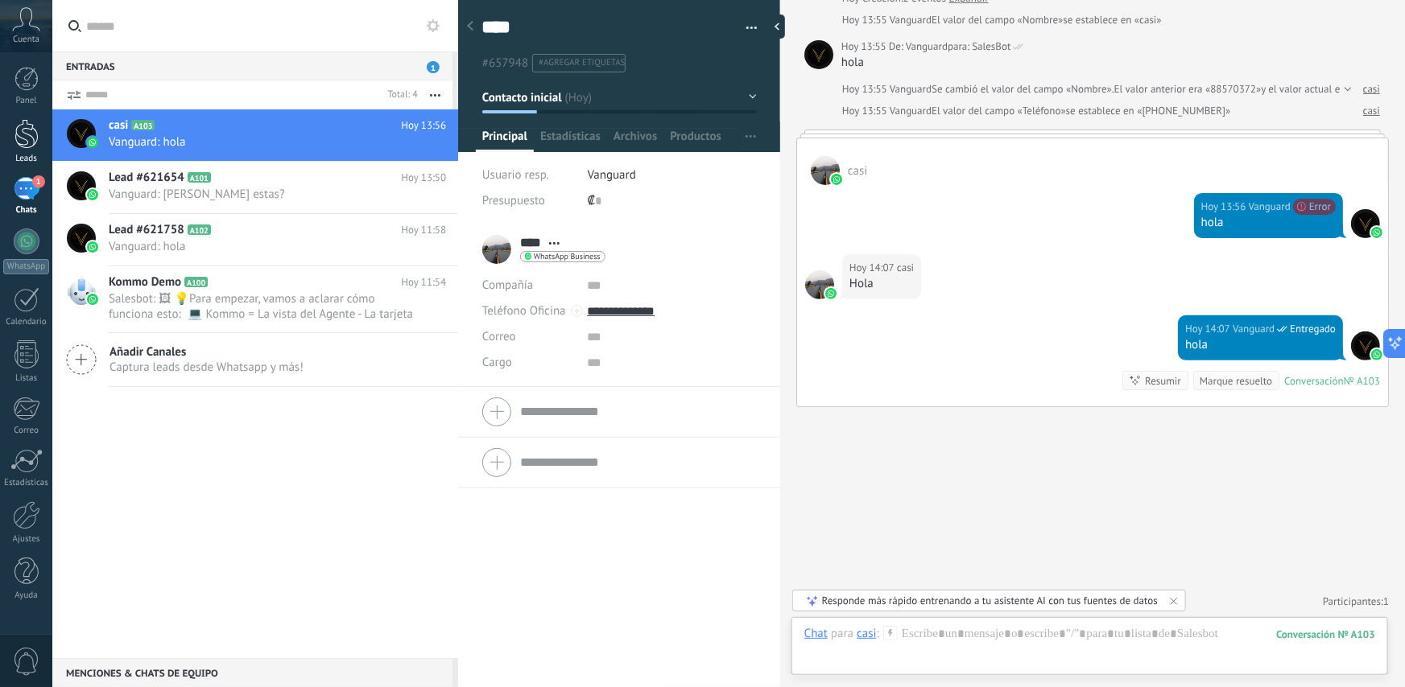
click at [29, 139] on div at bounding box center [26, 134] width 24 height 30
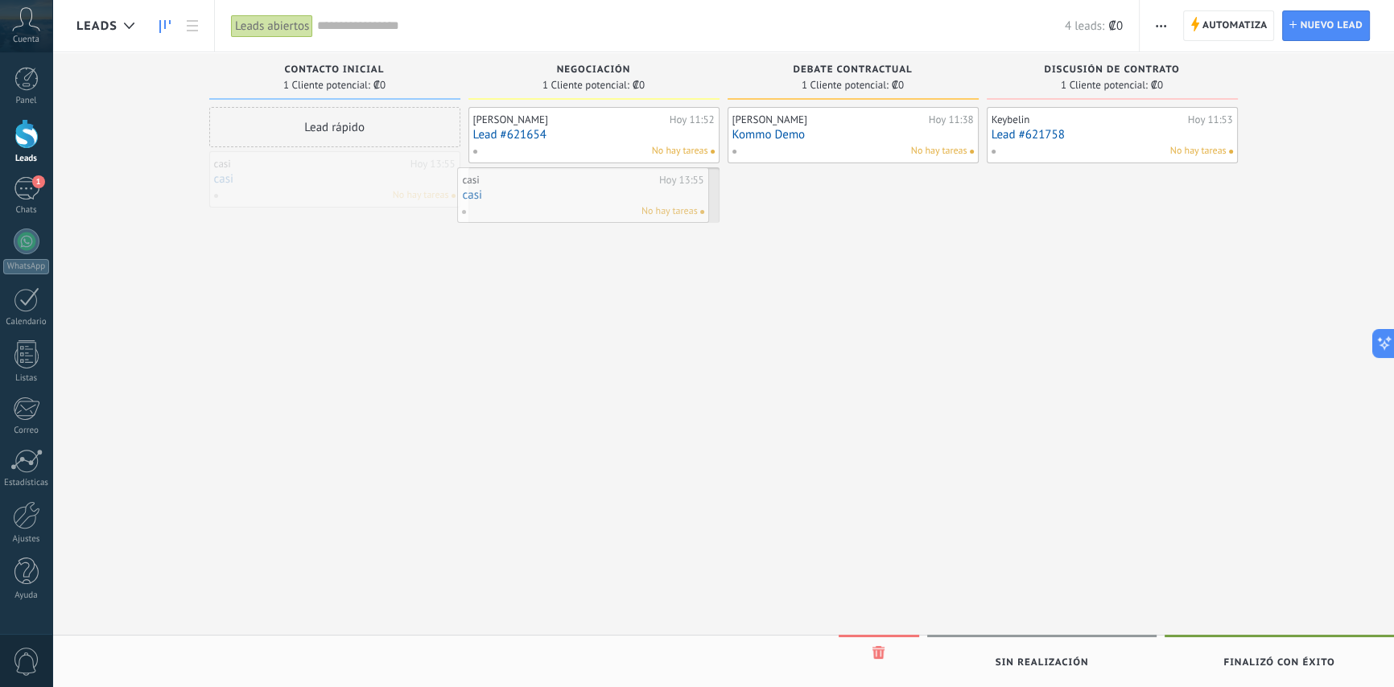
drag, startPoint x: 304, startPoint y: 167, endPoint x: 553, endPoint y: 184, distance: 249.2
drag, startPoint x: 559, startPoint y: 184, endPoint x: 848, endPoint y: 177, distance: 289.8
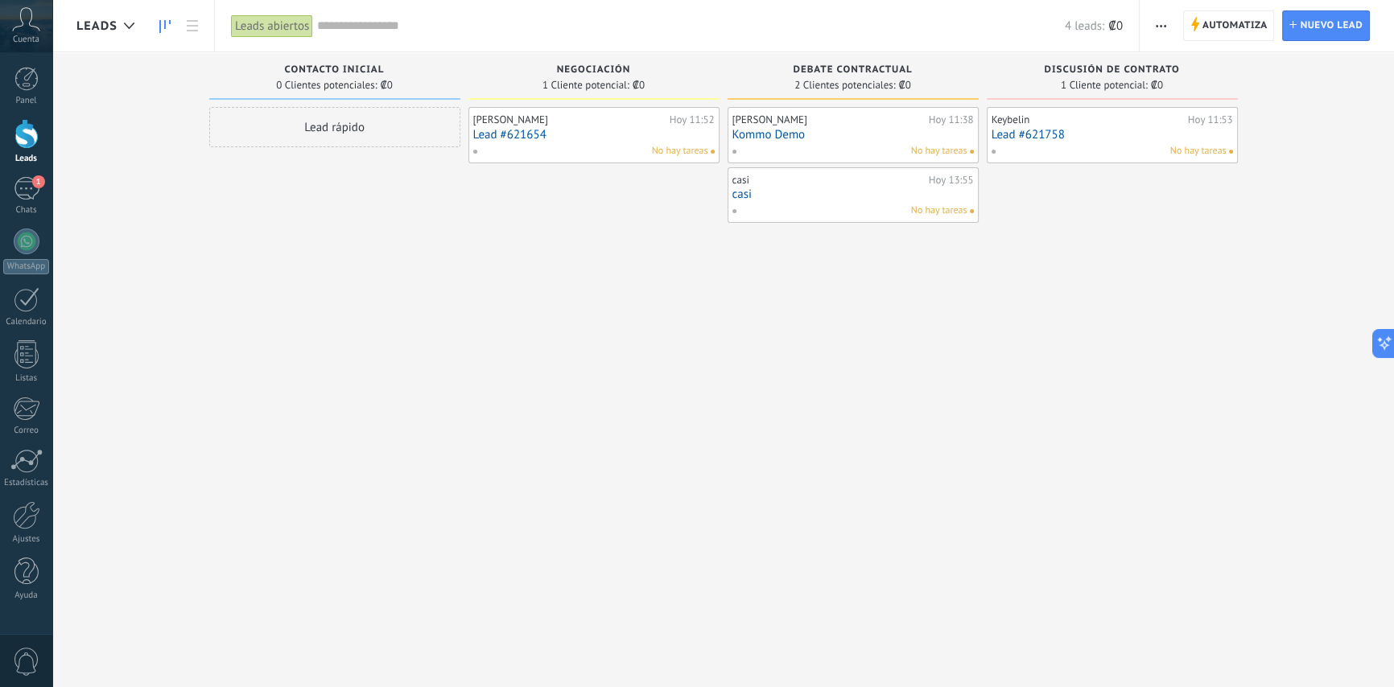
click at [258, 10] on div "Leads abiertos" at bounding box center [274, 26] width 86 height 52
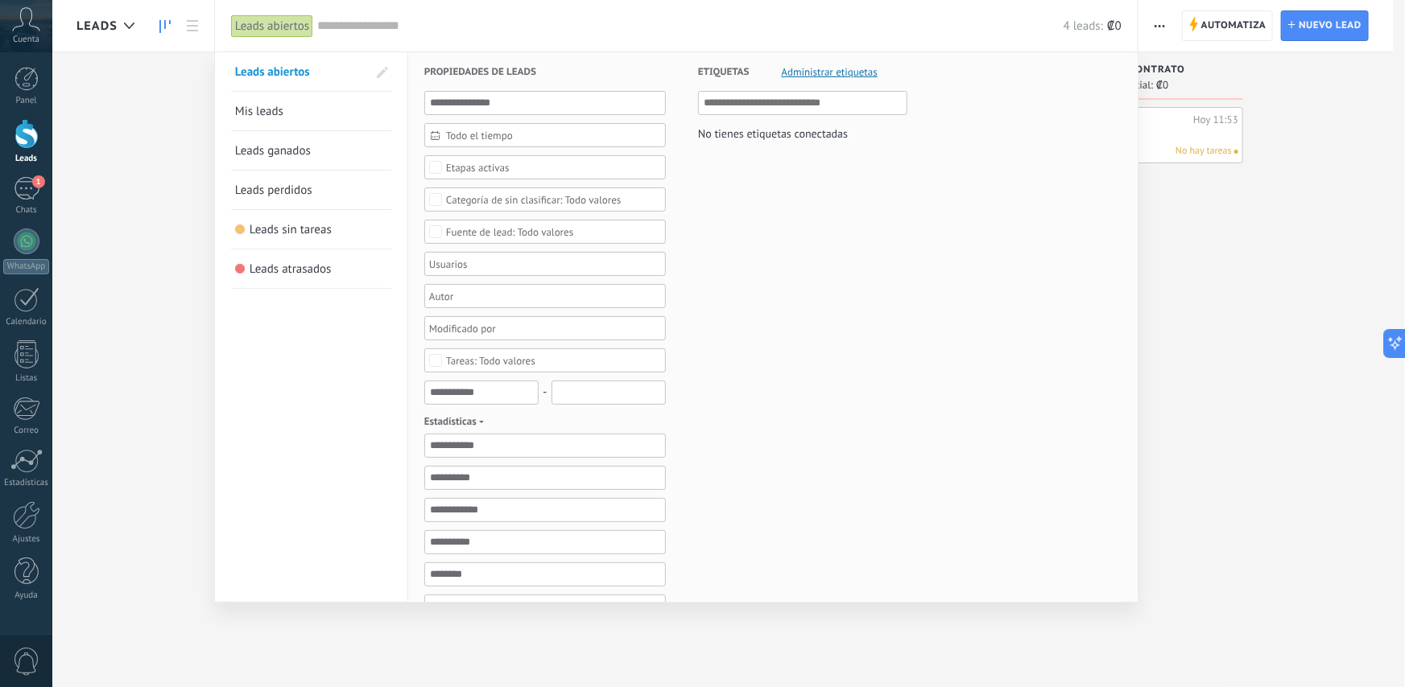
click at [377, 75] on span at bounding box center [382, 72] width 11 height 11
click at [304, 107] on link "Mis leads" at bounding box center [311, 111] width 152 height 39
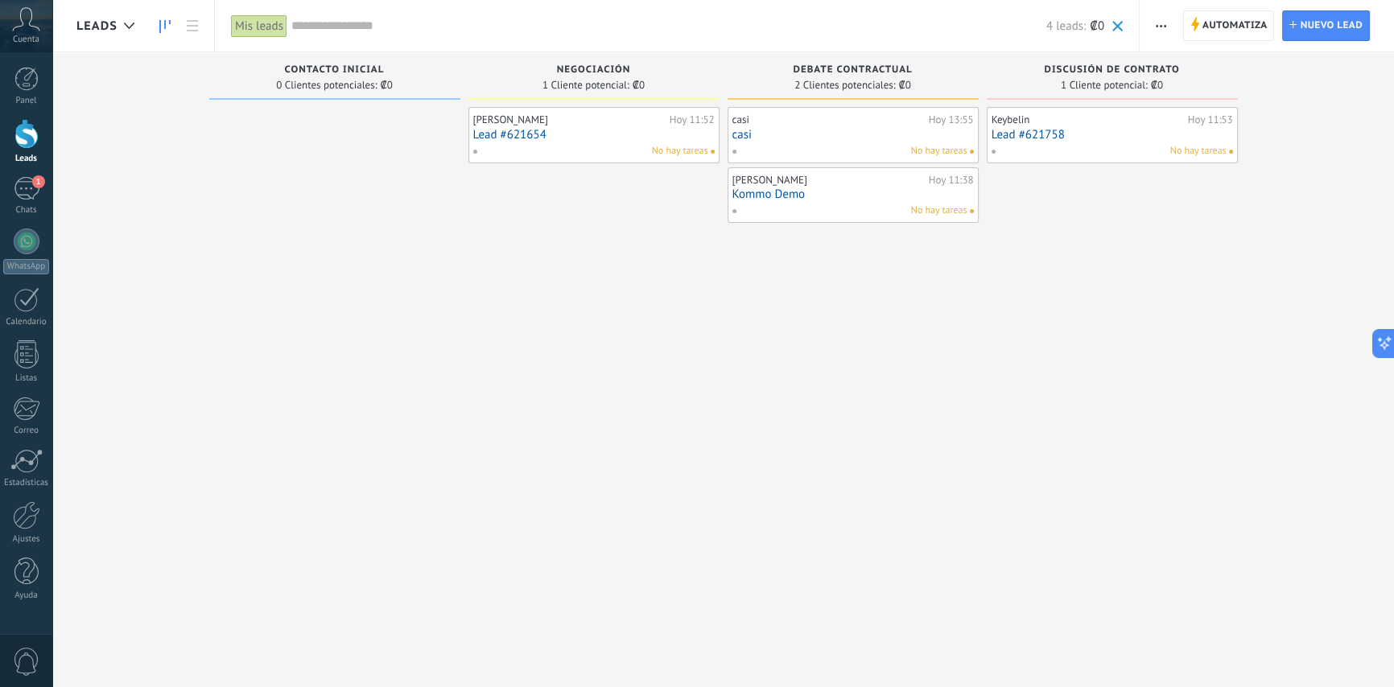
click at [281, 25] on div "Mis leads" at bounding box center [259, 25] width 56 height 23
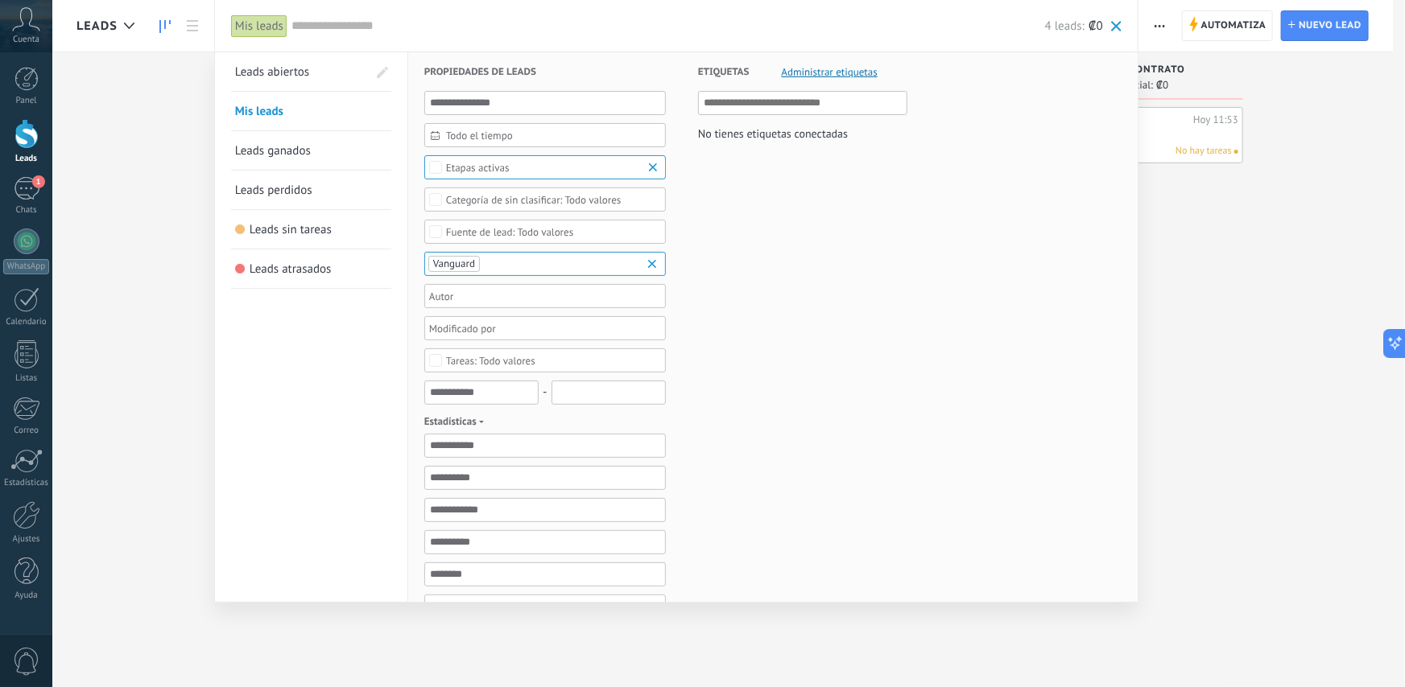
click at [775, 110] on input "text" at bounding box center [804, 102] width 200 height 19
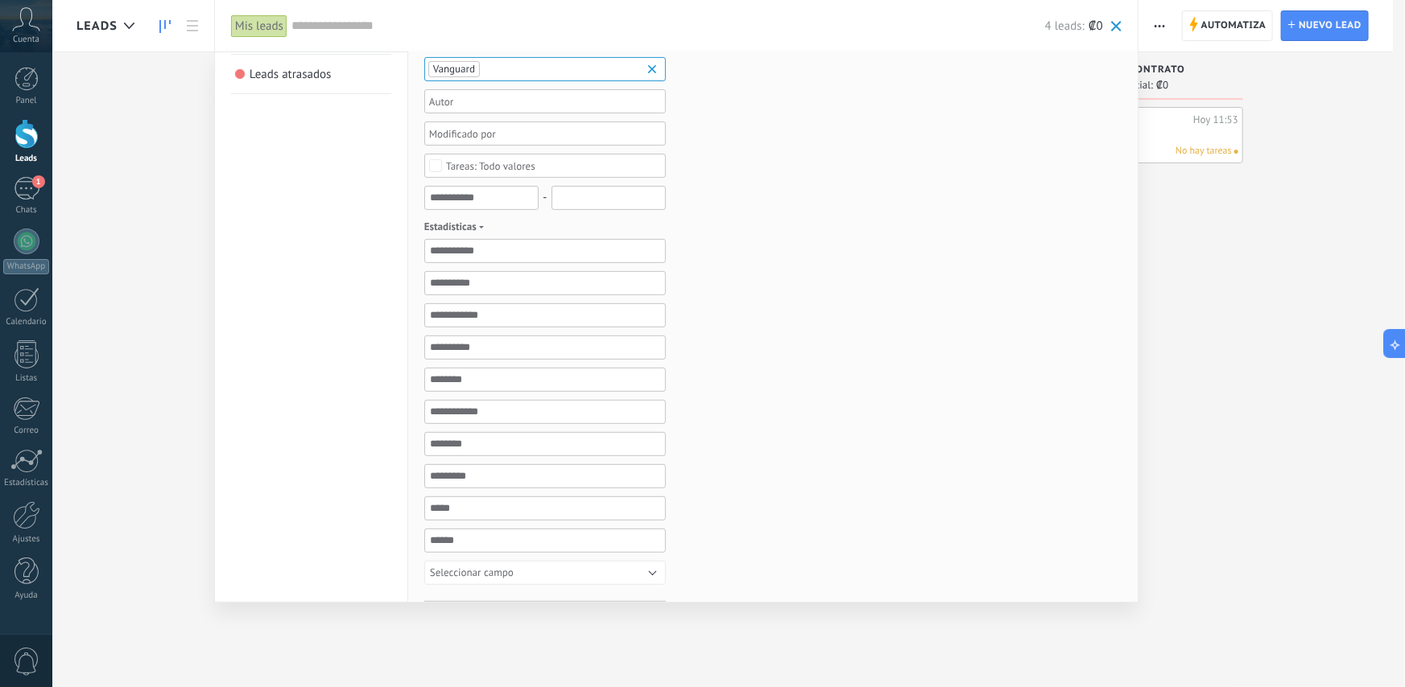
scroll to position [219, 0]
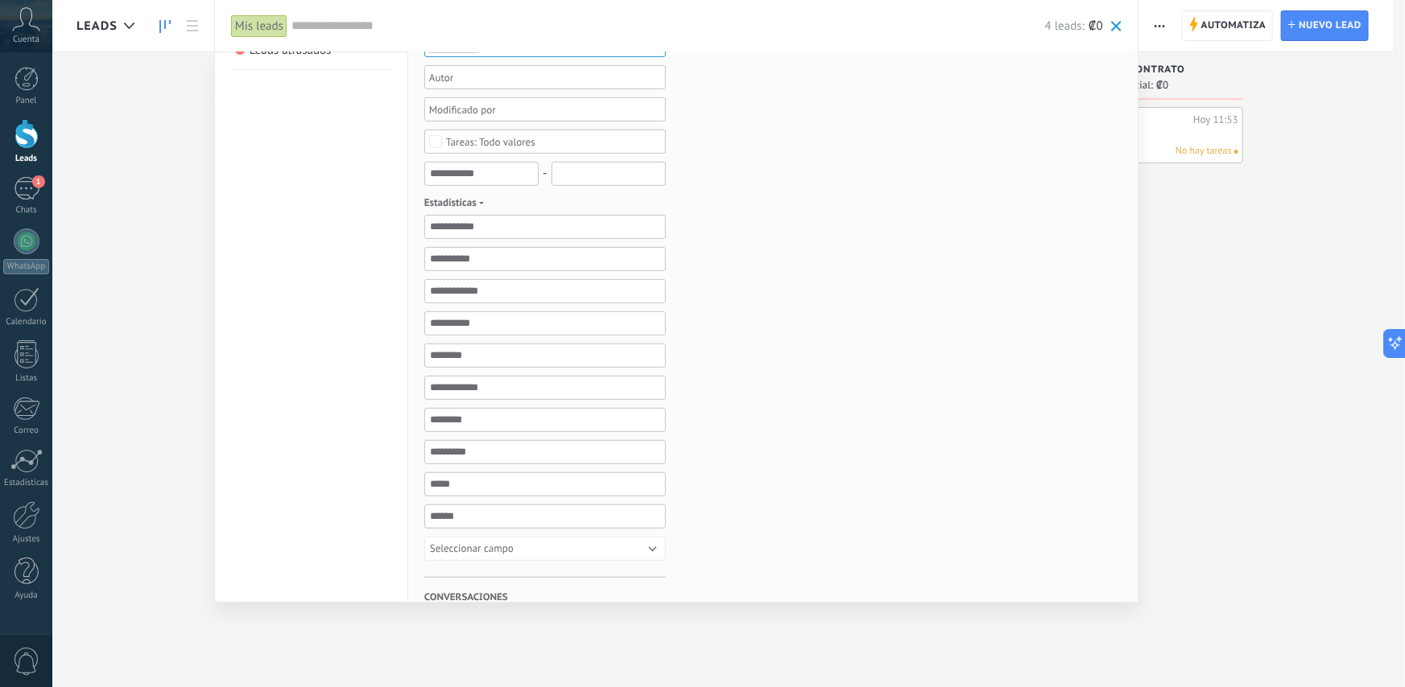
click at [1286, 245] on div at bounding box center [702, 343] width 1405 height 687
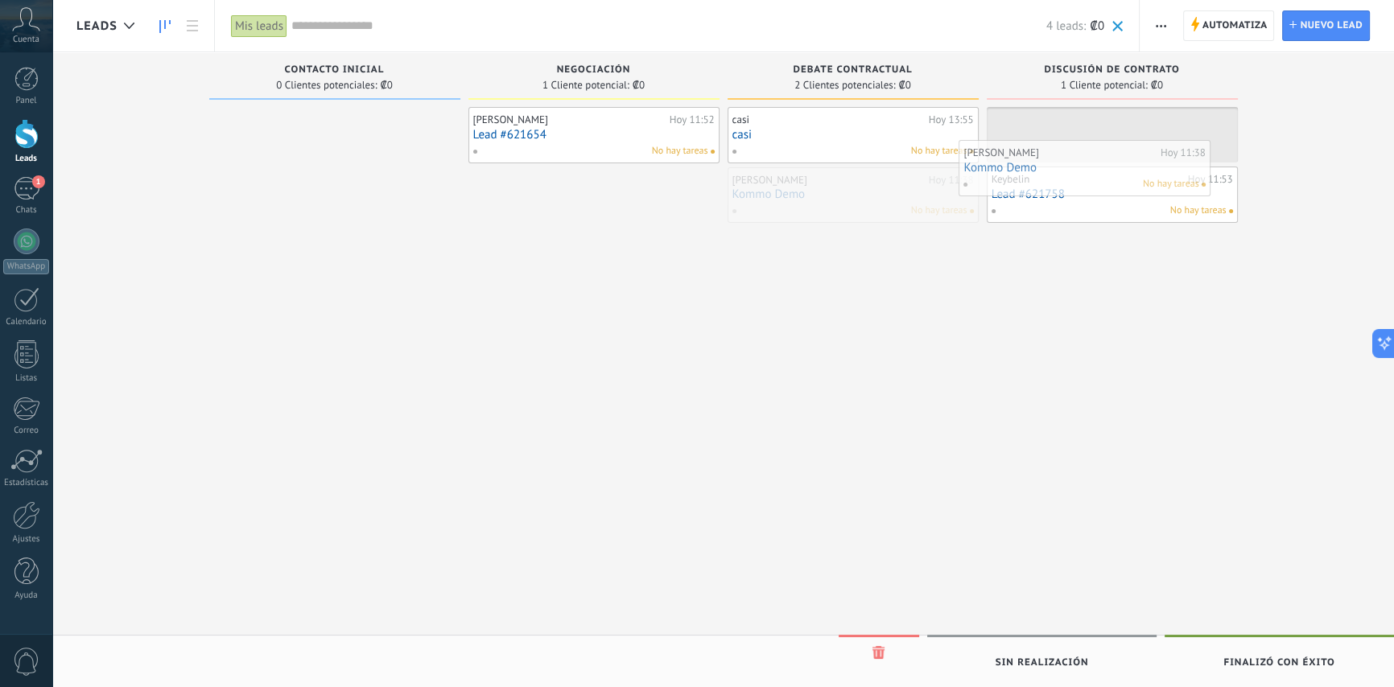
drag, startPoint x: 813, startPoint y: 180, endPoint x: 1047, endPoint y: 154, distance: 235.7
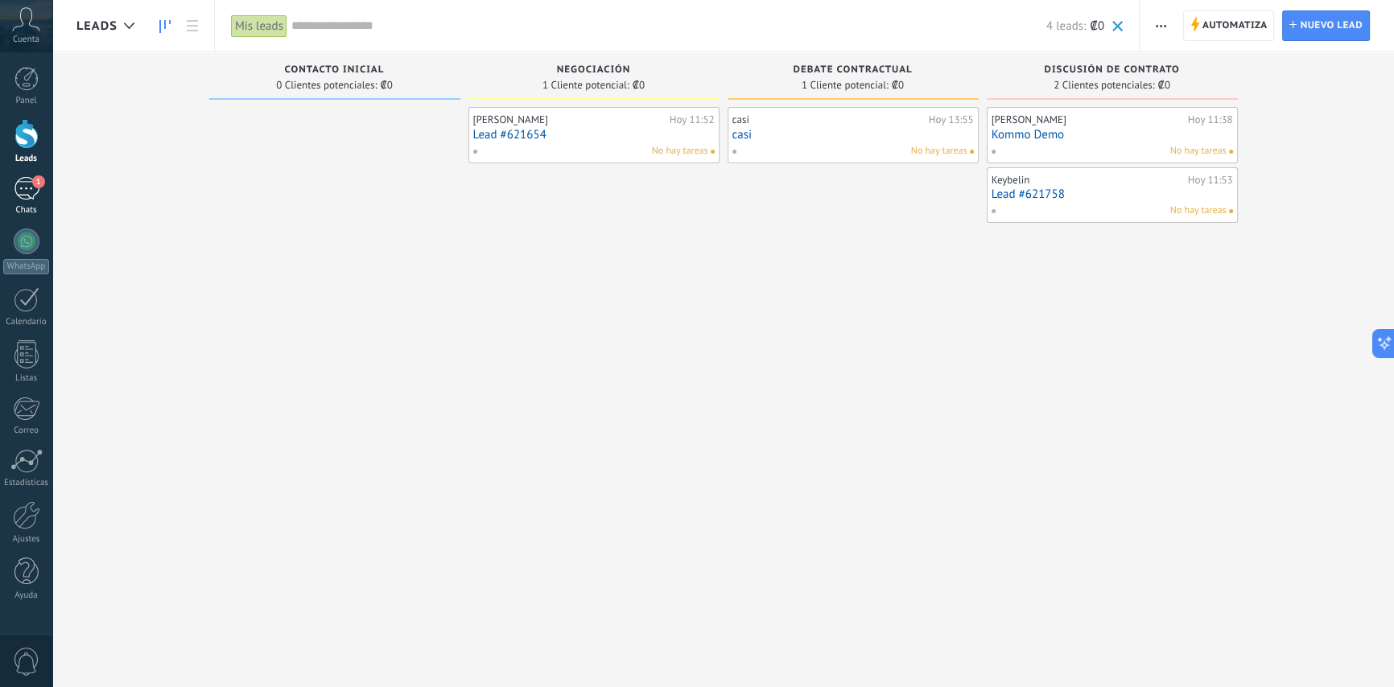
click at [32, 180] on span "1" at bounding box center [38, 181] width 13 height 13
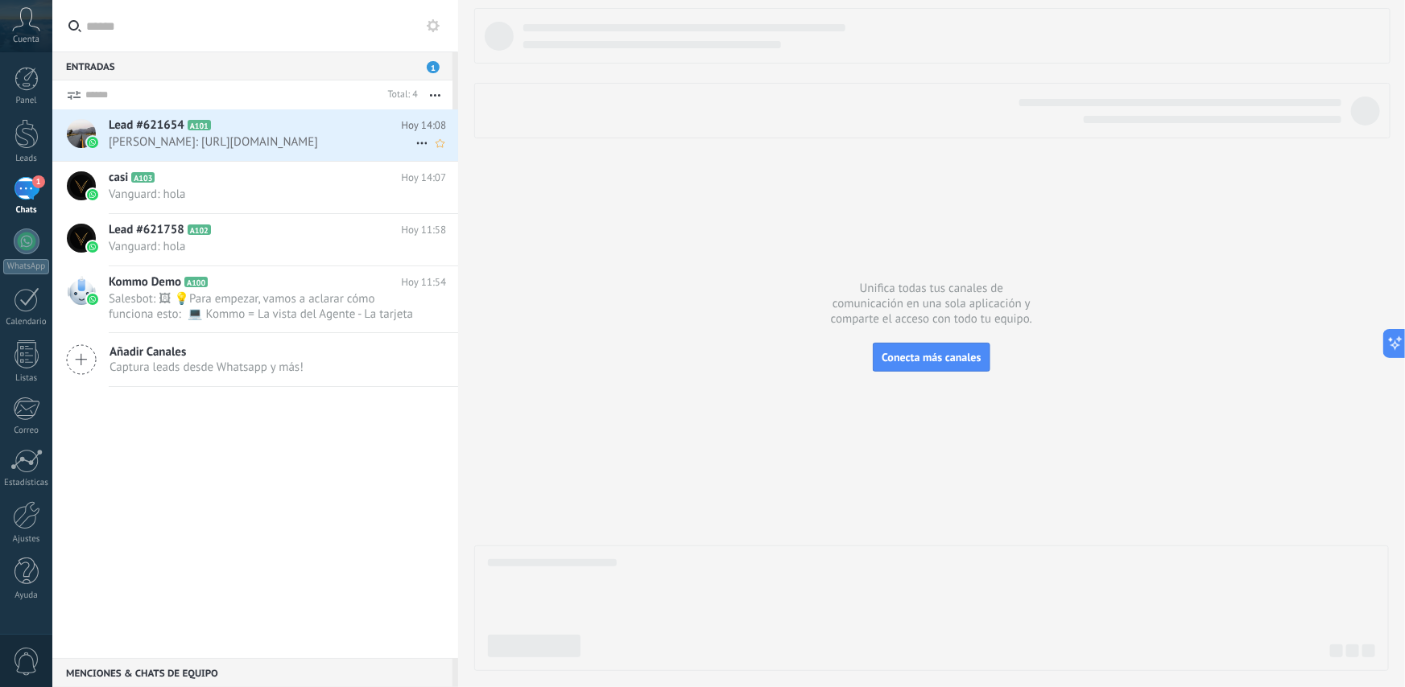
click at [332, 150] on span "[PERSON_NAME]: [URL][DOMAIN_NAME]" at bounding box center [262, 141] width 307 height 15
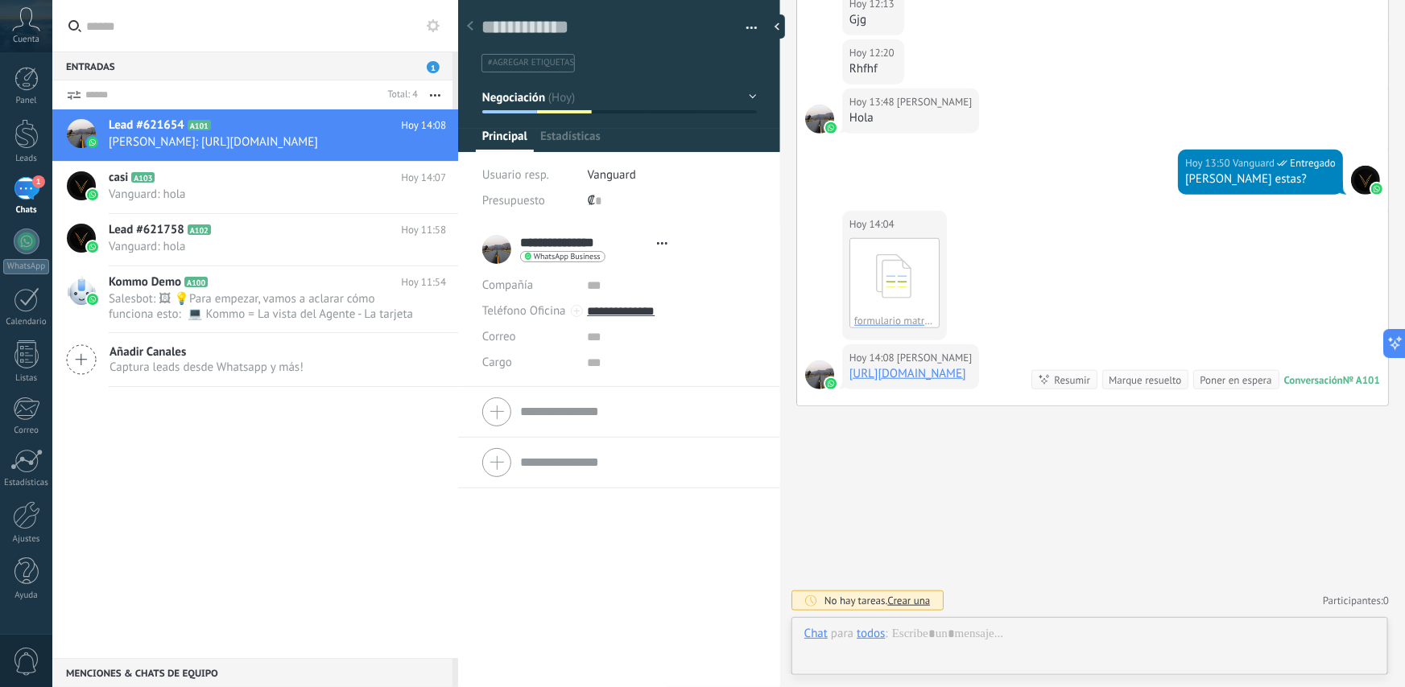
scroll to position [24, 0]
click at [966, 366] on link "[URL][DOMAIN_NAME]" at bounding box center [907, 373] width 117 height 15
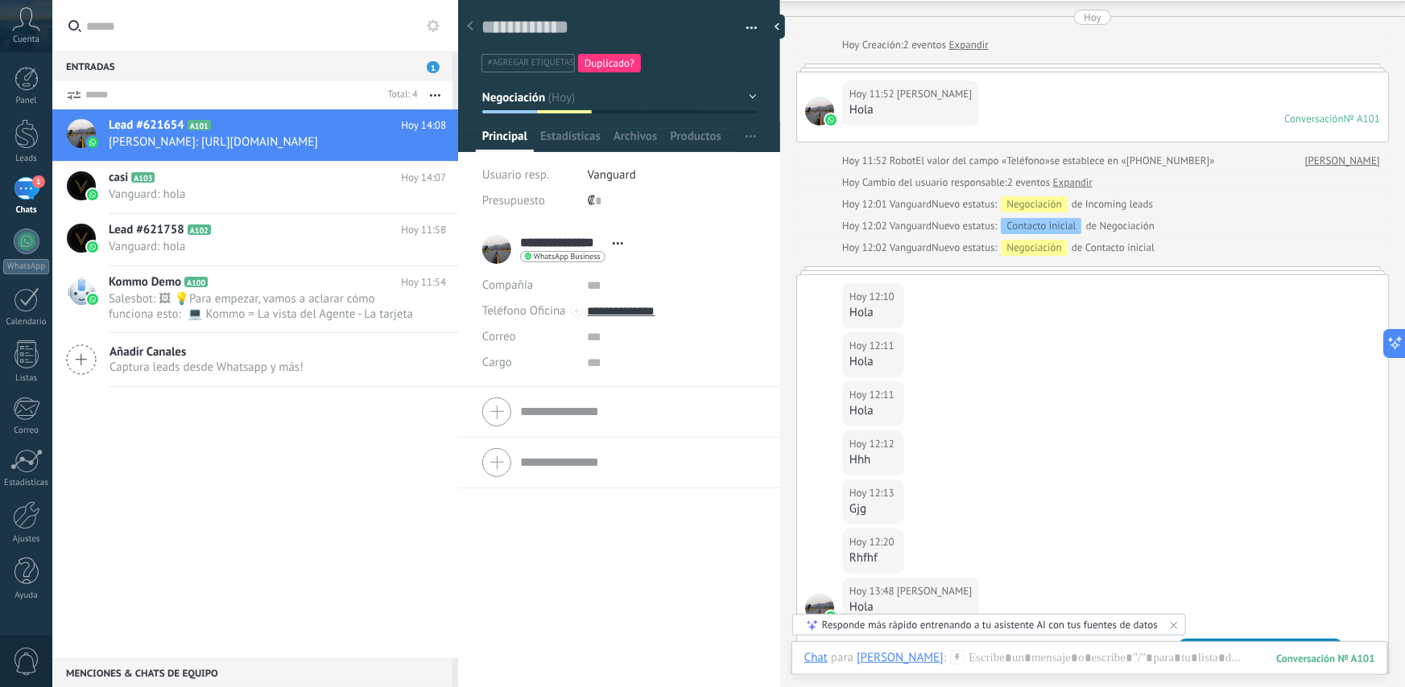
scroll to position [0, 0]
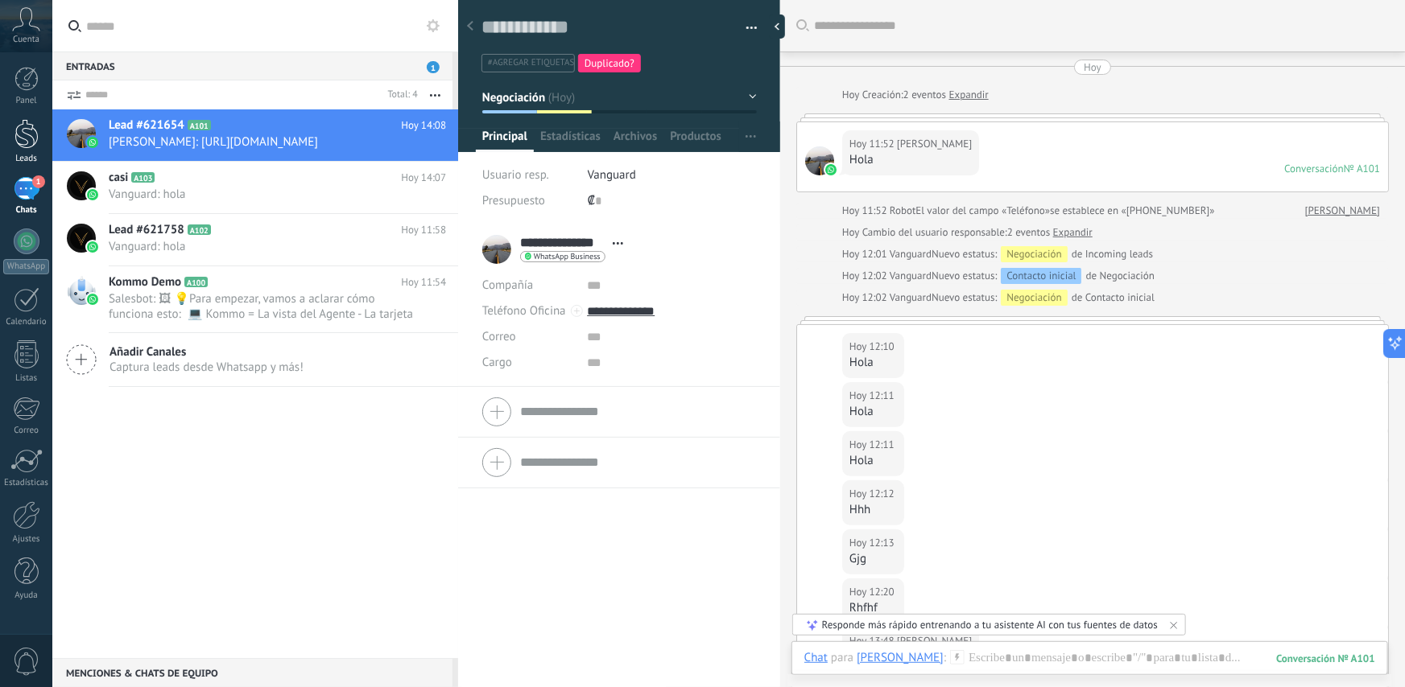
click at [13, 138] on link "Leads" at bounding box center [26, 141] width 52 height 45
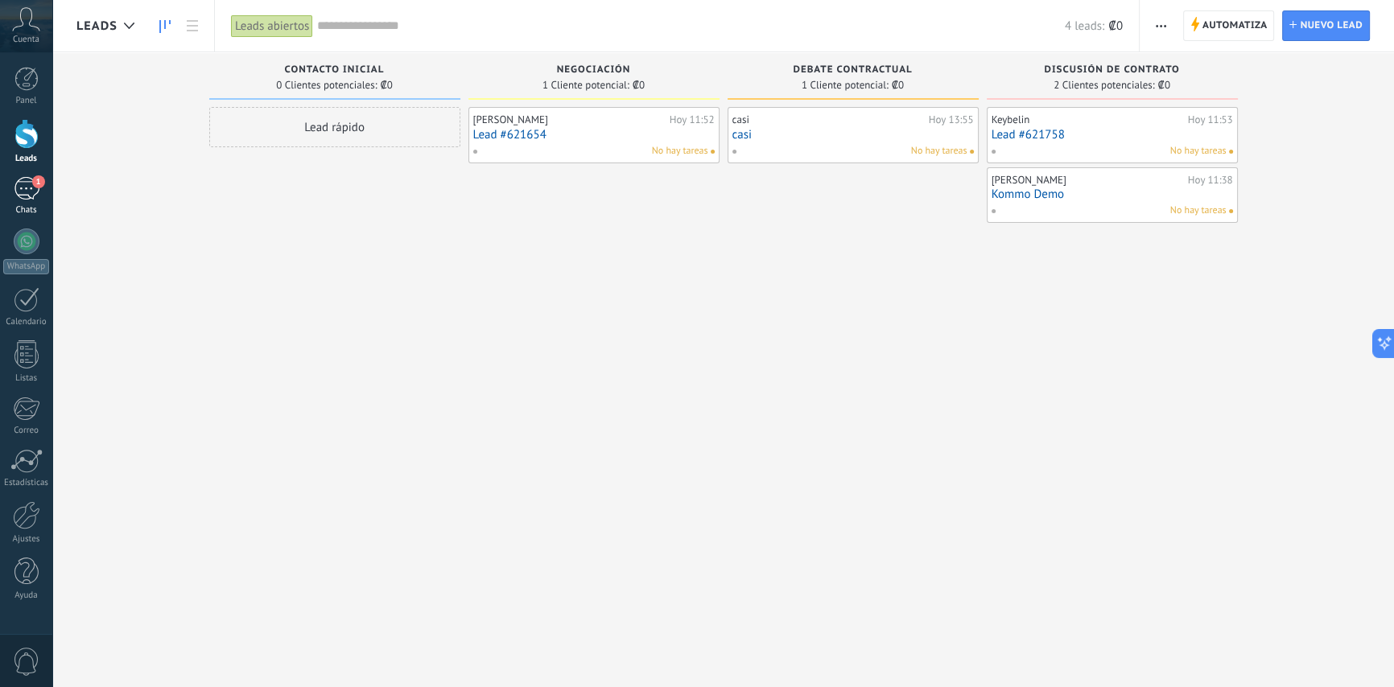
click at [27, 200] on div "1" at bounding box center [27, 188] width 26 height 23
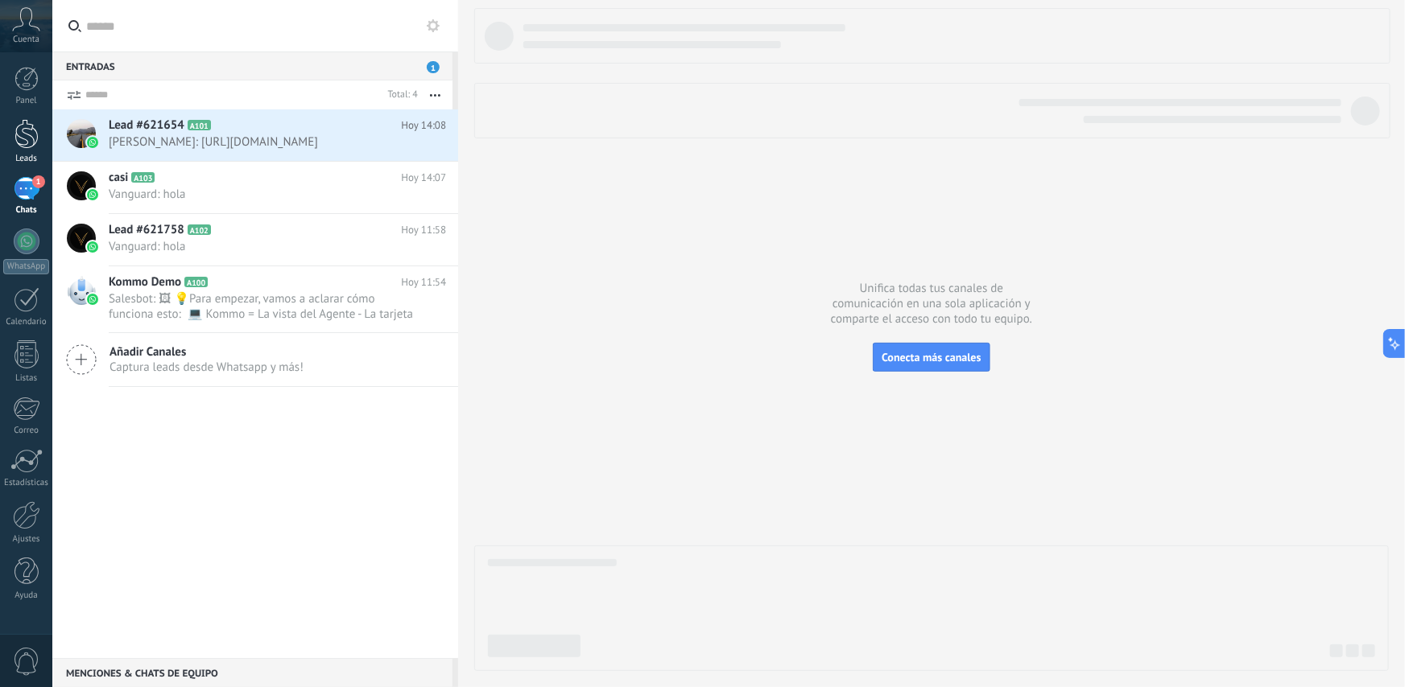
click at [22, 132] on div at bounding box center [26, 134] width 24 height 30
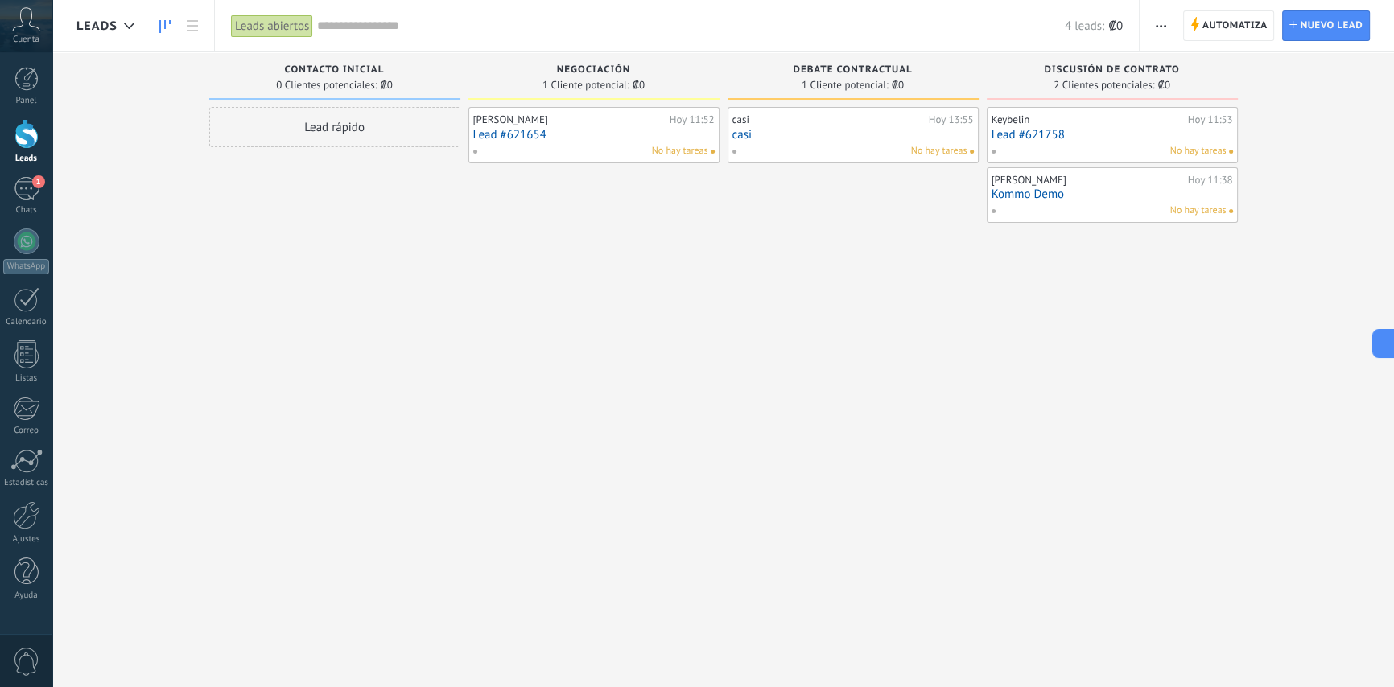
click at [27, 171] on div "Panel Leads 1 Chats WhatsApp Clientes" at bounding box center [26, 342] width 52 height 551
click at [27, 189] on div "1" at bounding box center [27, 188] width 26 height 23
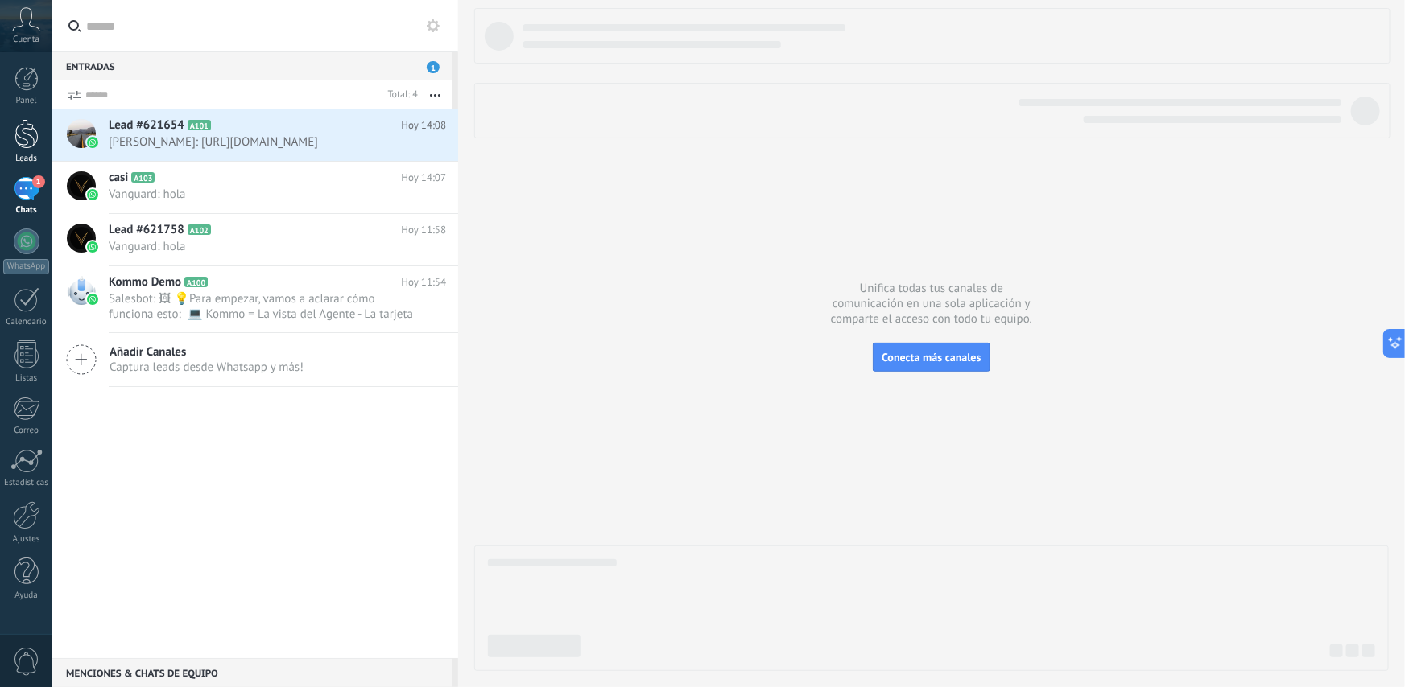
click at [22, 129] on div at bounding box center [26, 134] width 24 height 30
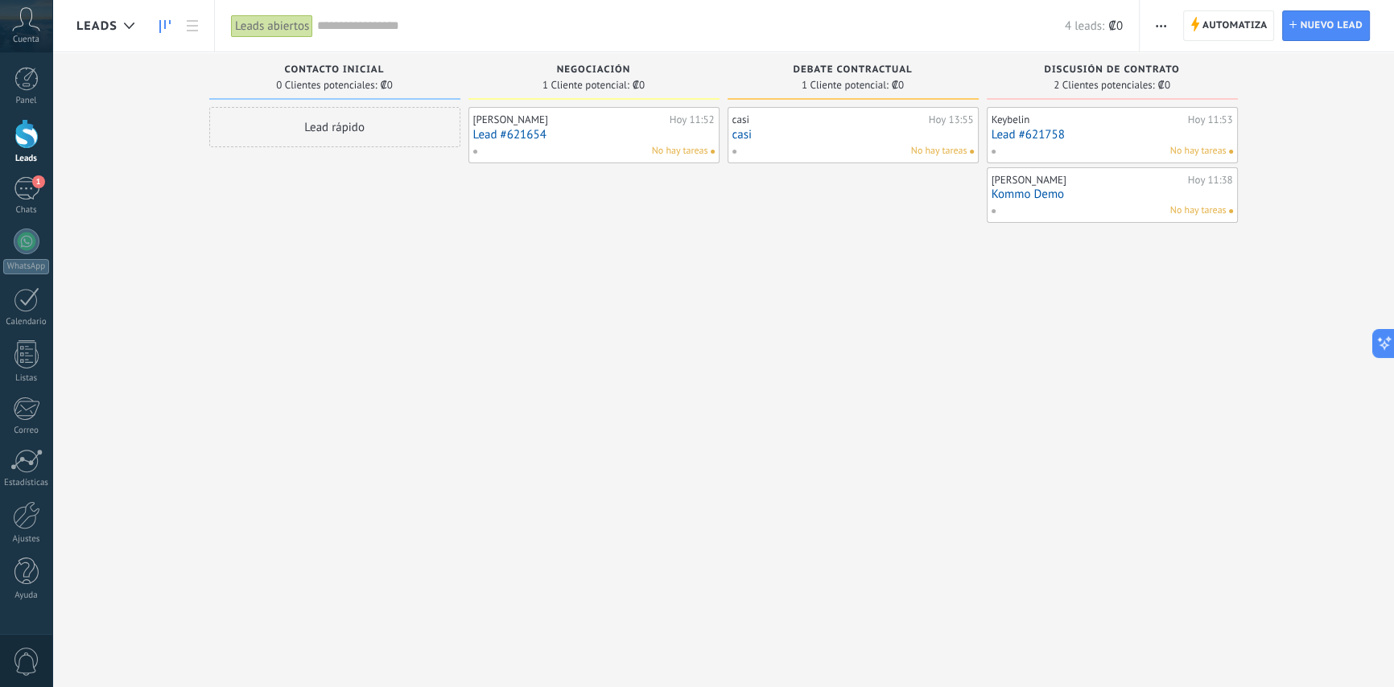
drag, startPoint x: 276, startPoint y: 27, endPoint x: 260, endPoint y: 40, distance: 21.1
click at [260, 40] on div "Leads abiertos" at bounding box center [274, 26] width 86 height 52
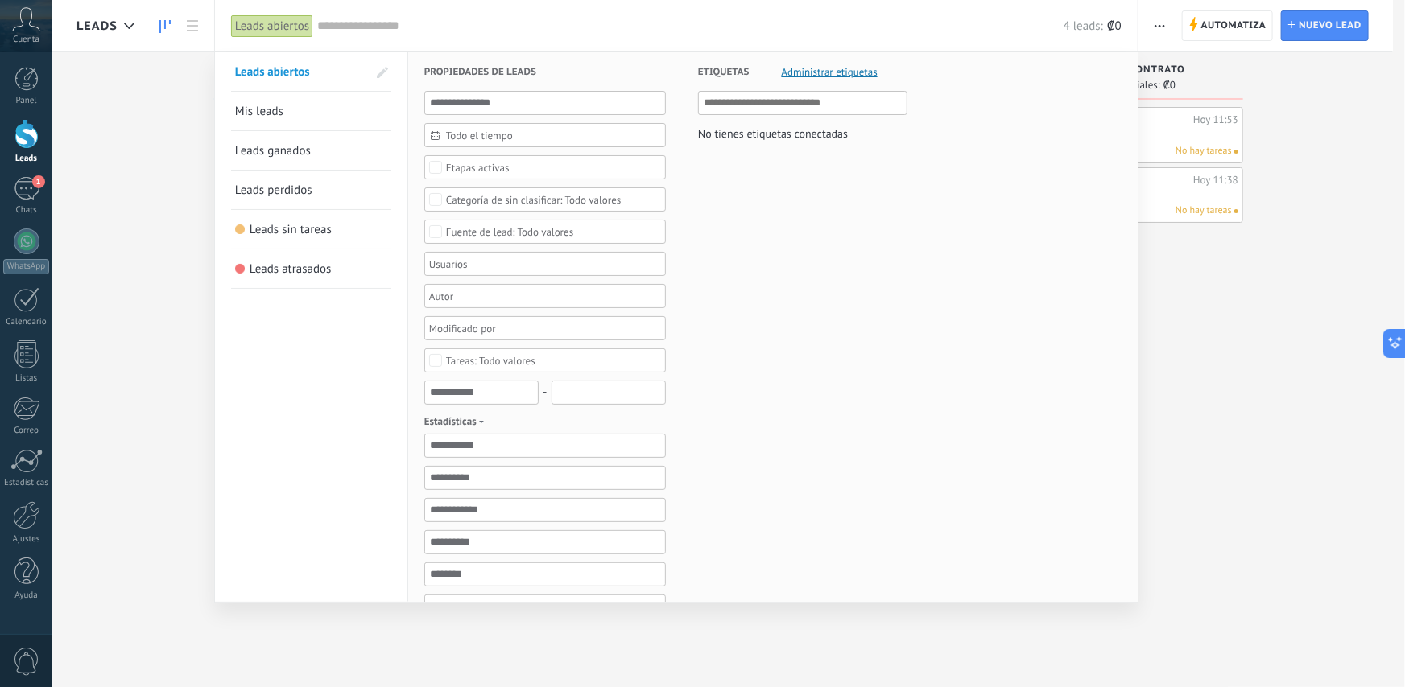
click at [1343, 271] on div at bounding box center [702, 343] width 1405 height 687
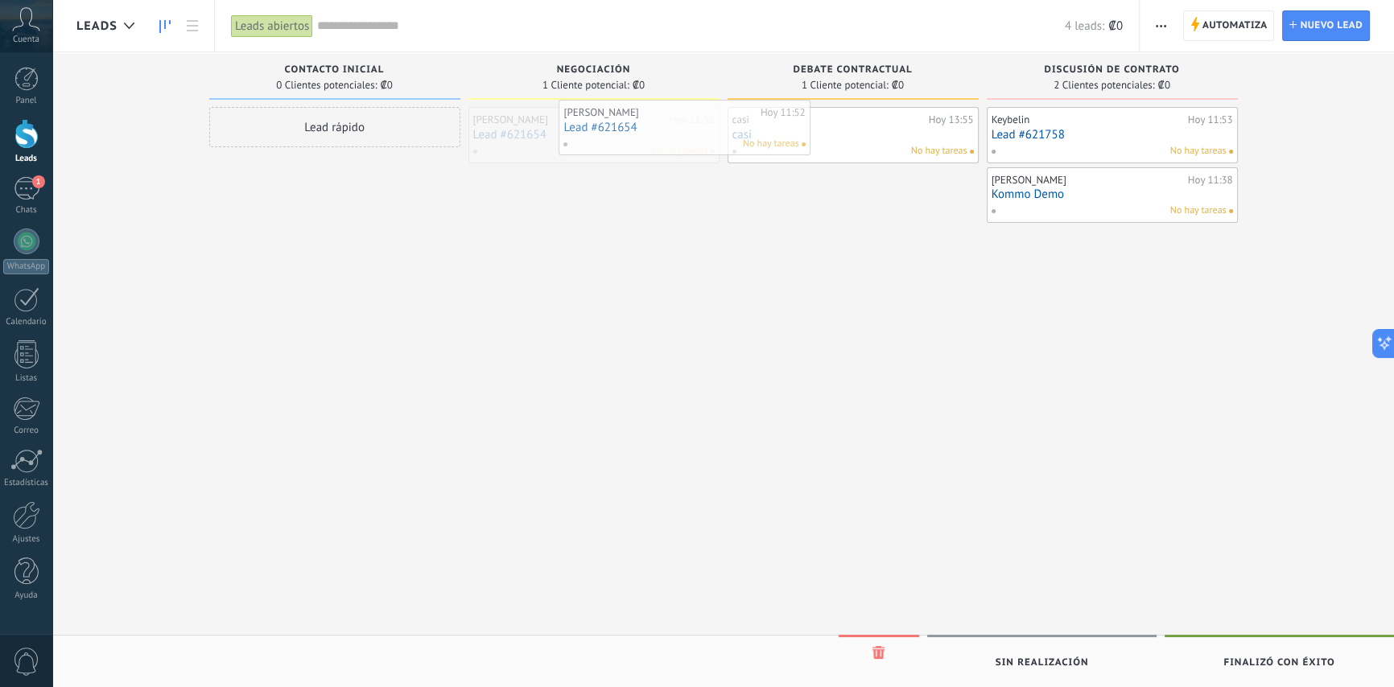
drag, startPoint x: 580, startPoint y: 159, endPoint x: 661, endPoint y: 151, distance: 80.8
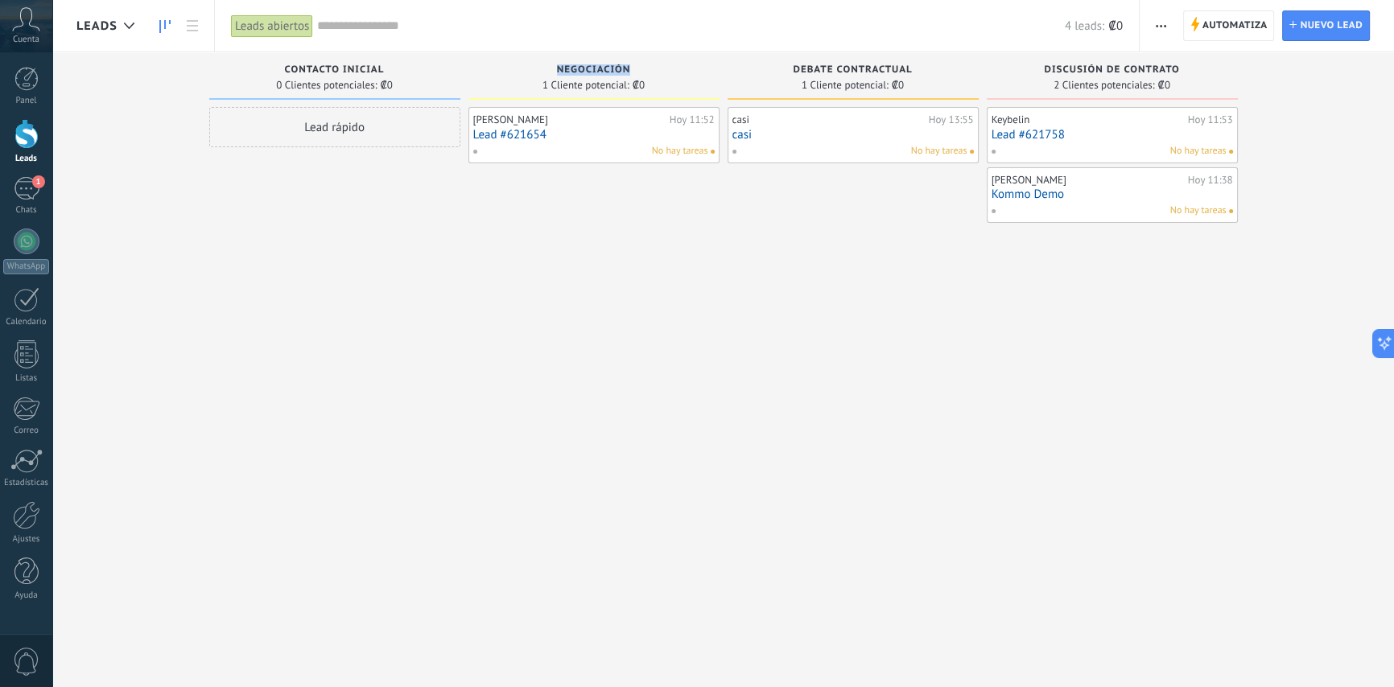
drag, startPoint x: 559, startPoint y: 72, endPoint x: 705, endPoint y: 69, distance: 146.5
click at [705, 69] on div "Negociación" at bounding box center [594, 71] width 235 height 14
drag, startPoint x: 555, startPoint y: 64, endPoint x: 642, endPoint y: 66, distance: 86.9
click at [642, 66] on div "Negociación" at bounding box center [594, 71] width 235 height 14
click at [551, 69] on div "Negociación" at bounding box center [594, 71] width 235 height 14
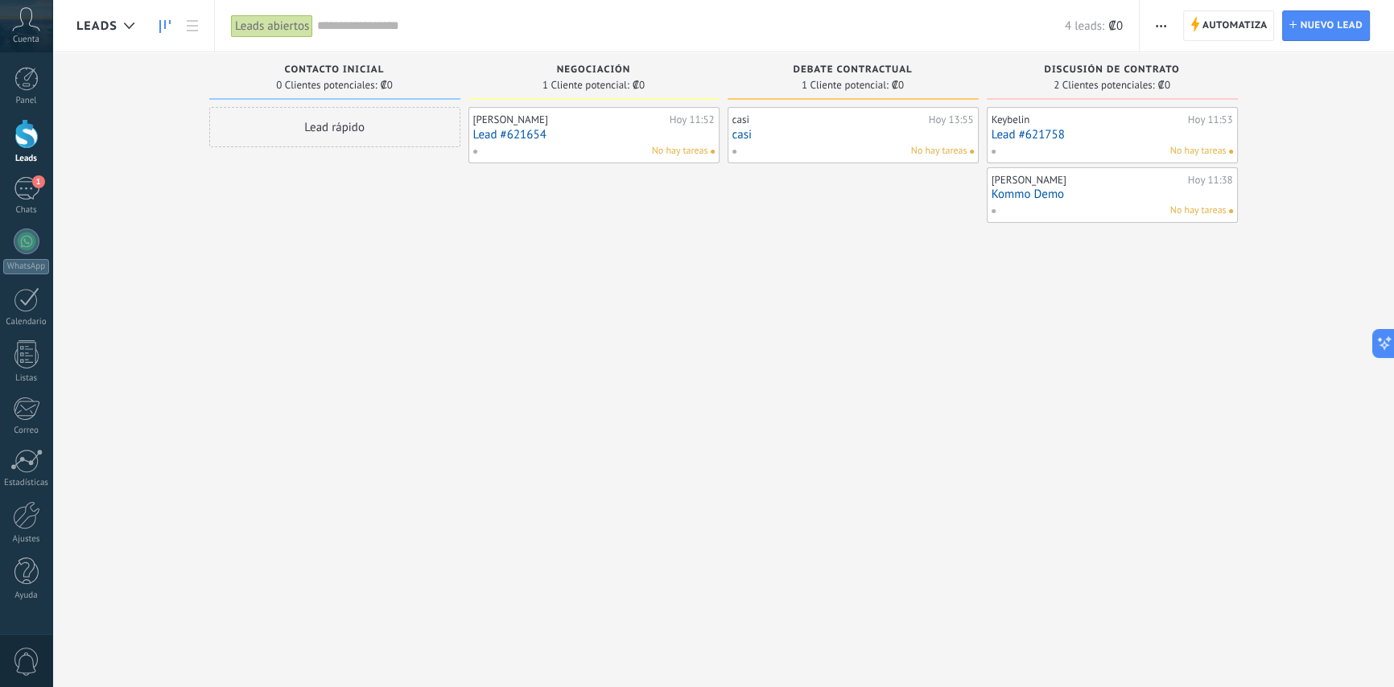
drag, startPoint x: 551, startPoint y: 69, endPoint x: 628, endPoint y: 69, distance: 76.5
click at [628, 69] on div "Negociación" at bounding box center [594, 71] width 235 height 14
drag, startPoint x: 559, startPoint y: 69, endPoint x: 698, endPoint y: 69, distance: 139.3
click at [698, 69] on div "Negociación" at bounding box center [594, 71] width 235 height 14
drag, startPoint x: 794, startPoint y: 71, endPoint x: 897, endPoint y: 64, distance: 102.5
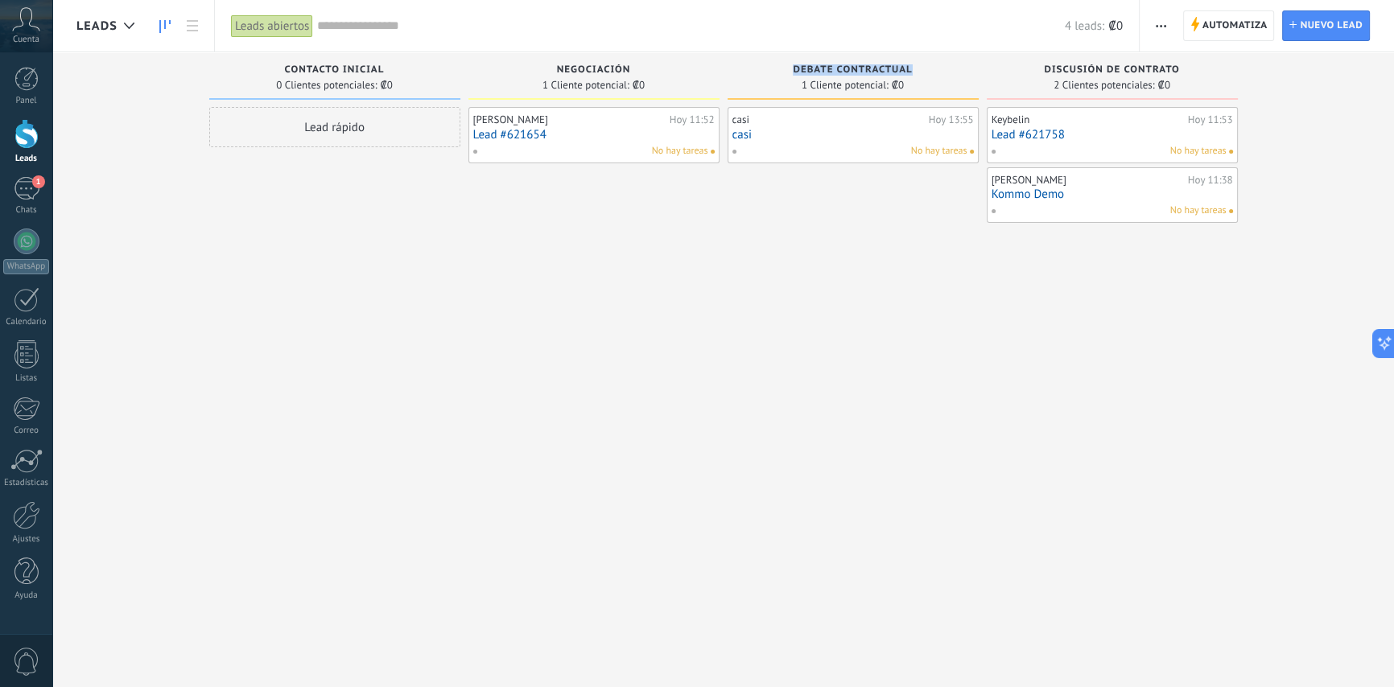
click at [911, 66] on span "Debate contractual" at bounding box center [852, 69] width 119 height 11
click at [22, 239] on div at bounding box center [27, 242] width 26 height 26
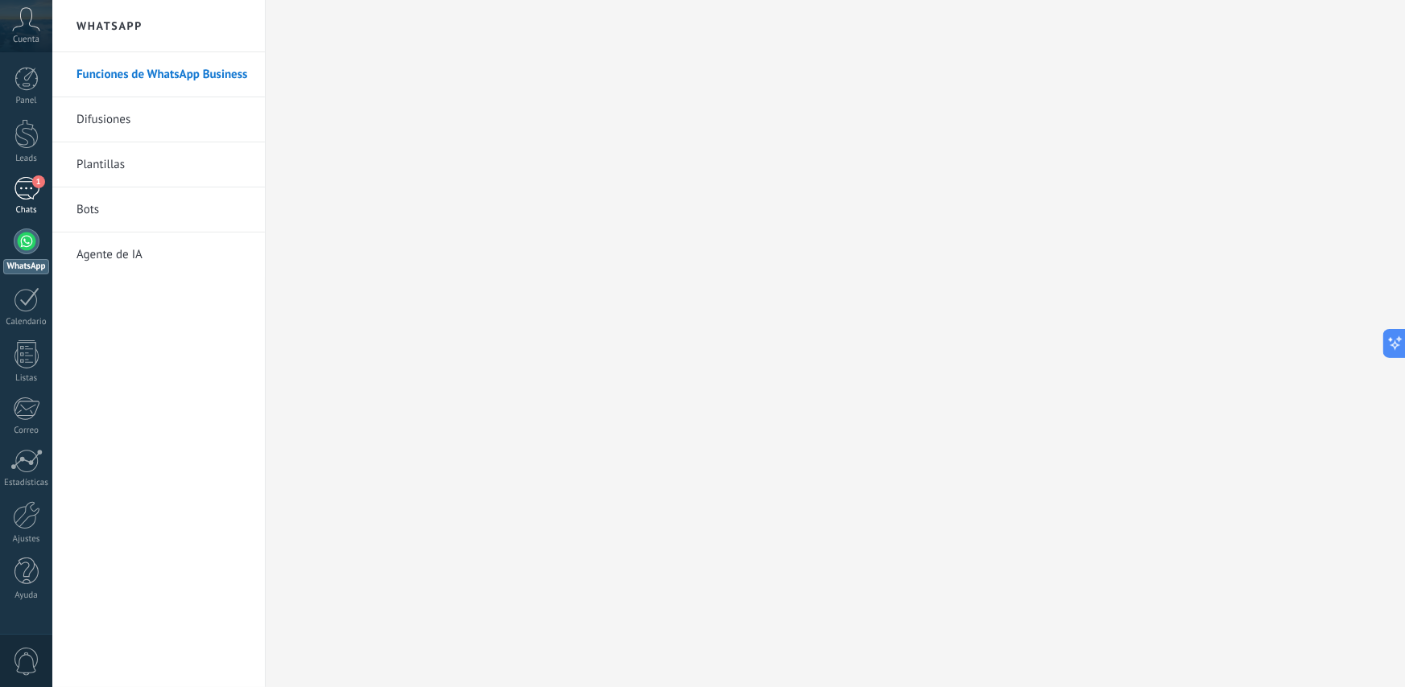
click at [32, 188] on div "1" at bounding box center [27, 188] width 26 height 23
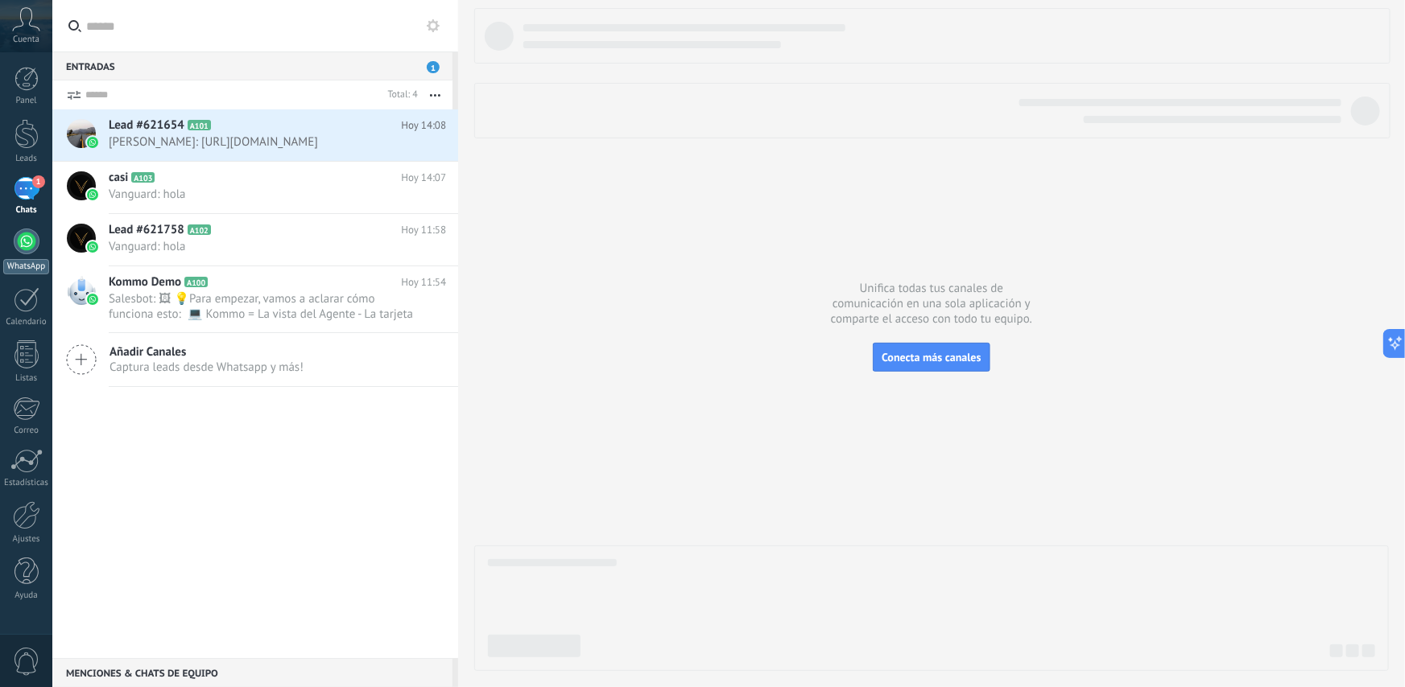
click at [23, 239] on div at bounding box center [27, 242] width 26 height 26
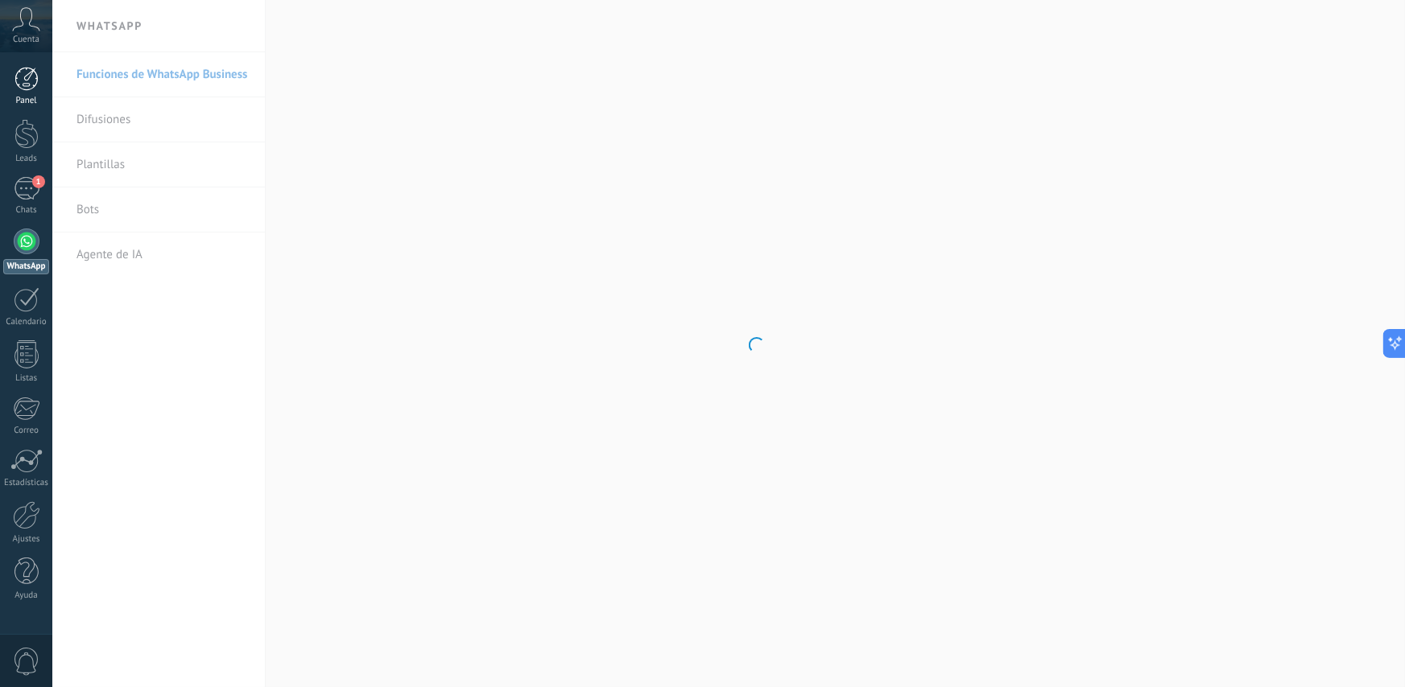
click at [23, 76] on div at bounding box center [26, 79] width 24 height 24
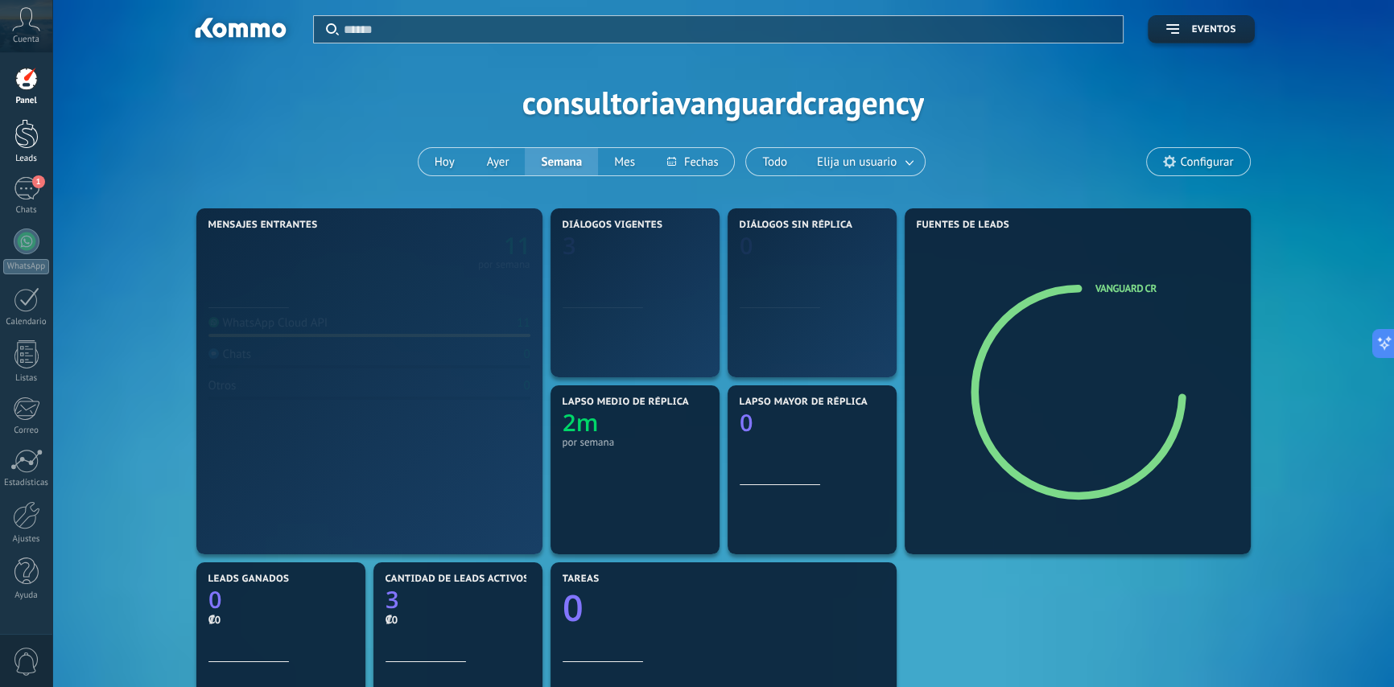
click at [24, 128] on div at bounding box center [26, 134] width 24 height 30
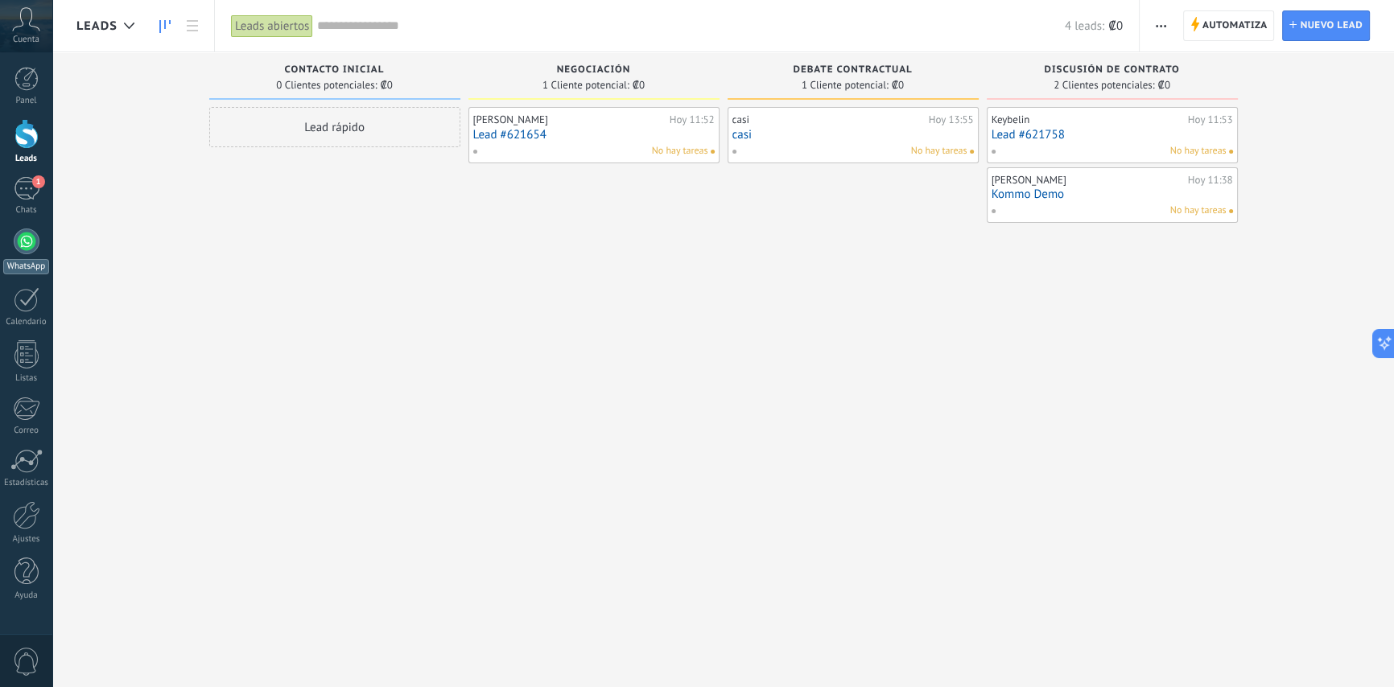
click at [32, 239] on div at bounding box center [27, 242] width 26 height 26
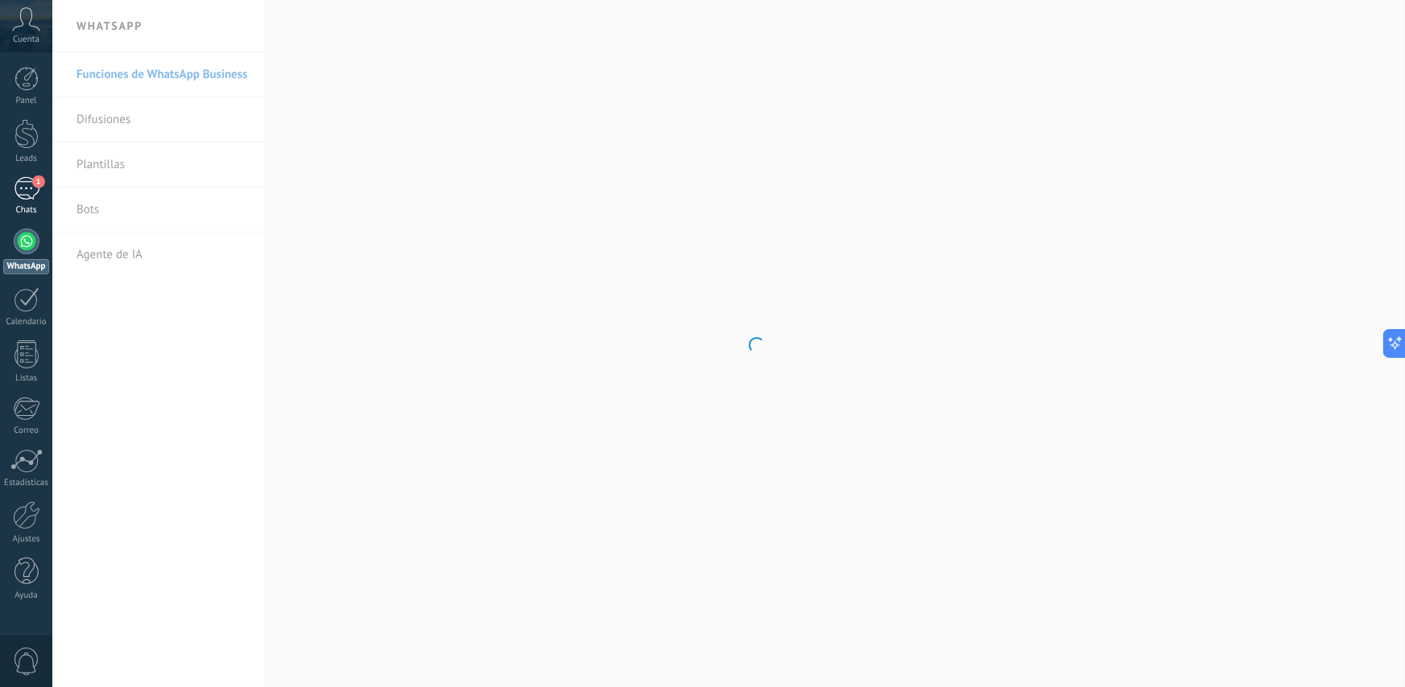
click at [35, 193] on div "1" at bounding box center [27, 188] width 26 height 23
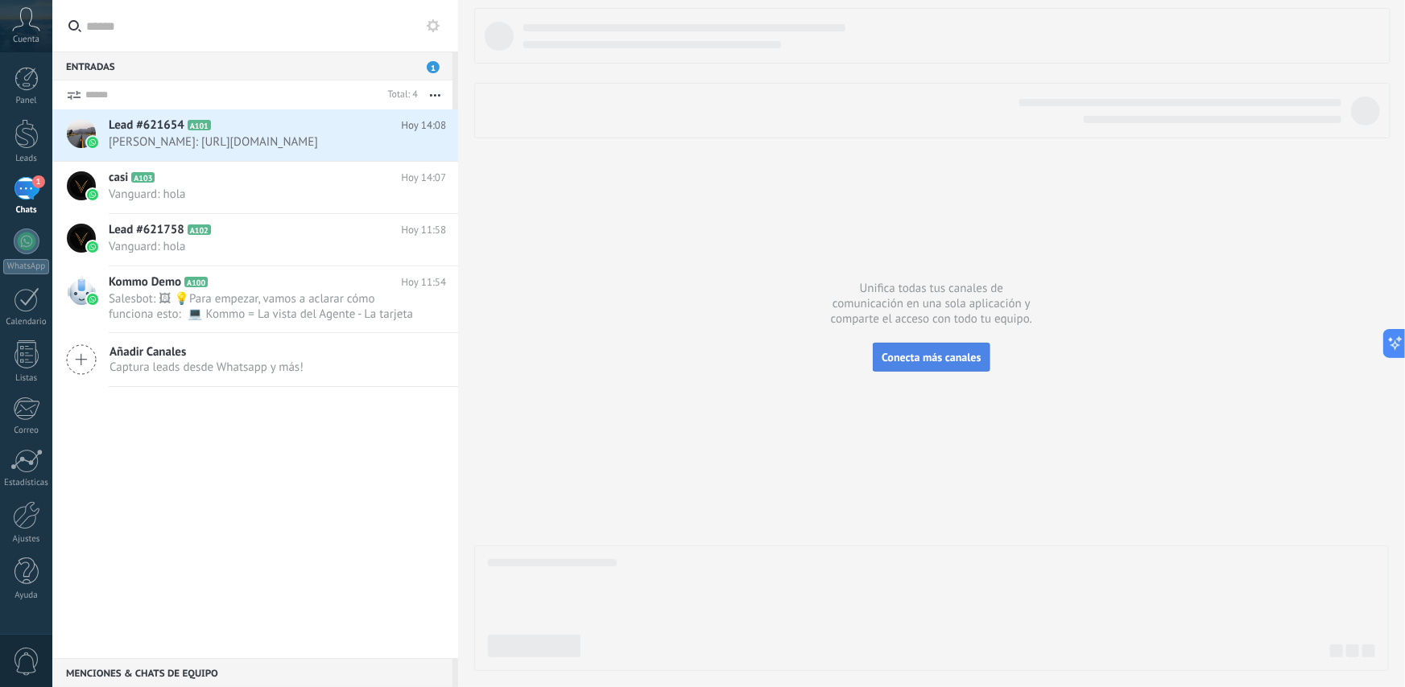
click at [934, 366] on button "Conecta más canales" at bounding box center [931, 357] width 117 height 29
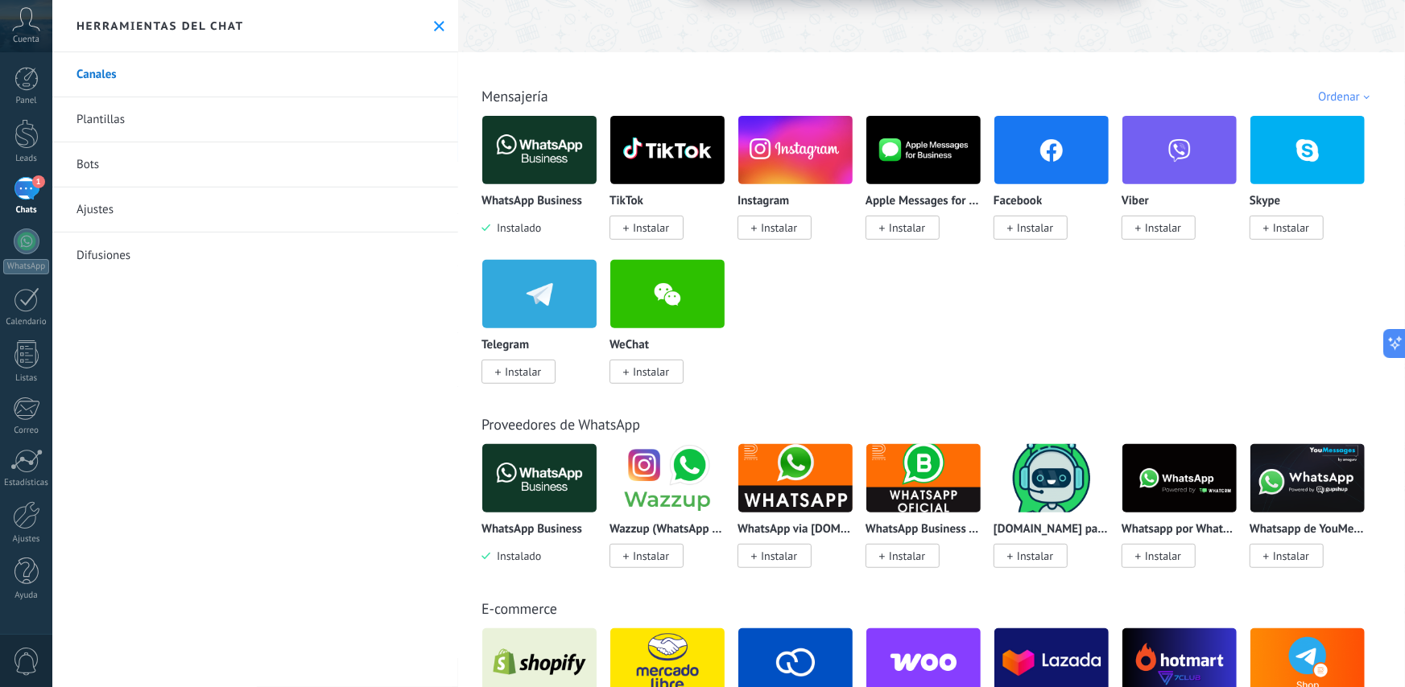
scroll to position [219, 0]
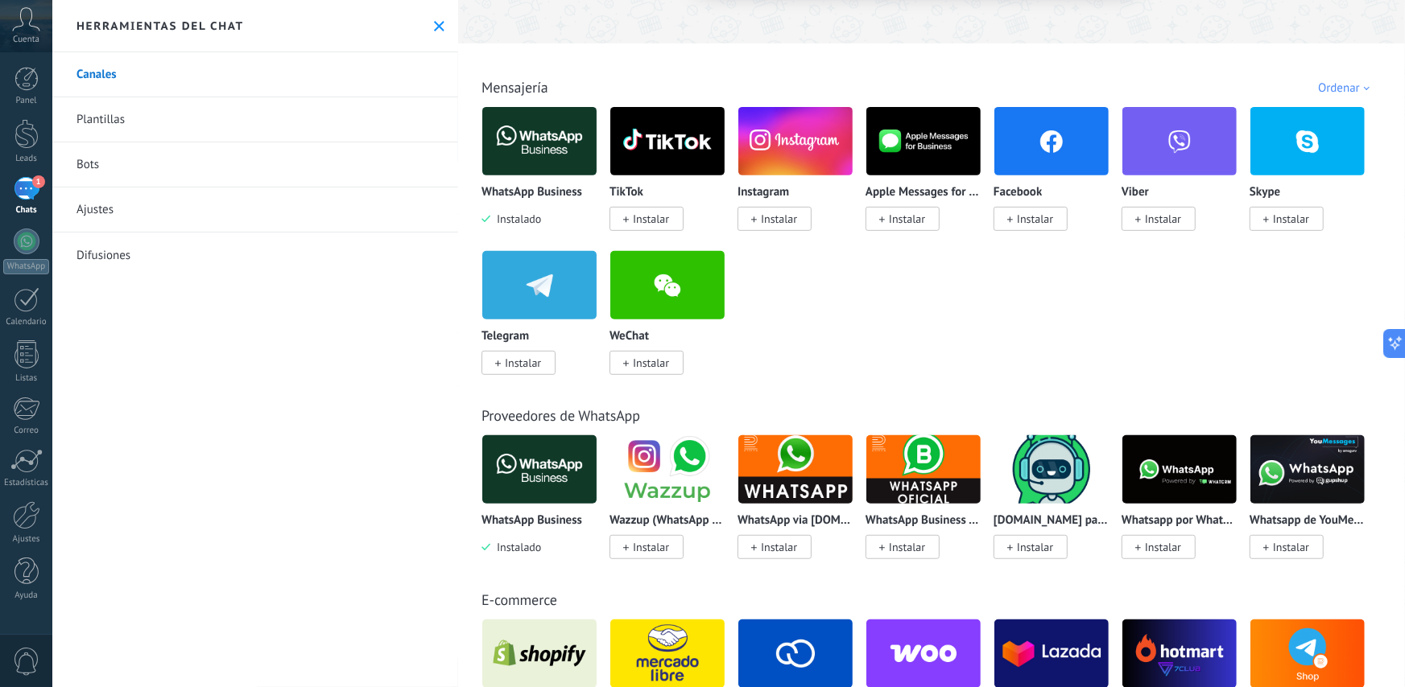
click at [35, 182] on span "1" at bounding box center [38, 181] width 13 height 13
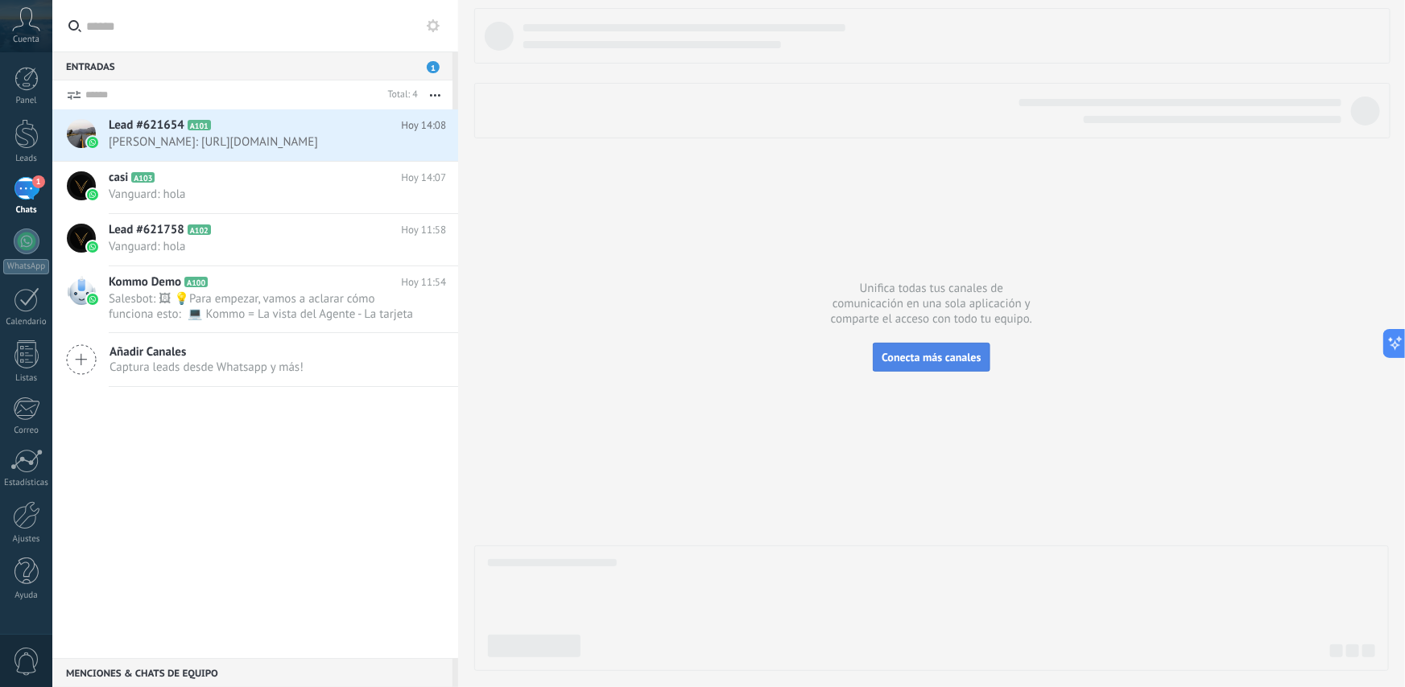
click at [957, 366] on button "Conecta más canales" at bounding box center [931, 357] width 117 height 29
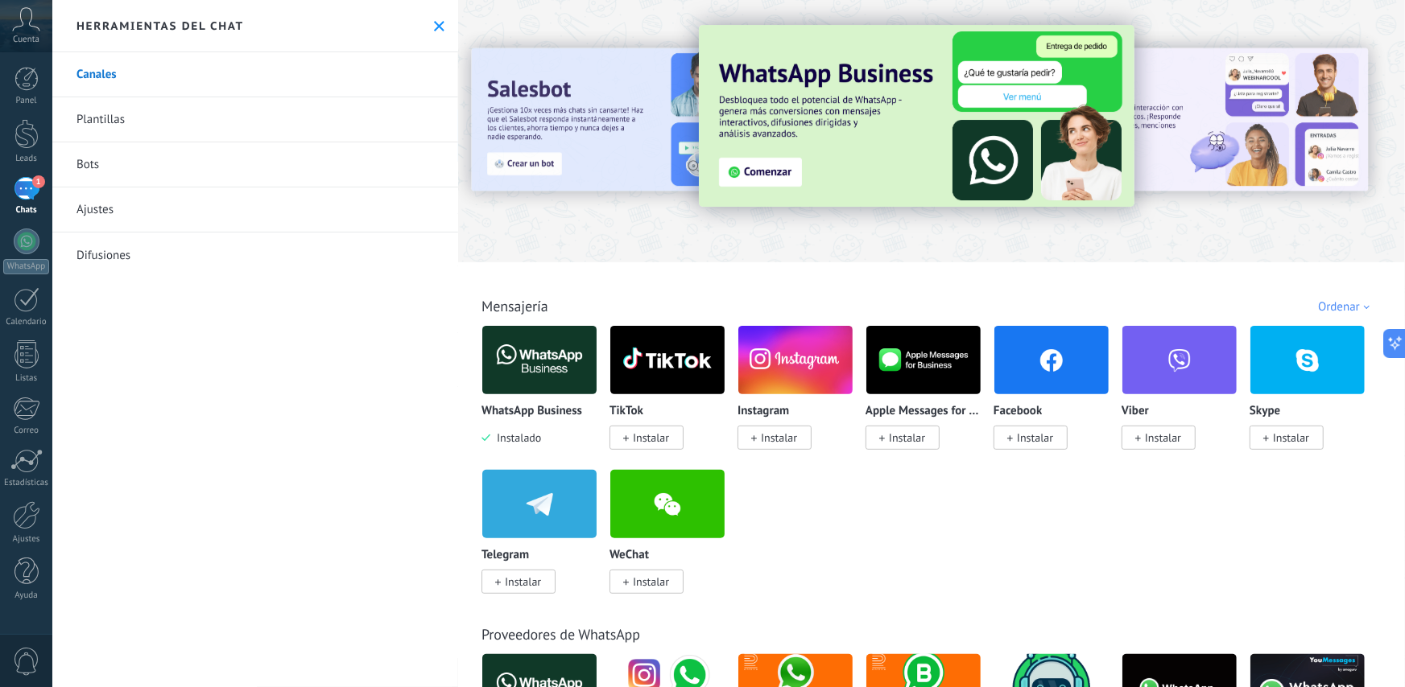
click at [27, 609] on div "Panel Leads 1 Chats WhatsApp Clientes" at bounding box center [26, 342] width 52 height 551
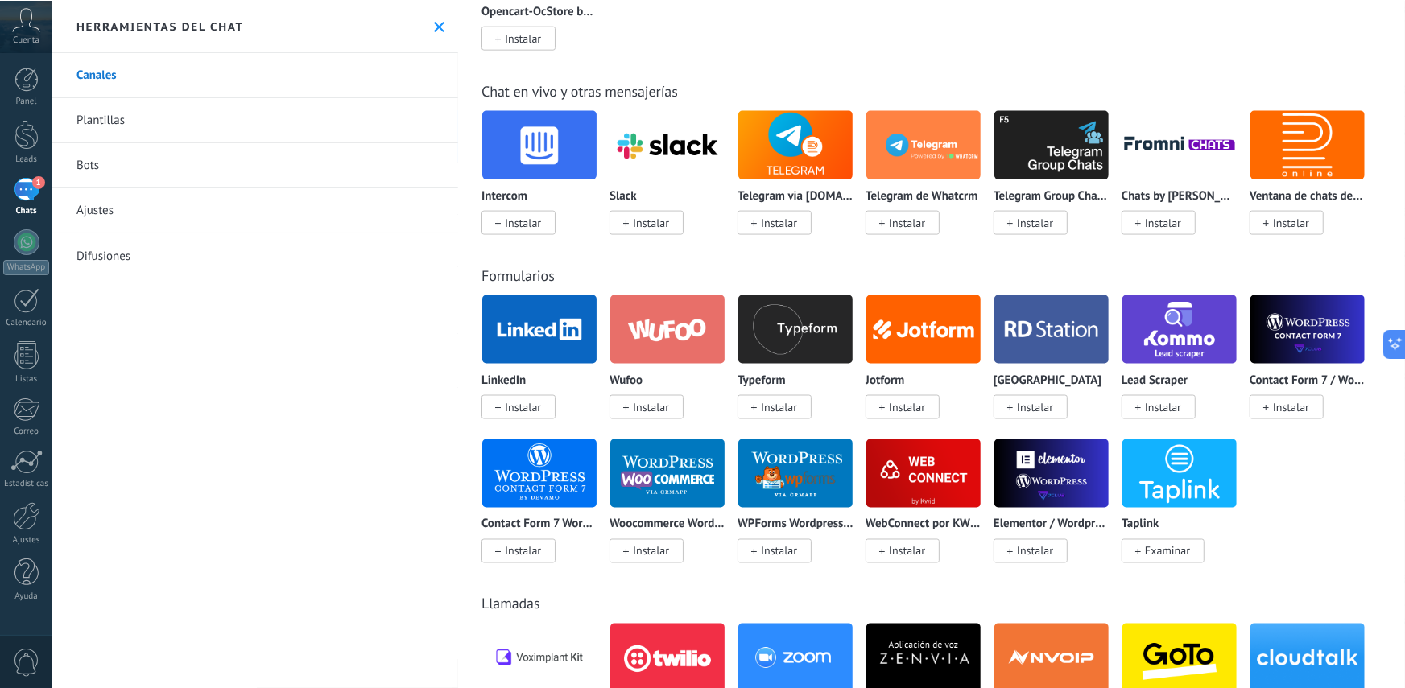
scroll to position [729, 0]
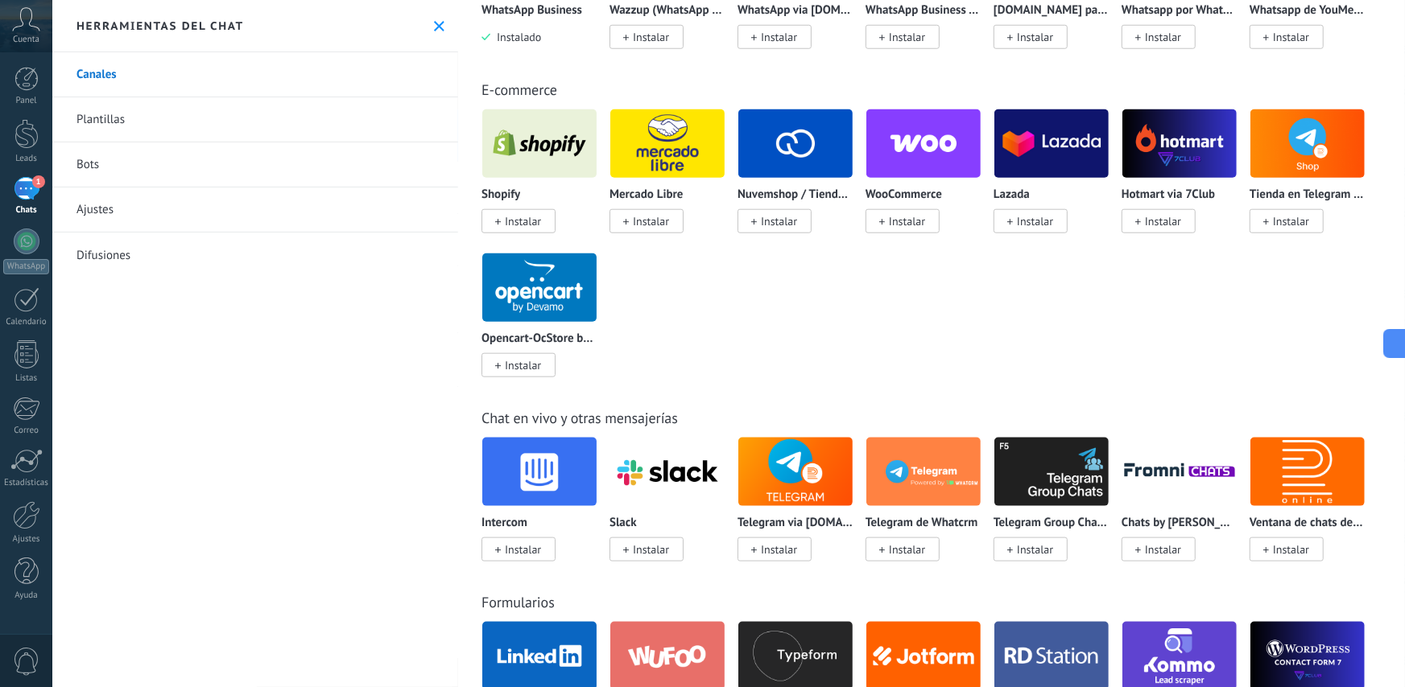
type textarea "**********"
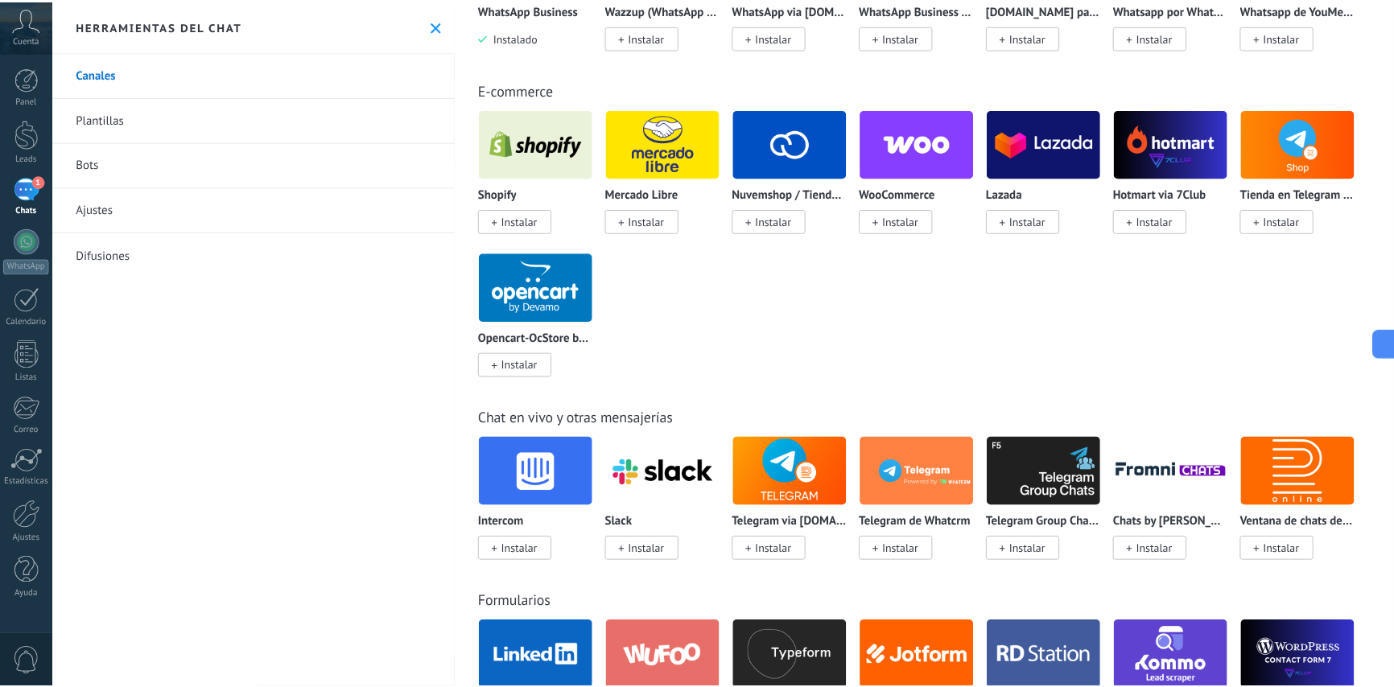
scroll to position [16, 0]
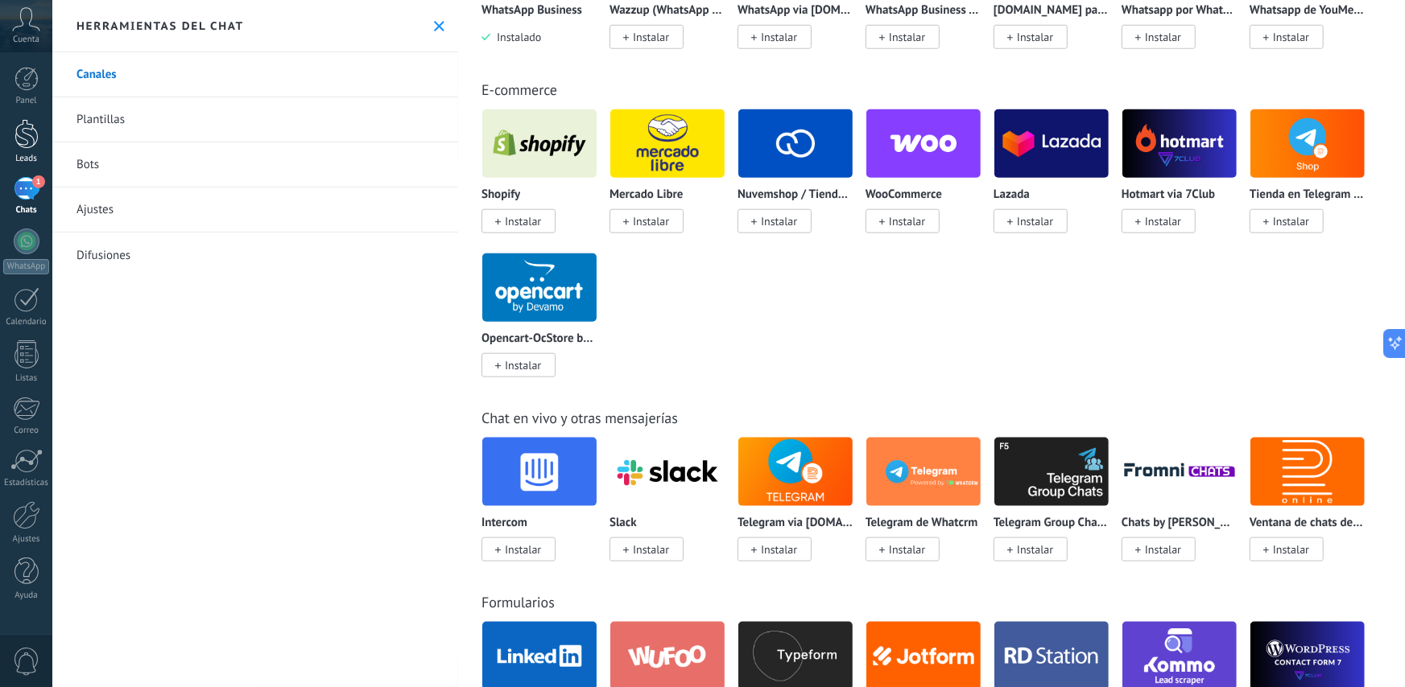
click at [31, 144] on div at bounding box center [26, 134] width 24 height 30
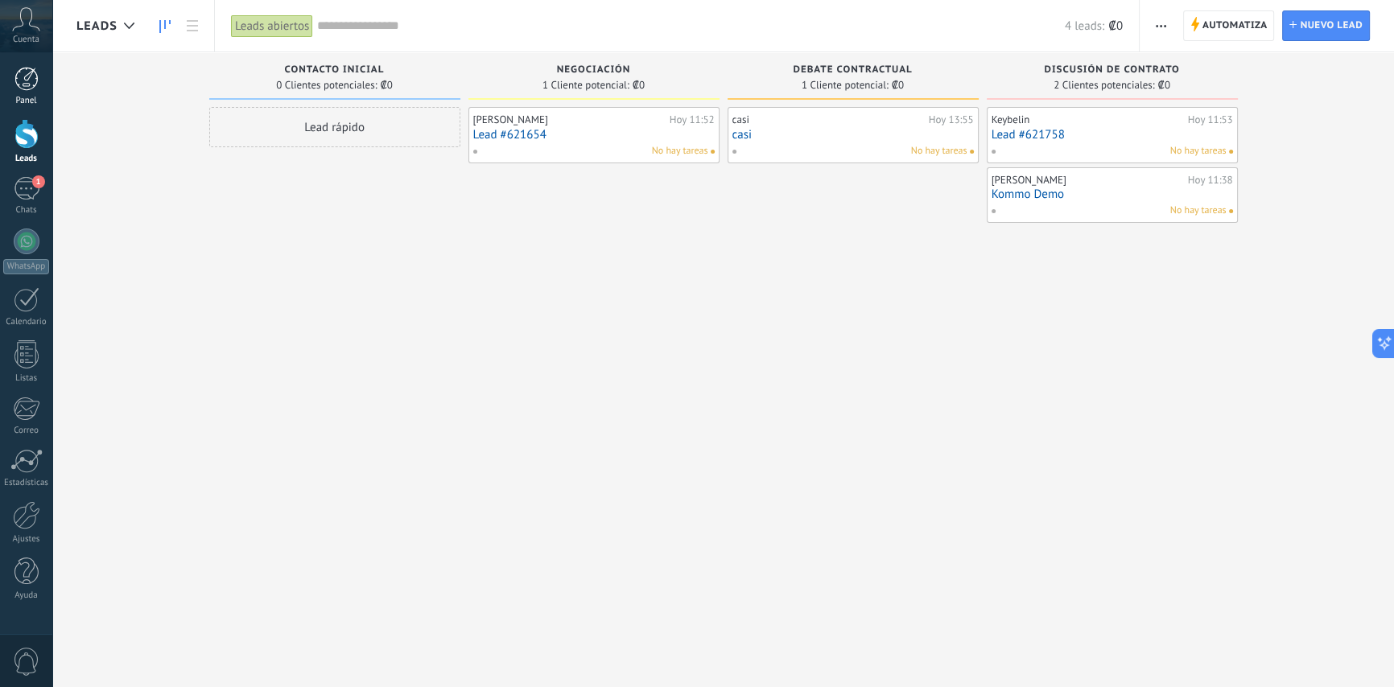
click at [31, 68] on div at bounding box center [26, 79] width 24 height 24
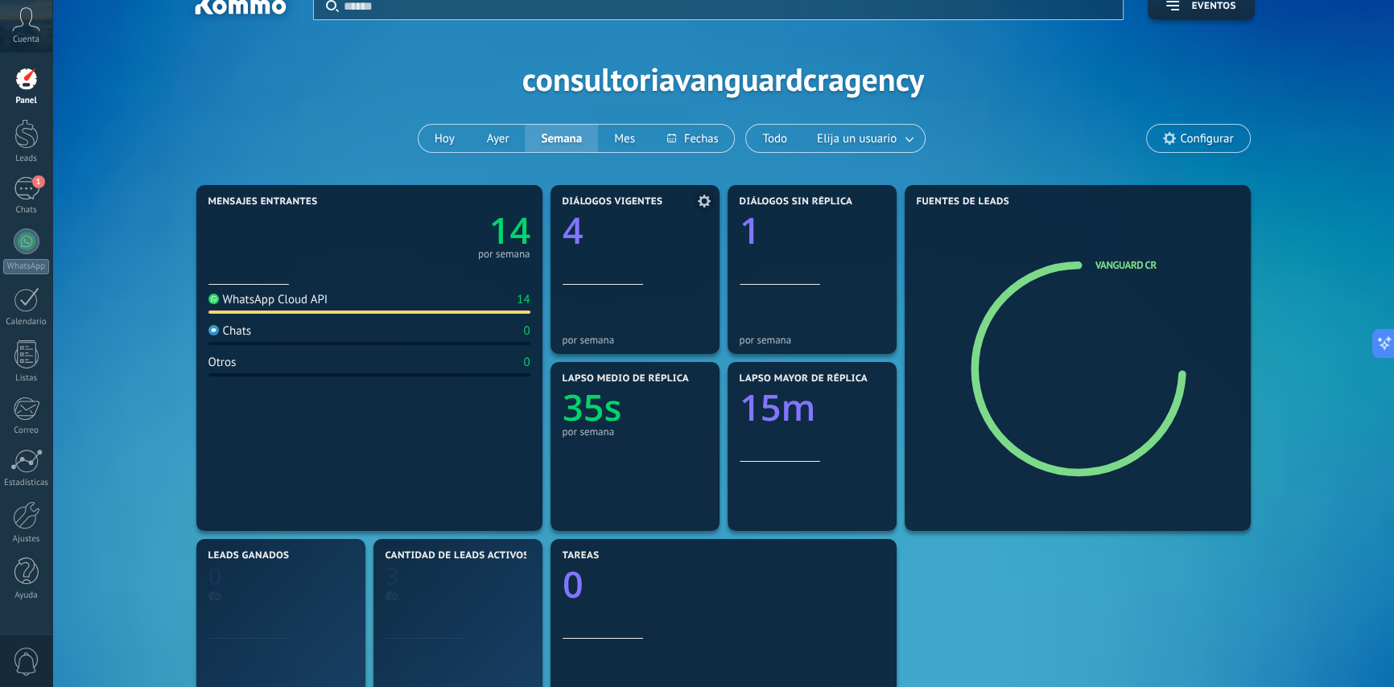
scroll to position [72, 0]
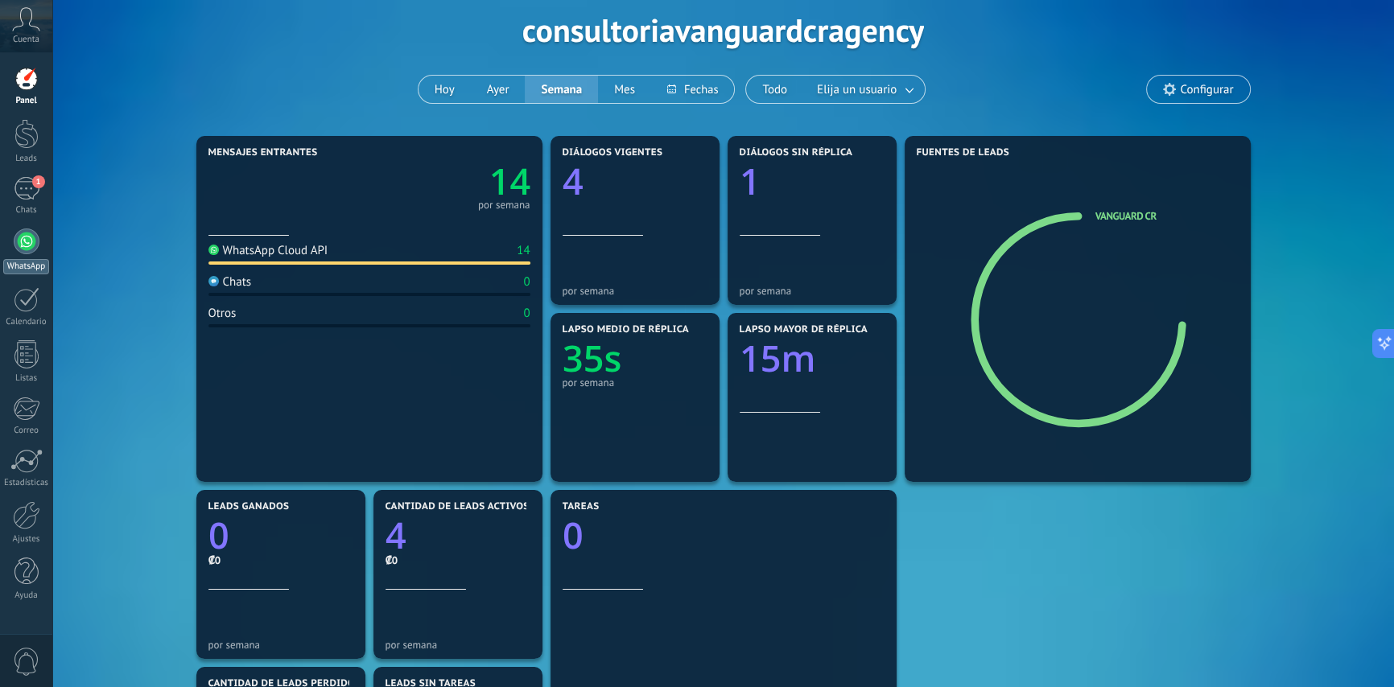
click at [26, 241] on div at bounding box center [27, 242] width 26 height 26
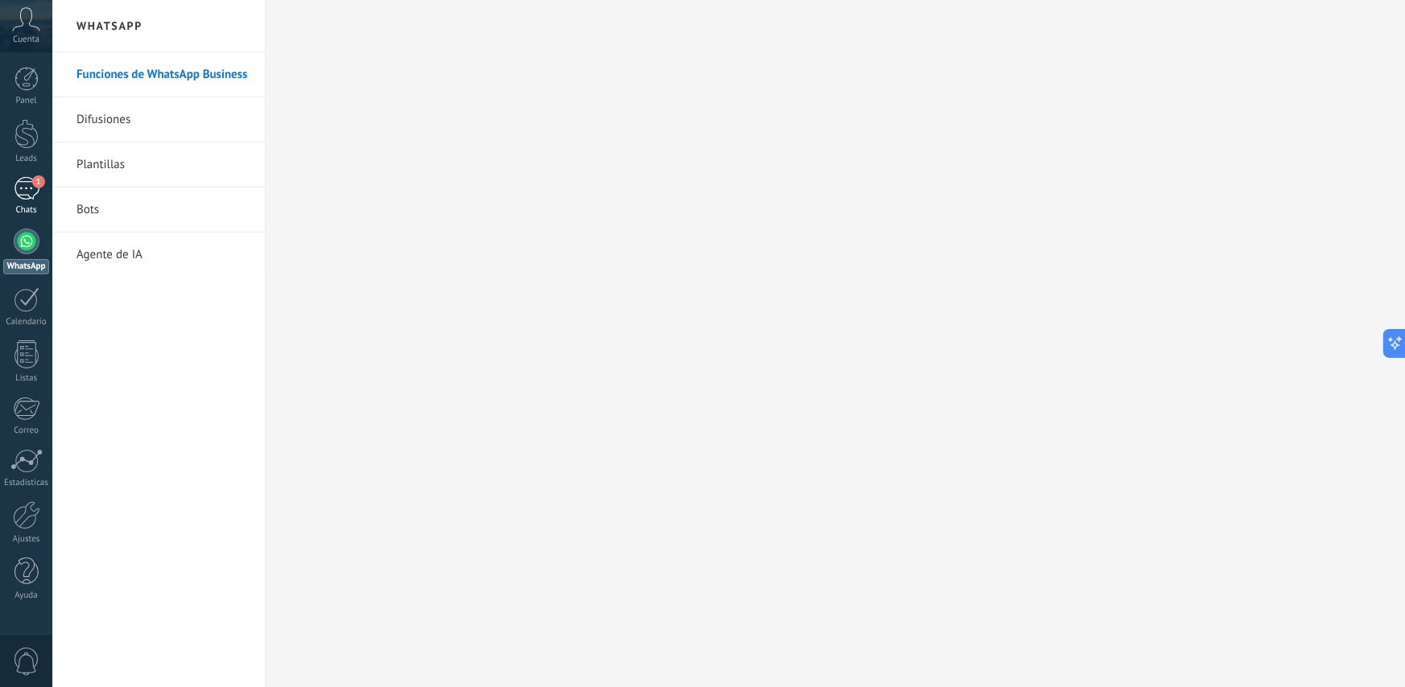
click at [26, 191] on div "1" at bounding box center [27, 188] width 26 height 23
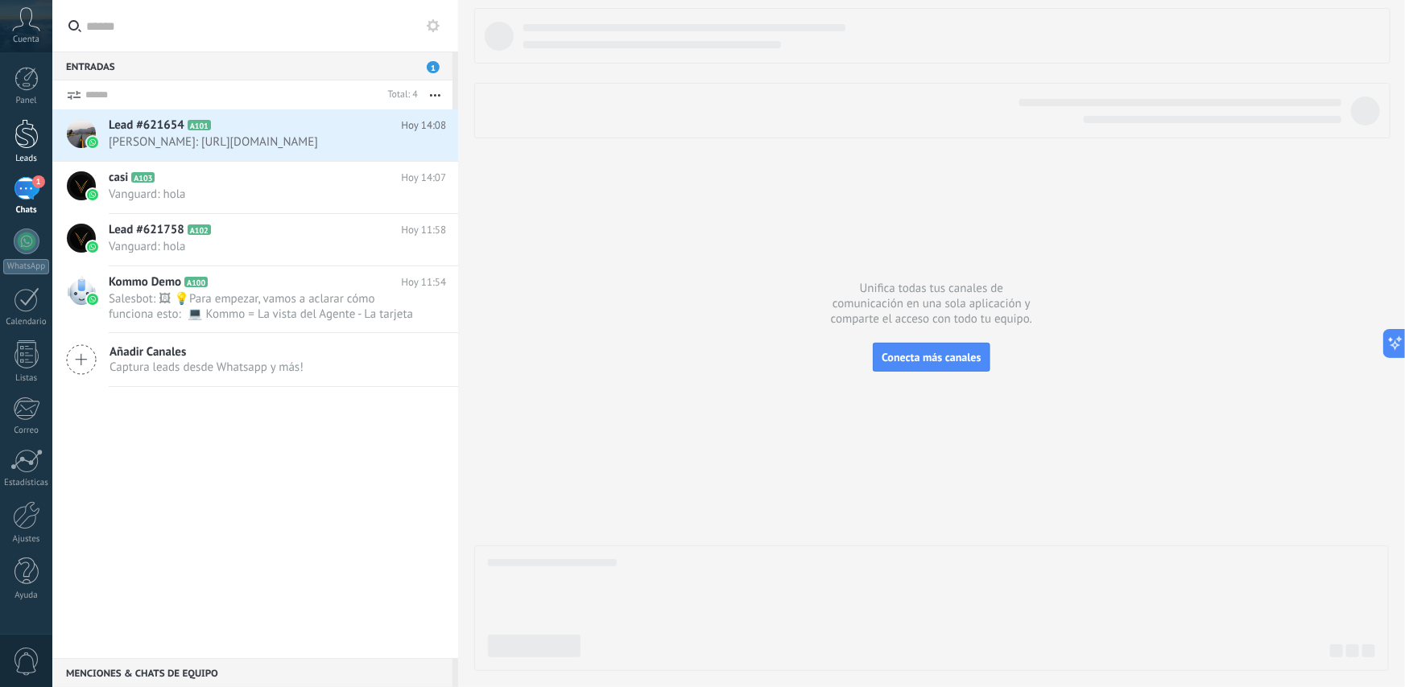
click at [10, 150] on link "Leads" at bounding box center [26, 141] width 52 height 45
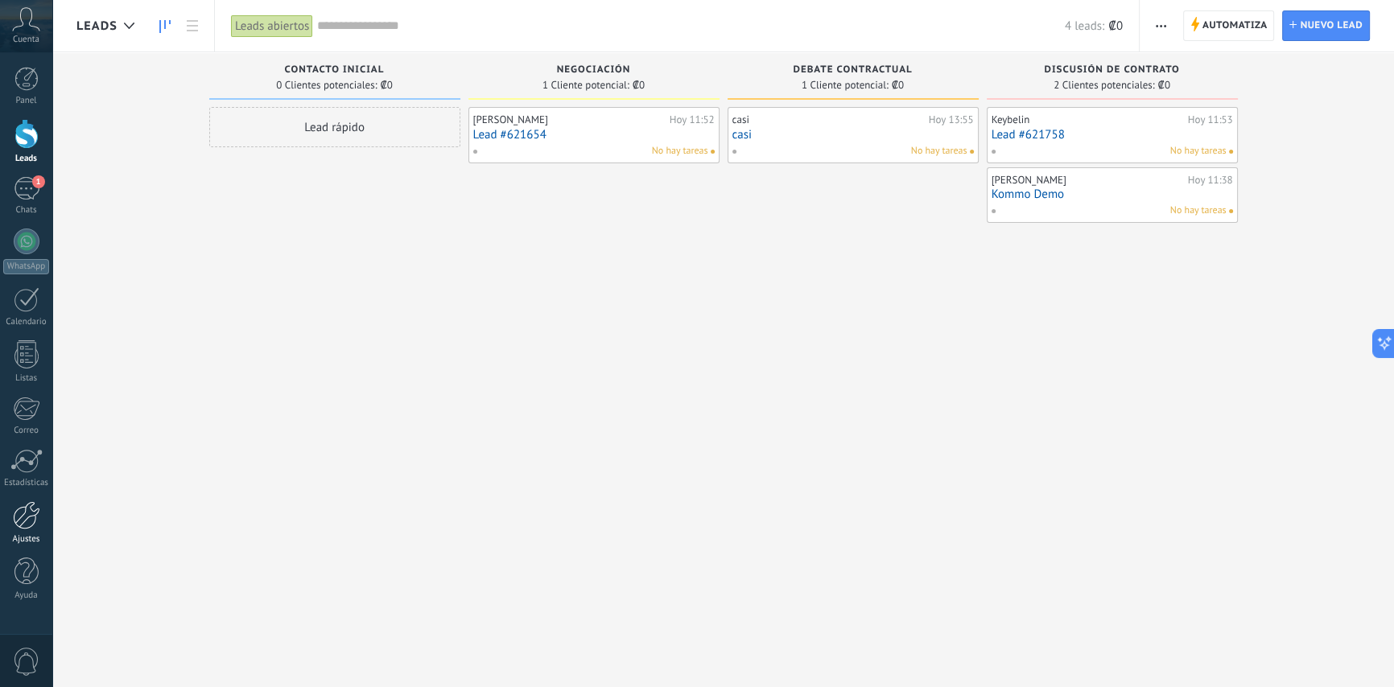
click at [11, 523] on link "Ajustes" at bounding box center [26, 522] width 52 height 43
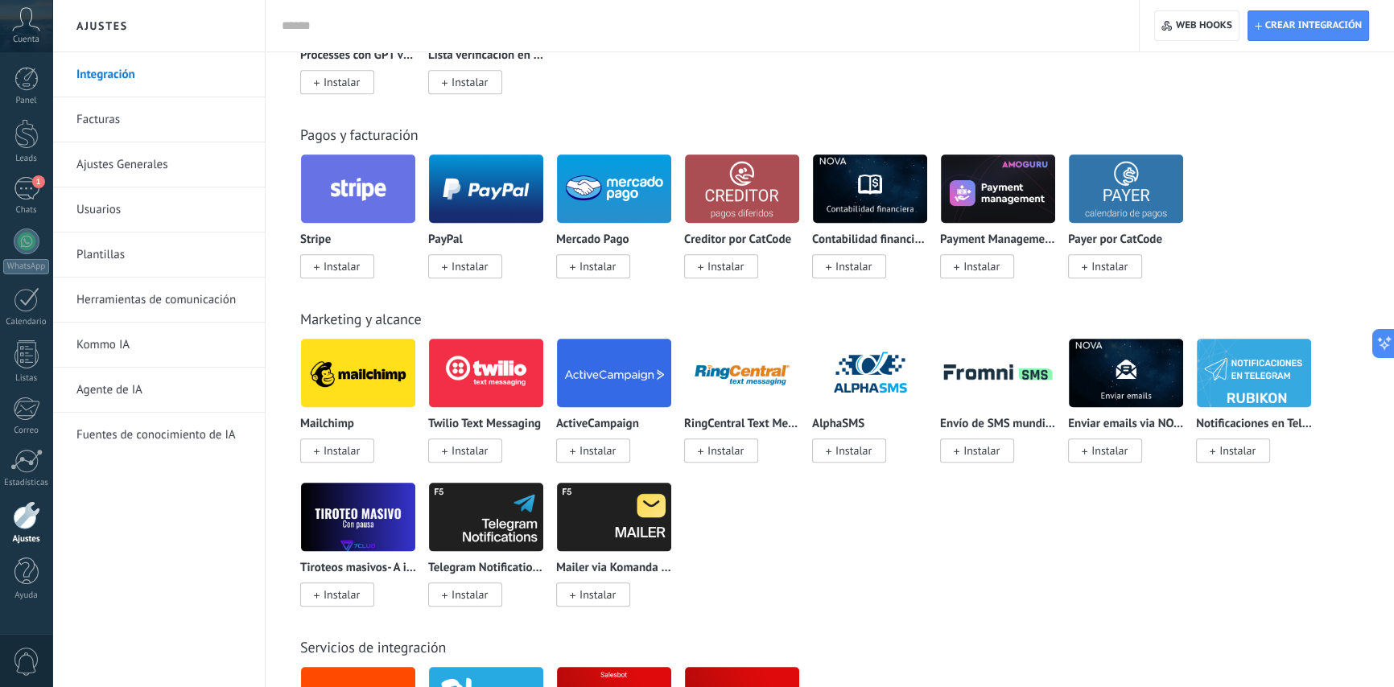
scroll to position [2122, 0]
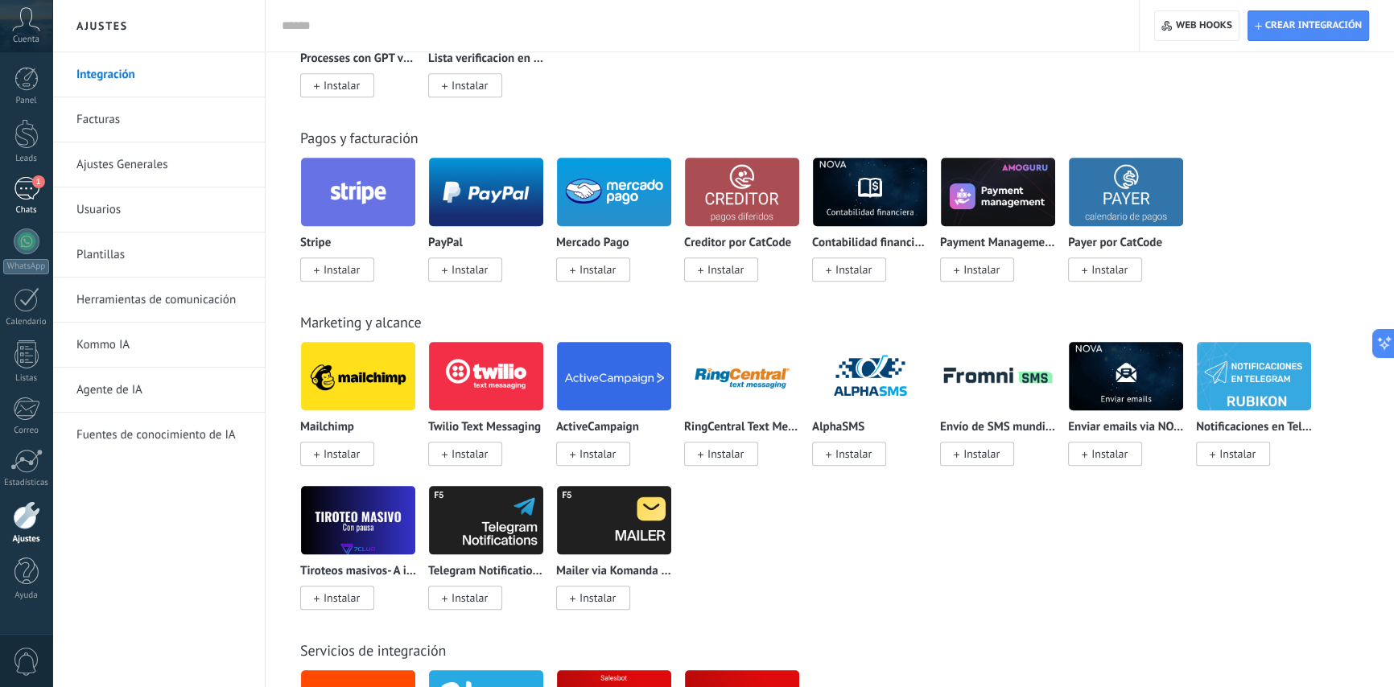
click at [29, 192] on div "1" at bounding box center [27, 188] width 26 height 23
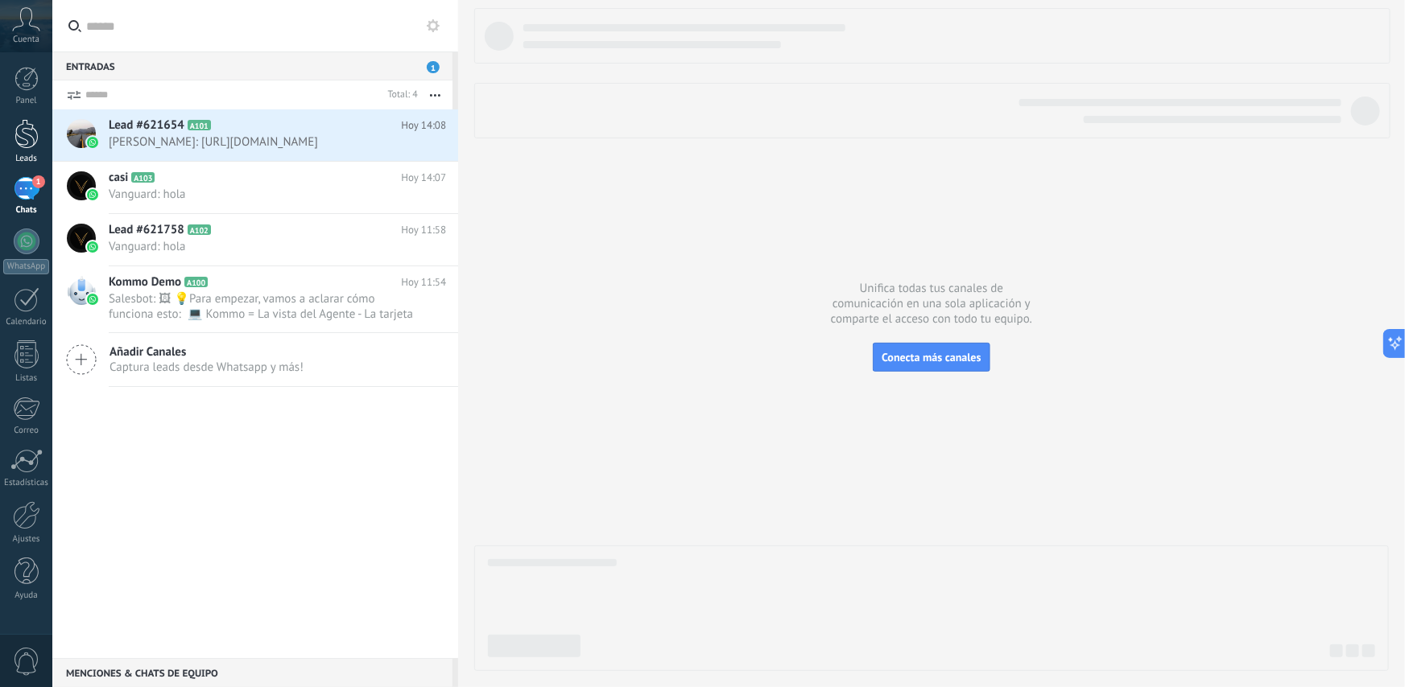
click at [13, 135] on link "Leads" at bounding box center [26, 141] width 52 height 45
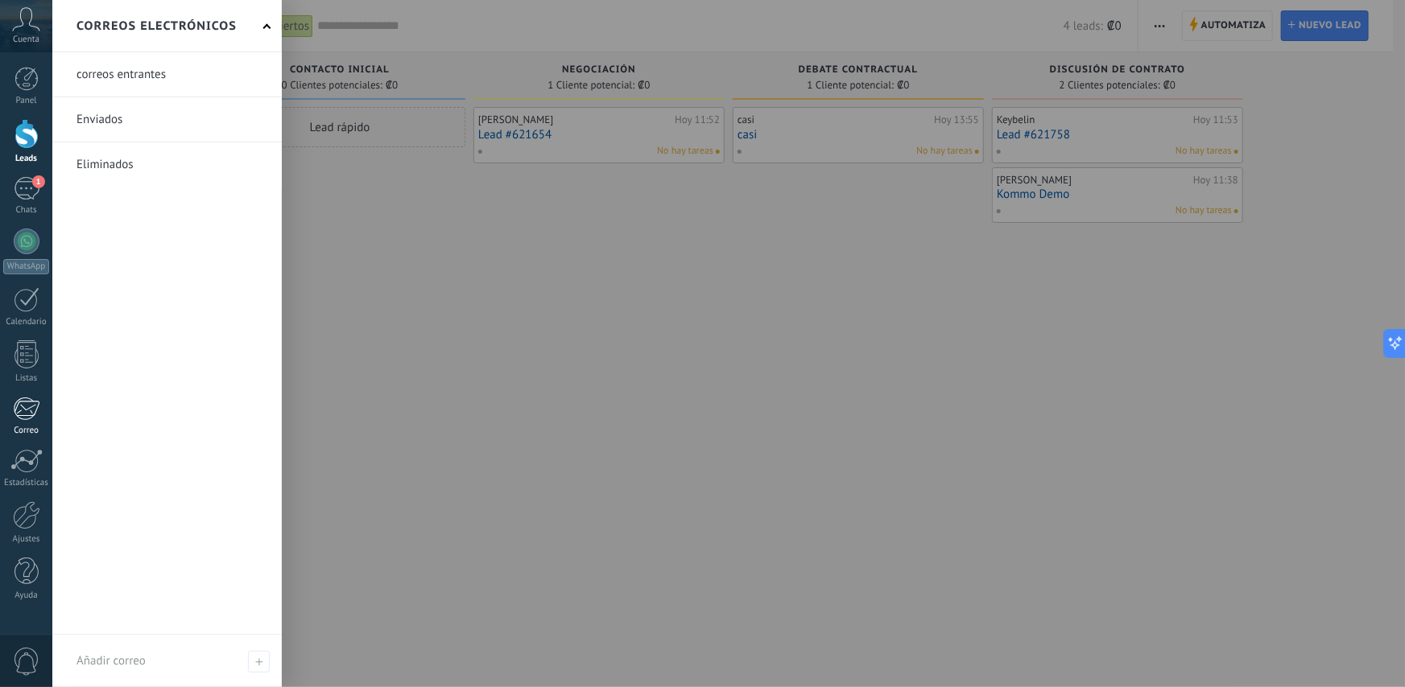
click at [22, 419] on div at bounding box center [26, 409] width 27 height 24
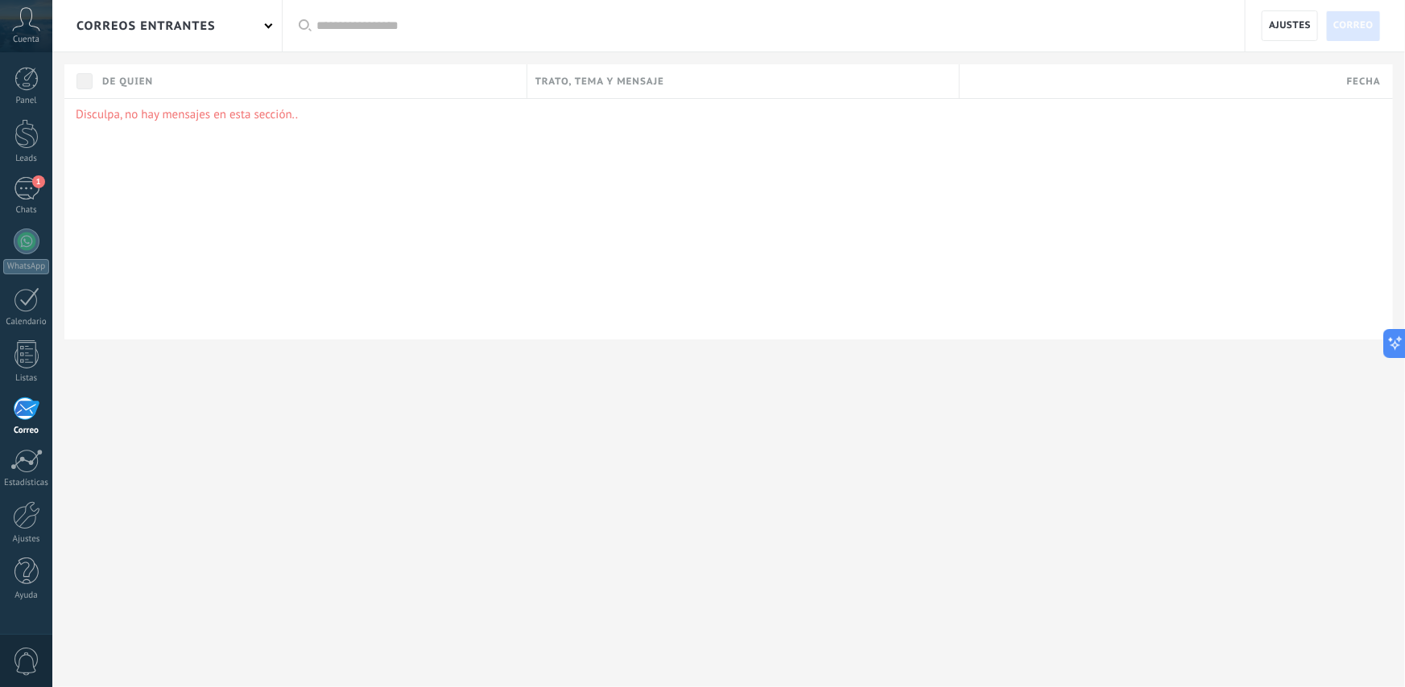
click at [385, 126] on div "Disculpa, no hay mensajes en esta sección.." at bounding box center [728, 218] width 1328 height 241
click at [1294, 35] on span "Ajustes" at bounding box center [1290, 25] width 42 height 29
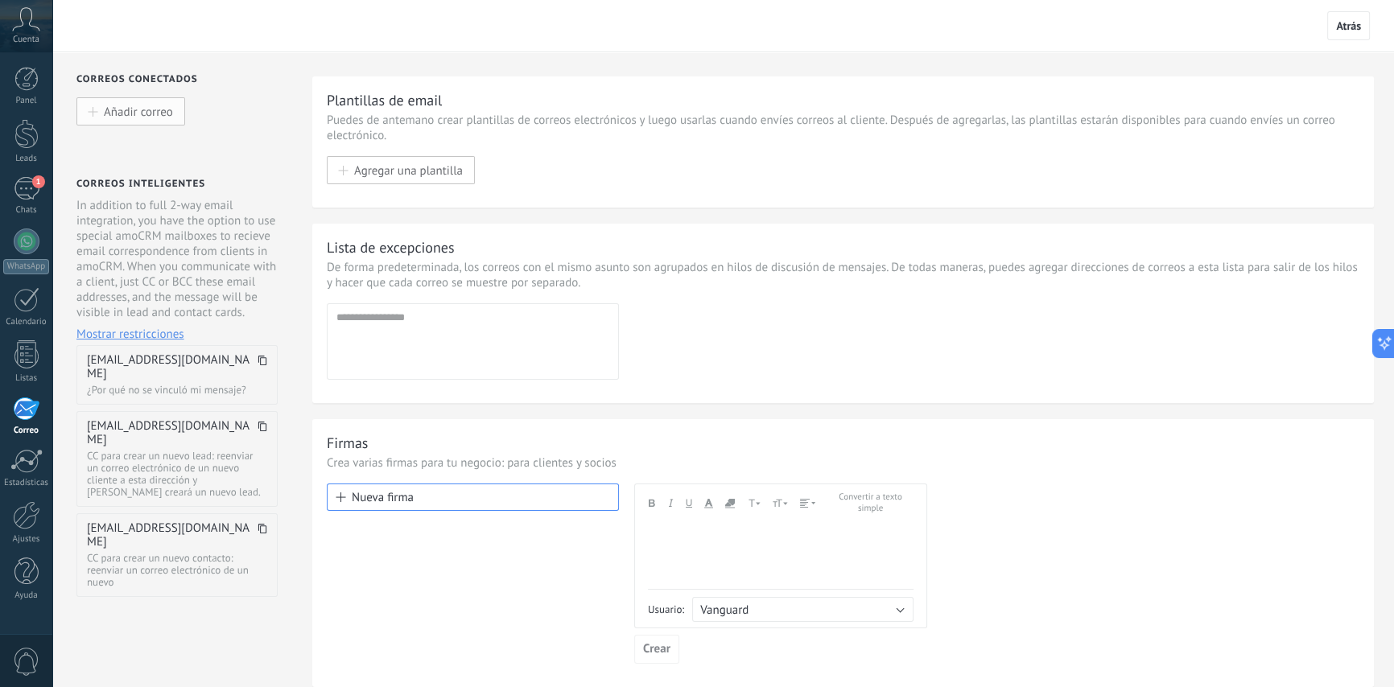
click at [157, 110] on span "Añadir correo" at bounding box center [138, 112] width 69 height 14
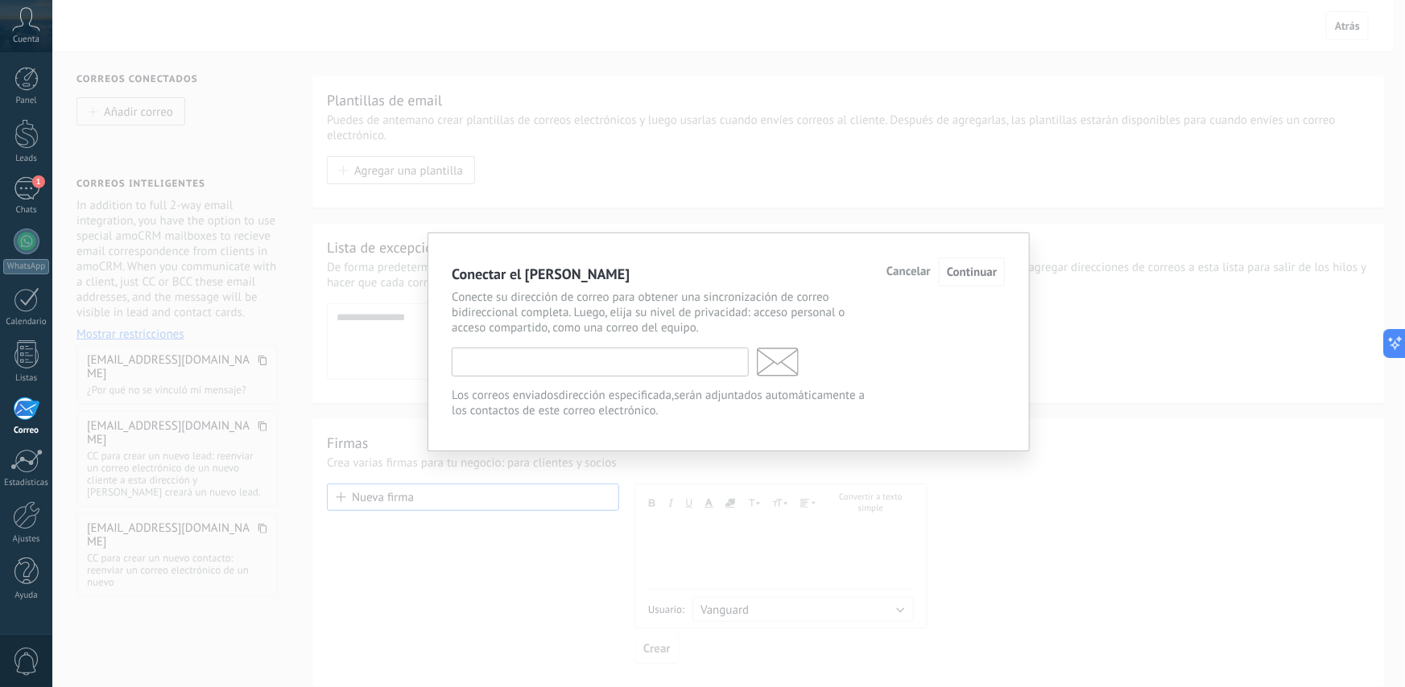
click at [530, 365] on input "text" at bounding box center [600, 362] width 297 height 29
type input "**********"
click at [975, 273] on span "Continuar" at bounding box center [972, 272] width 50 height 15
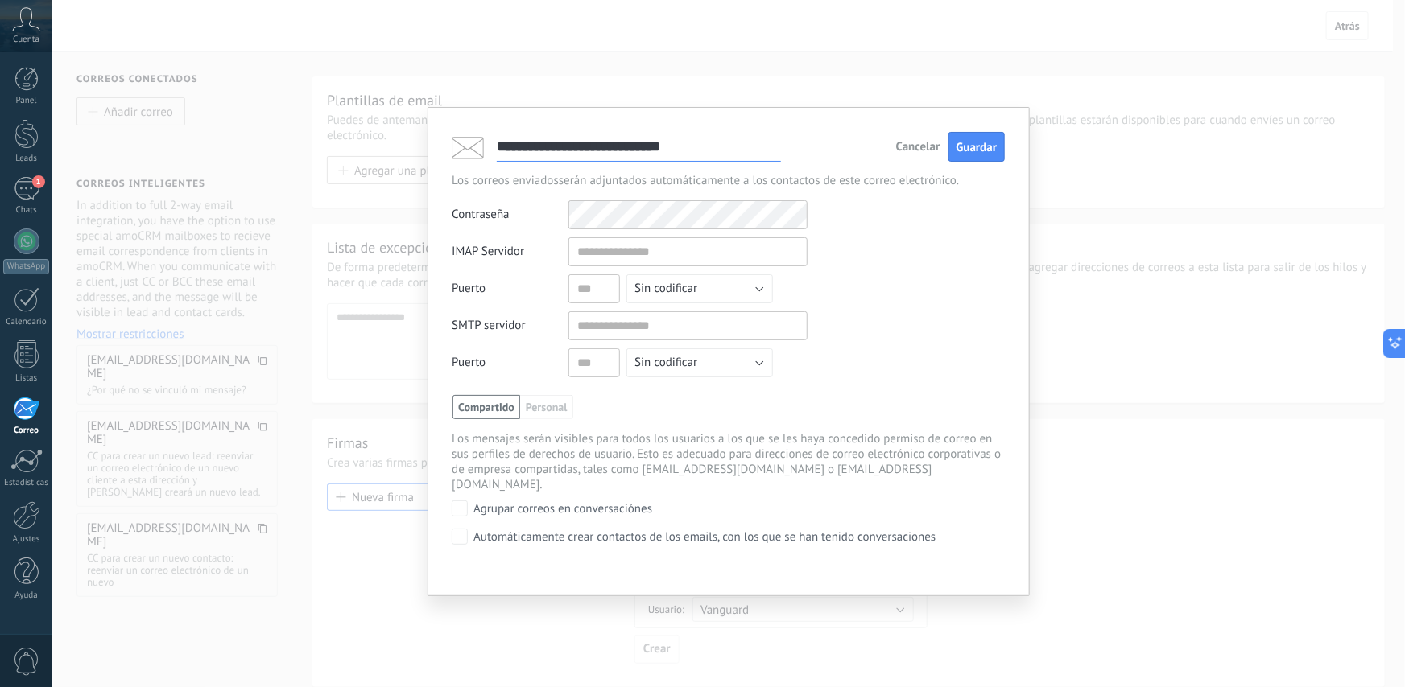
click at [912, 146] on span "Cancelar" at bounding box center [918, 147] width 44 height 11
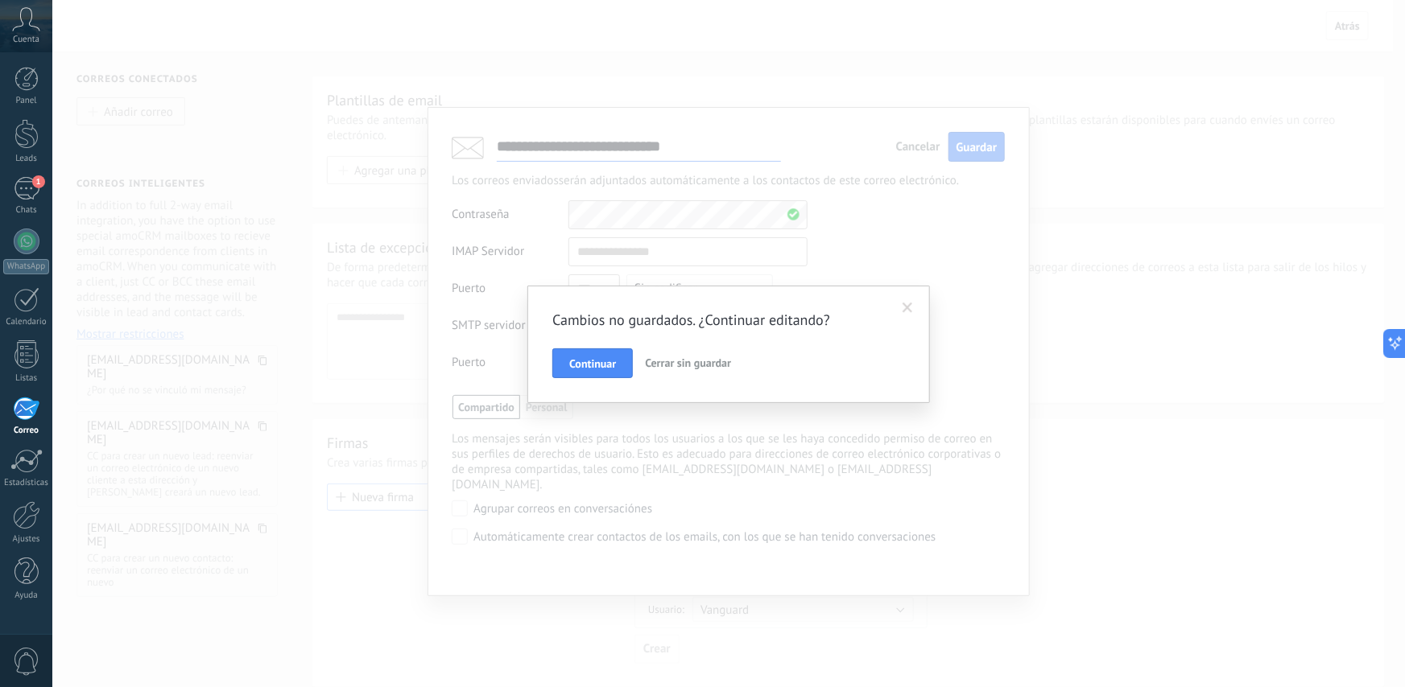
click at [687, 357] on span "Cerrar sin guardar" at bounding box center [688, 363] width 86 height 14
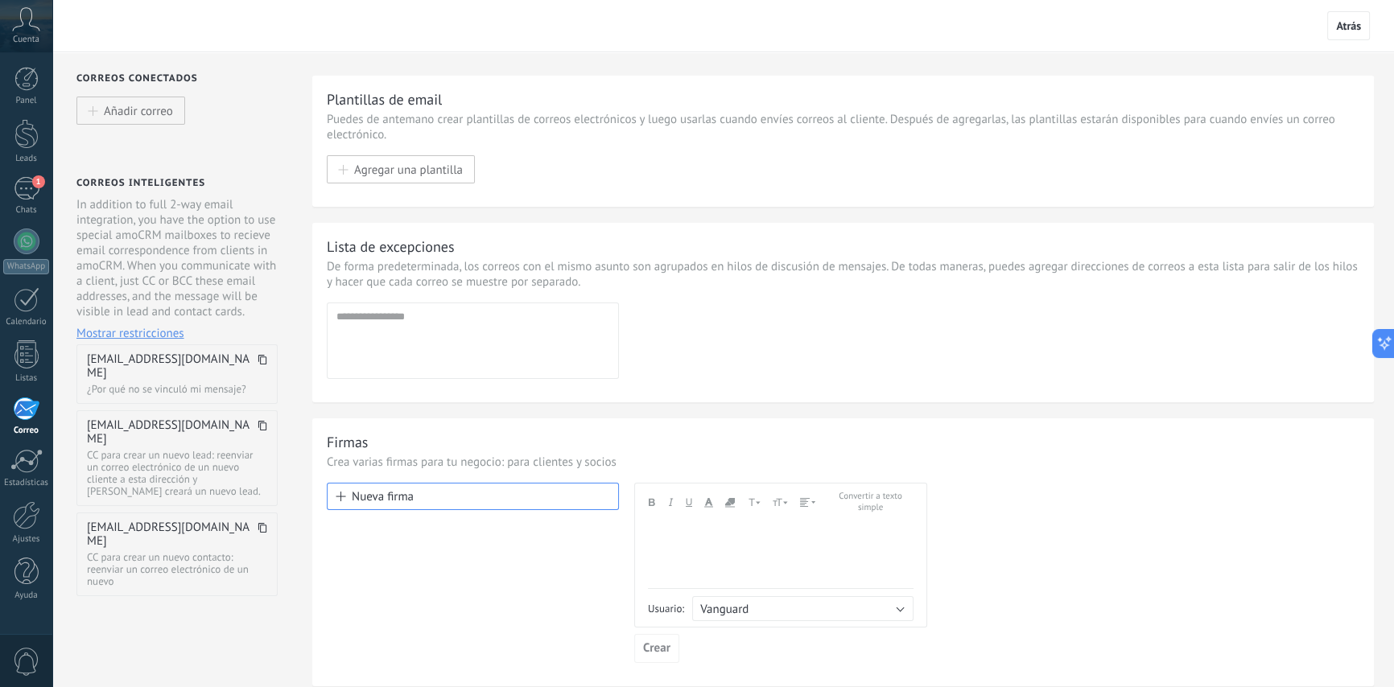
scroll to position [109, 0]
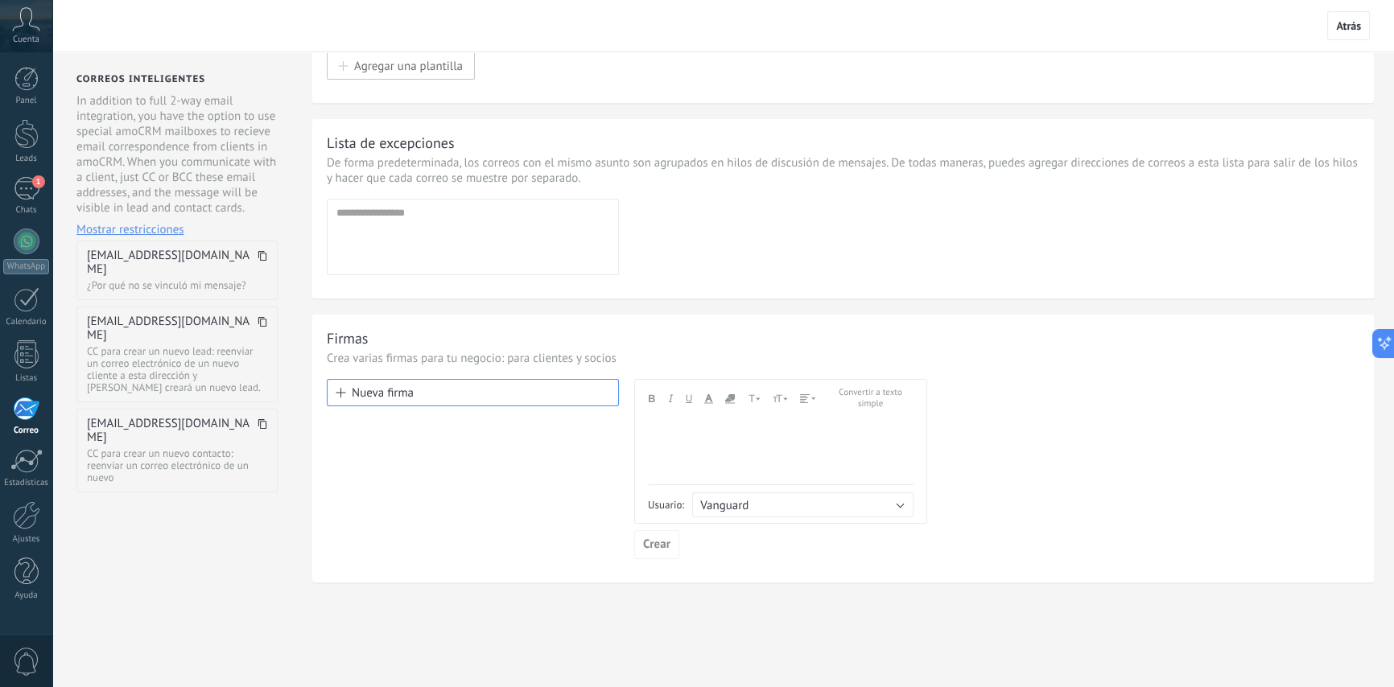
drag, startPoint x: 345, startPoint y: 362, endPoint x: 538, endPoint y: 351, distance: 193.5
click at [538, 351] on p "Crea varias firmas para tu negocio: para clientes y socios" at bounding box center [843, 358] width 1033 height 15
click at [429, 398] on button "Nueva firma" at bounding box center [473, 392] width 292 height 27
click at [729, 398] on use "button" at bounding box center [730, 398] width 10 height 9
click at [763, 411] on span "button" at bounding box center [766, 415] width 8 height 8
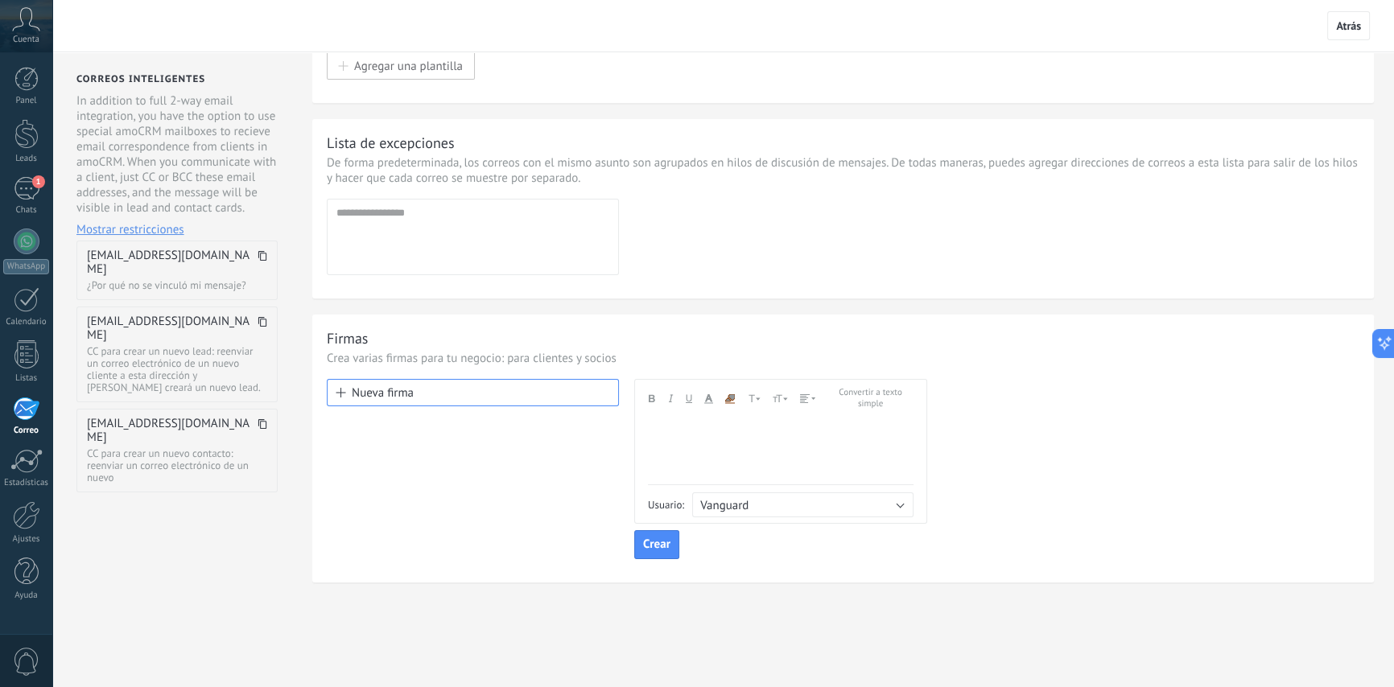
drag, startPoint x: 712, startPoint y: 411, endPoint x: 671, endPoint y: 431, distance: 46.1
click at [671, 431] on div "Andale Mono Arial Arial Black Book Antiqua Comic Sans MS Courier New Helvetica …" at bounding box center [781, 436] width 266 height 97
click at [671, 419] on div "﻿" at bounding box center [781, 425] width 266 height 14
